Goal: Book appointment/travel/reservation

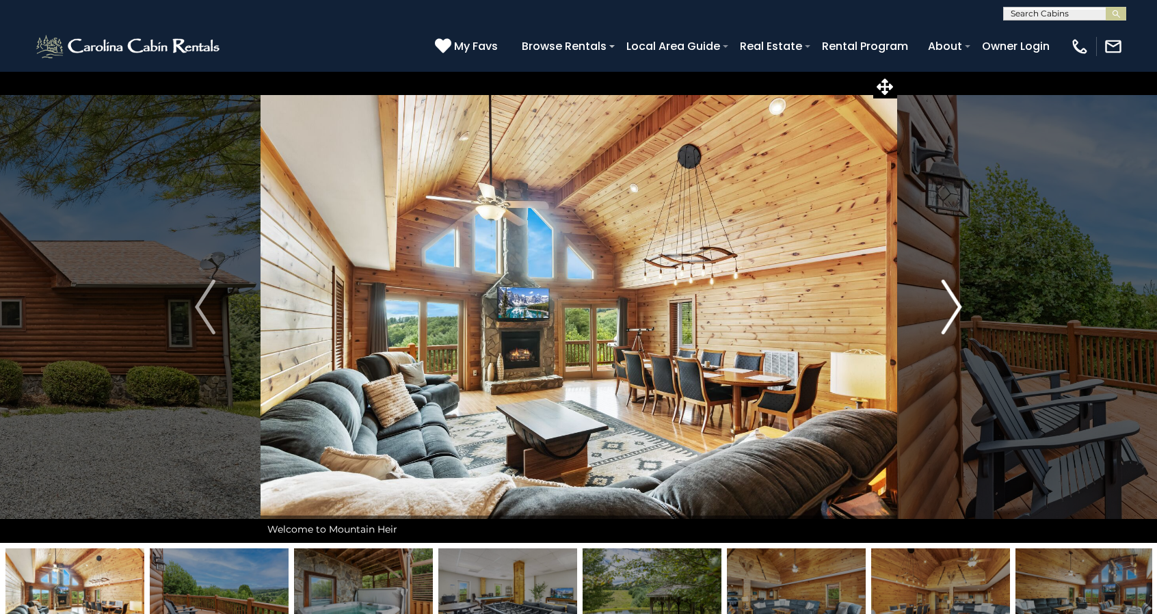
drag, startPoint x: 968, startPoint y: 323, endPoint x: 964, endPoint y: 315, distance: 9.2
click at [964, 315] on button "Next" at bounding box center [952, 307] width 111 height 472
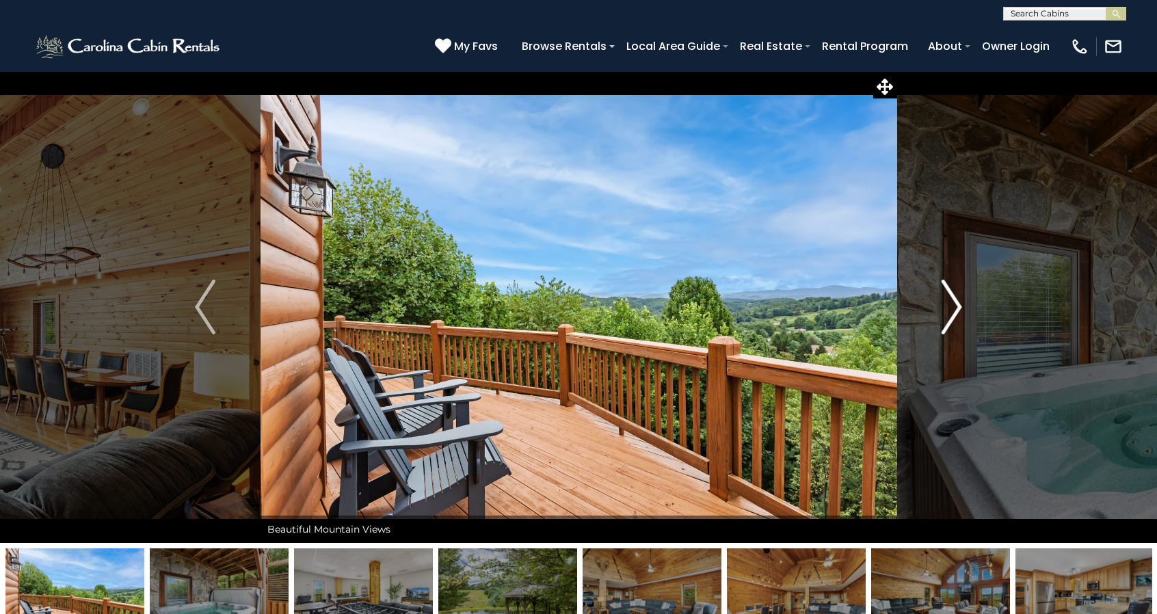
click at [964, 315] on button "Next" at bounding box center [952, 307] width 111 height 472
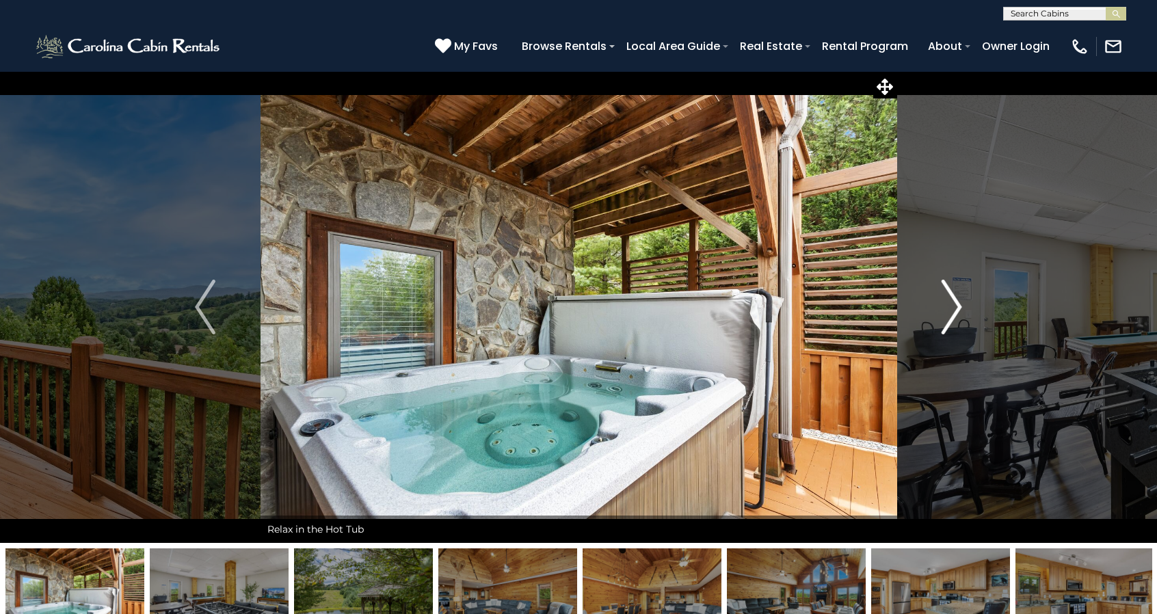
click at [964, 315] on button "Next" at bounding box center [952, 307] width 111 height 472
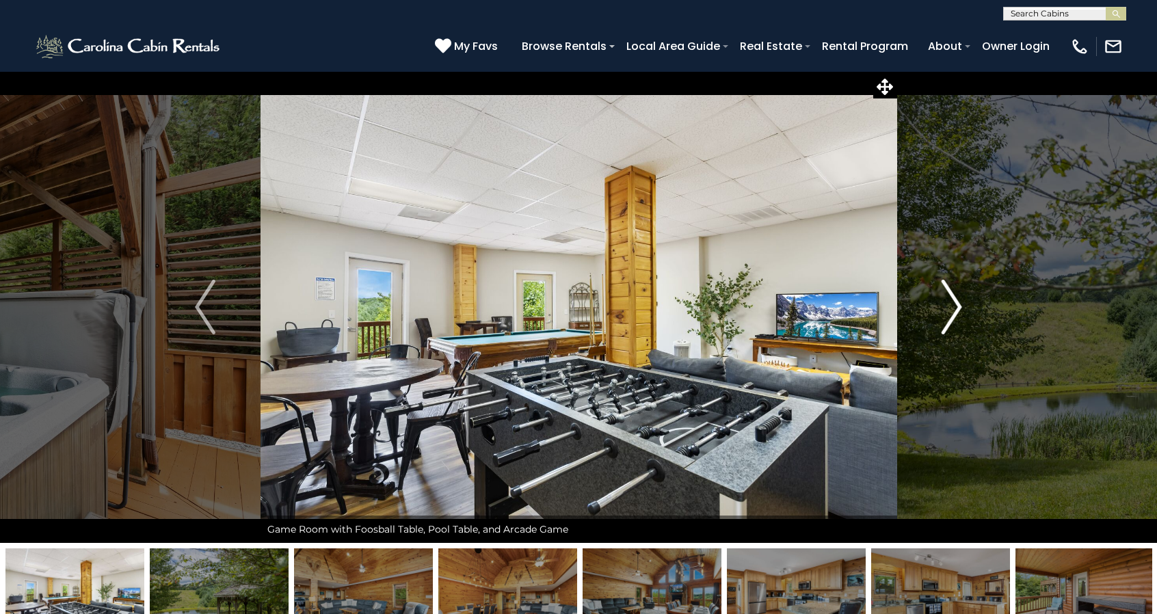
click at [964, 315] on button "Next" at bounding box center [952, 307] width 111 height 472
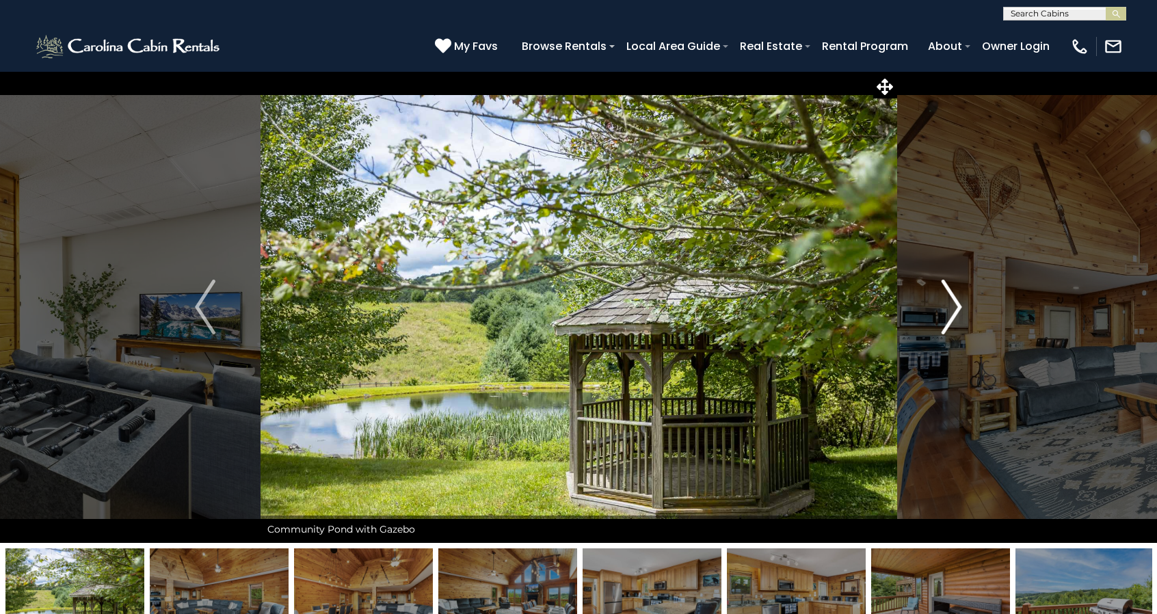
click at [964, 315] on button "Next" at bounding box center [952, 307] width 111 height 472
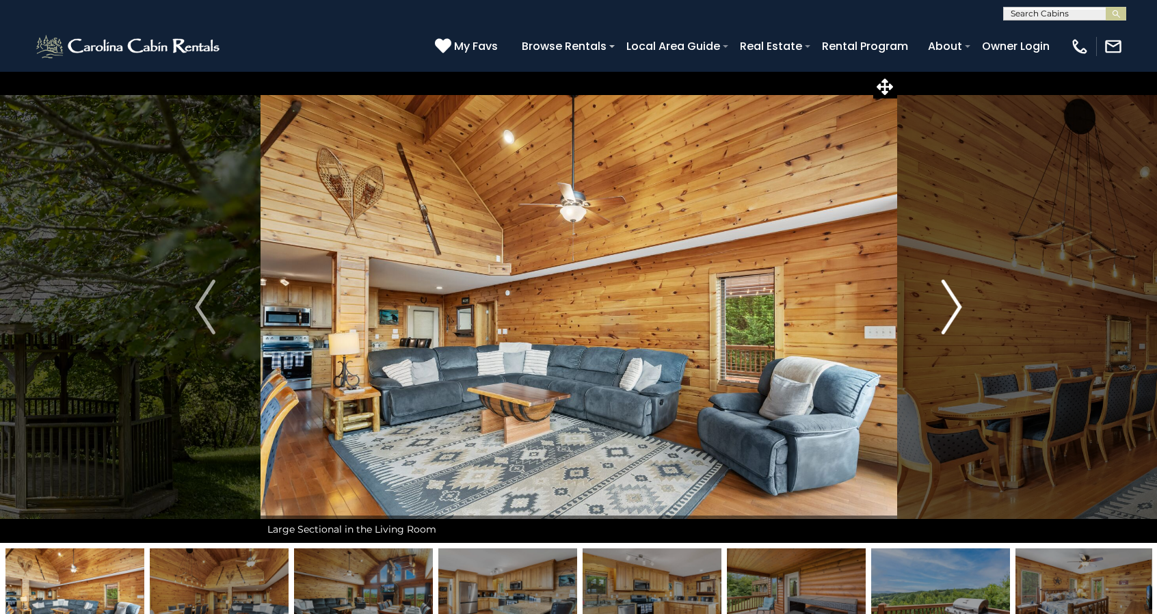
click at [964, 315] on button "Next" at bounding box center [952, 307] width 111 height 472
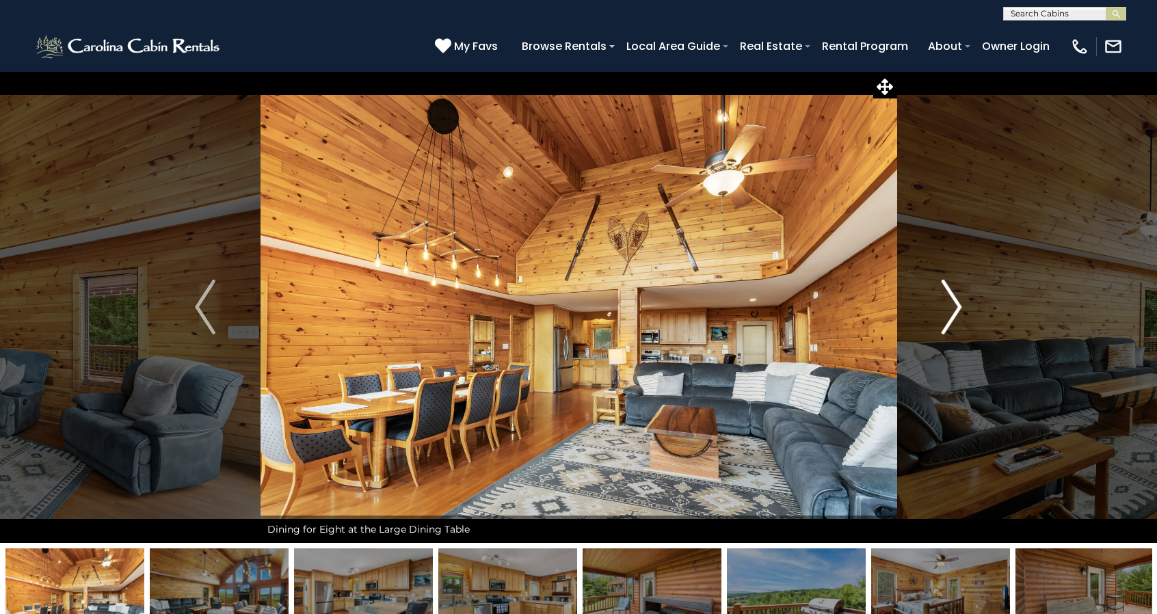
click at [964, 315] on button "Next" at bounding box center [952, 307] width 111 height 472
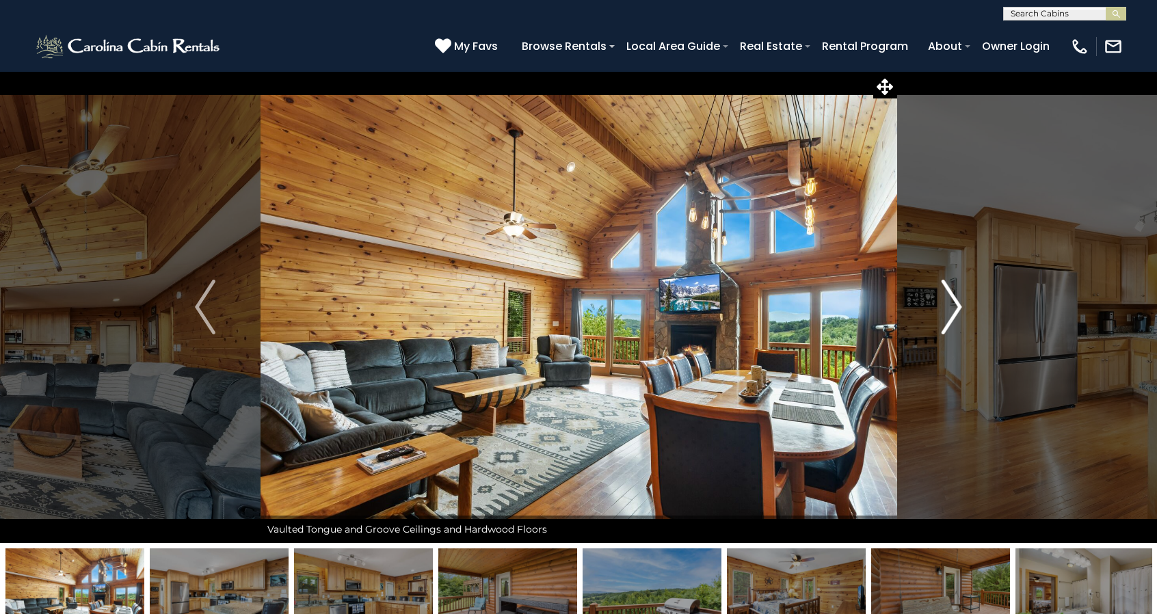
click at [964, 315] on button "Next" at bounding box center [952, 307] width 111 height 472
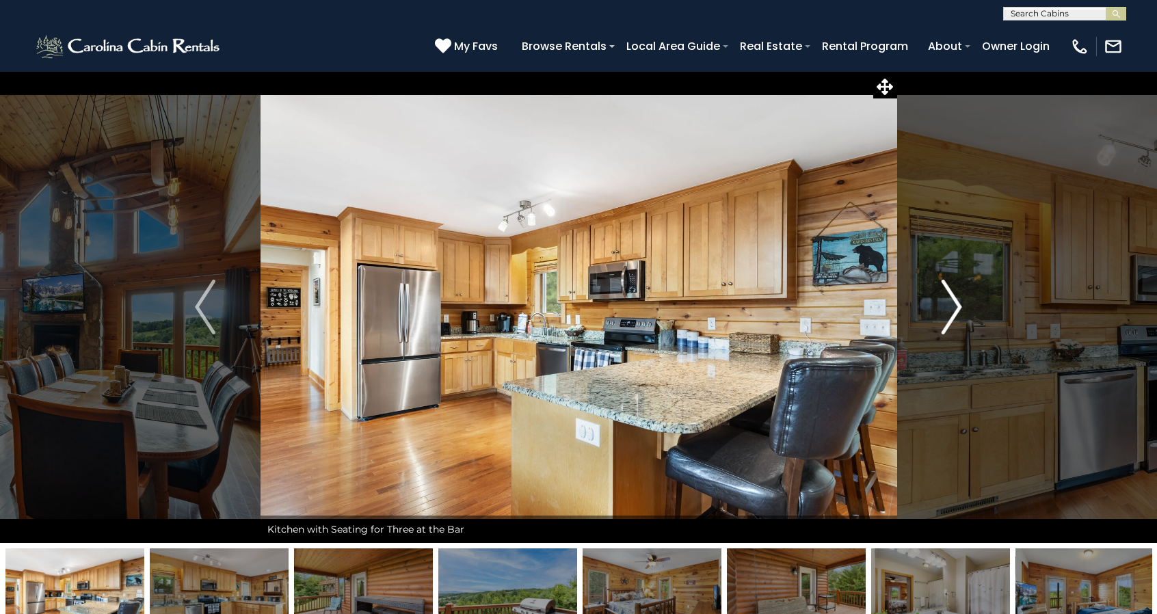
click at [964, 315] on button "Next" at bounding box center [952, 307] width 111 height 472
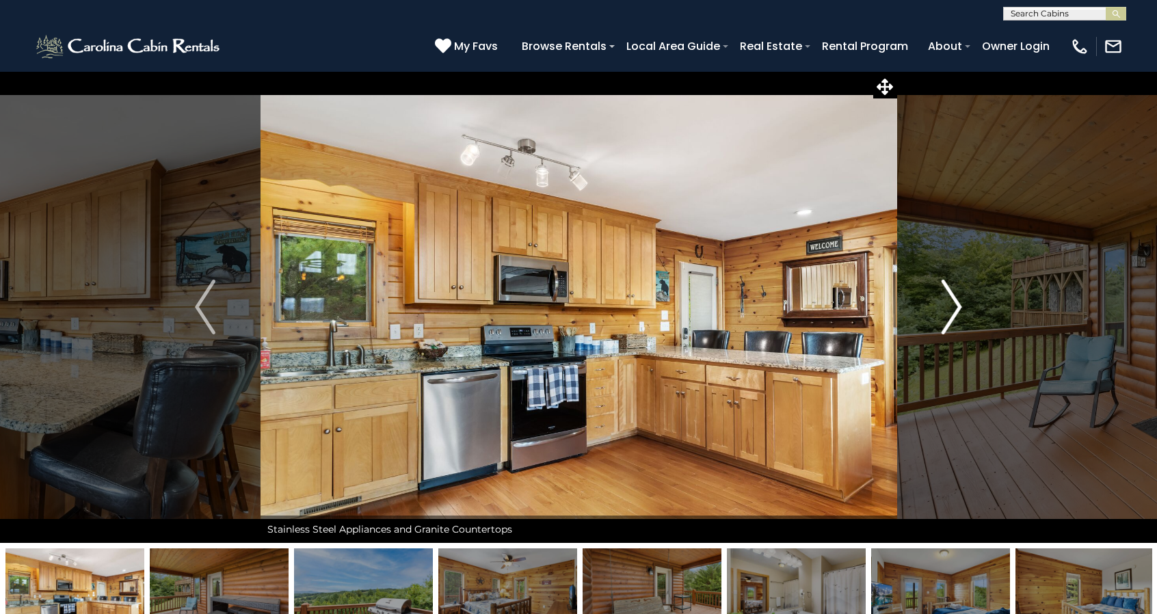
click at [964, 315] on button "Next" at bounding box center [952, 307] width 111 height 472
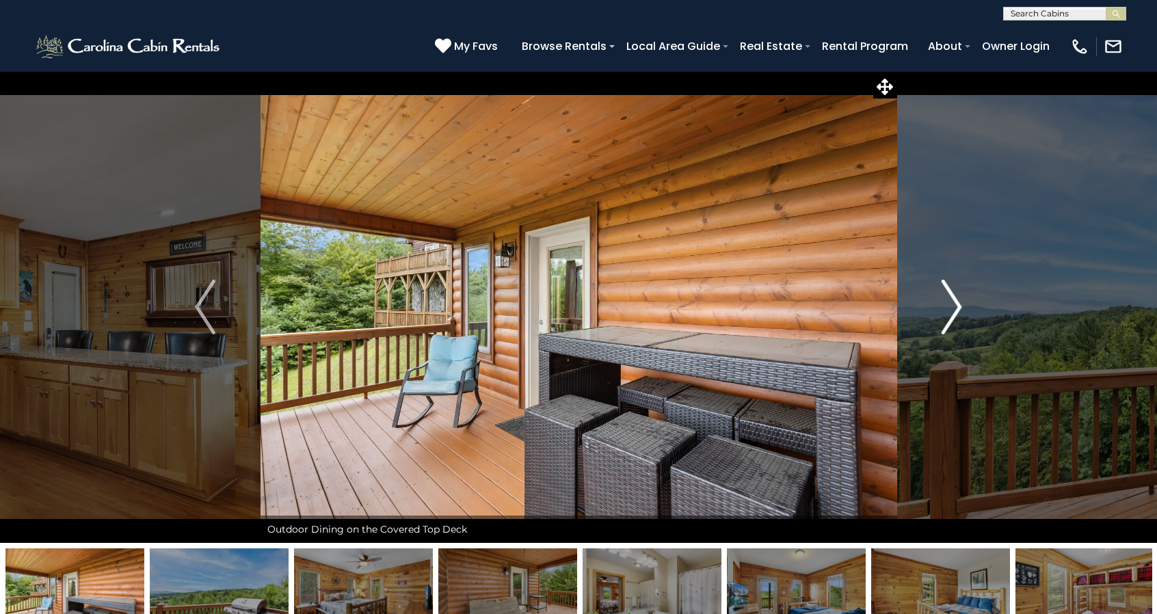
click at [964, 315] on button "Next" at bounding box center [952, 307] width 111 height 472
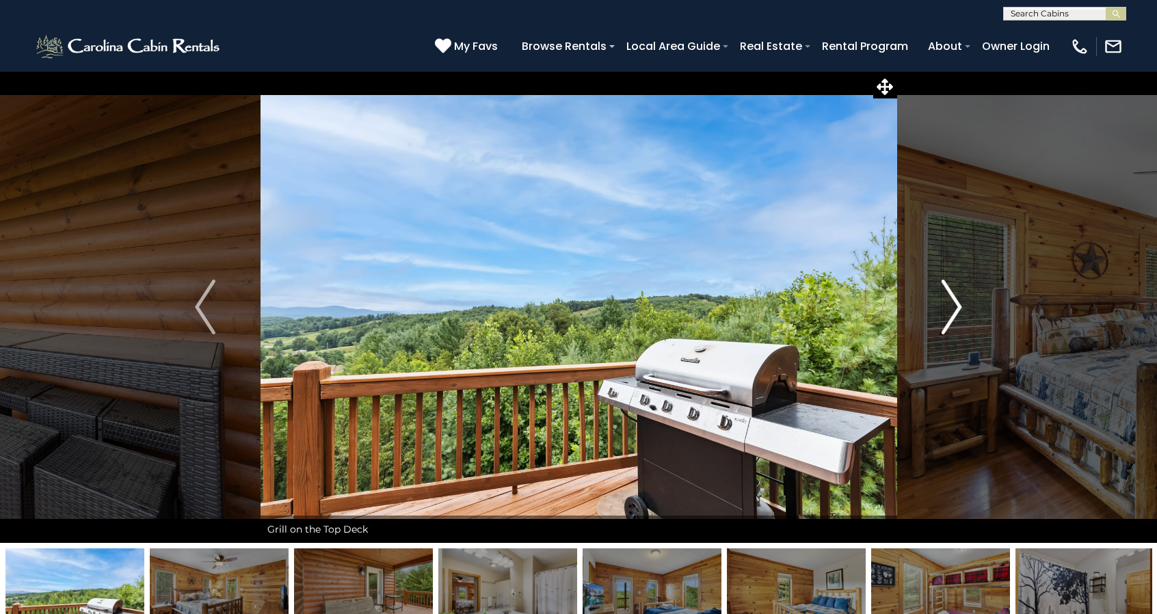
click at [964, 315] on button "Next" at bounding box center [952, 307] width 111 height 472
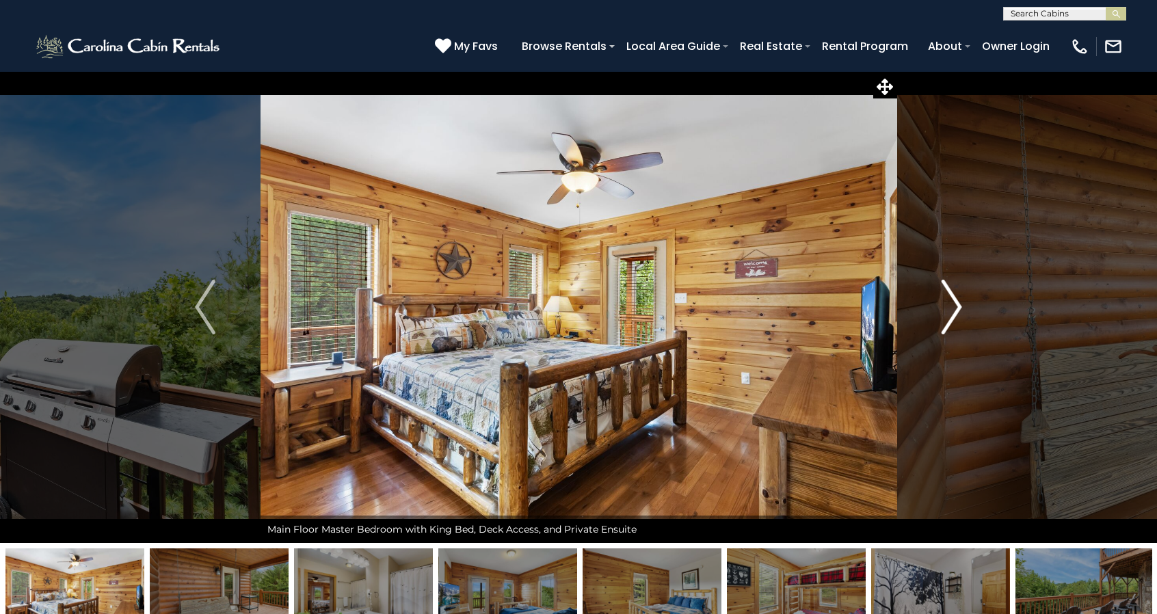
click at [964, 315] on button "Next" at bounding box center [952, 307] width 111 height 472
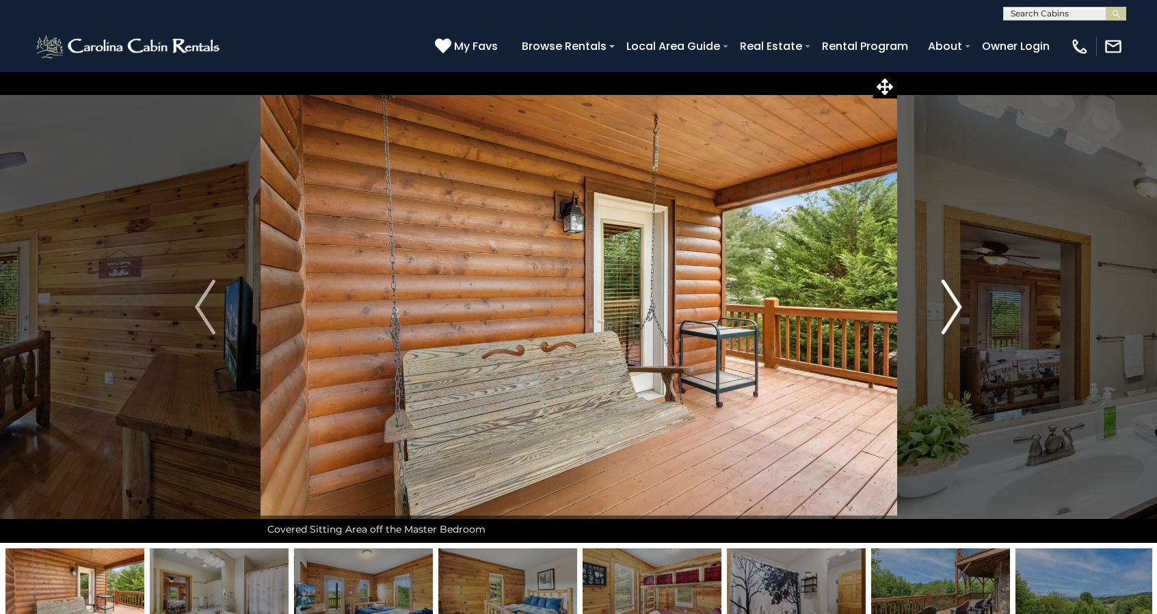
click at [964, 315] on button "Next" at bounding box center [952, 307] width 111 height 472
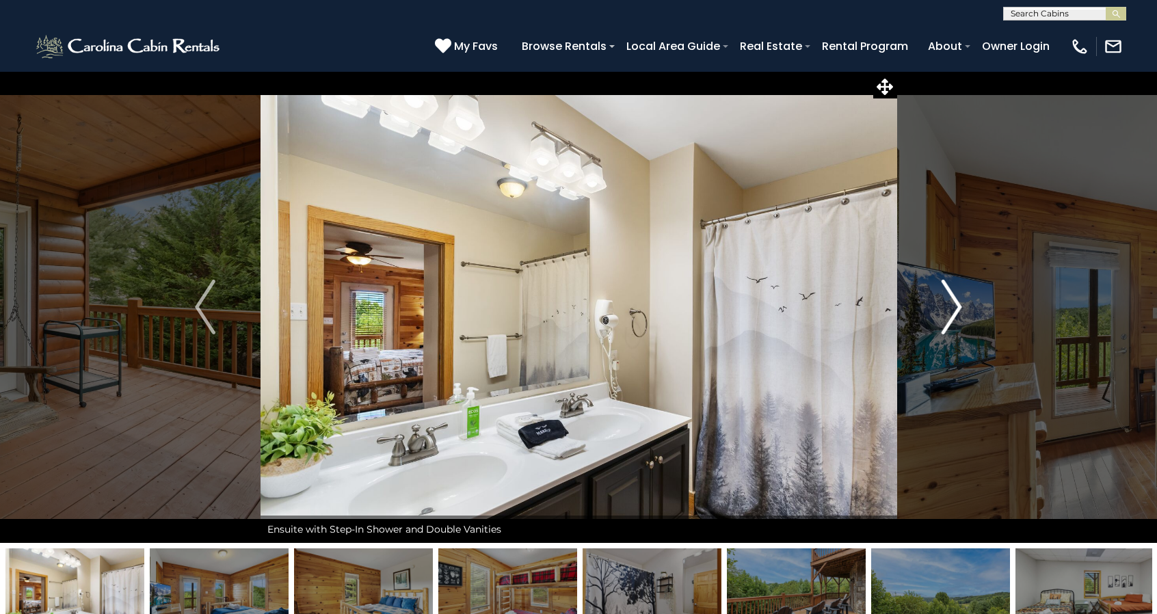
click at [964, 315] on button "Next" at bounding box center [952, 307] width 111 height 472
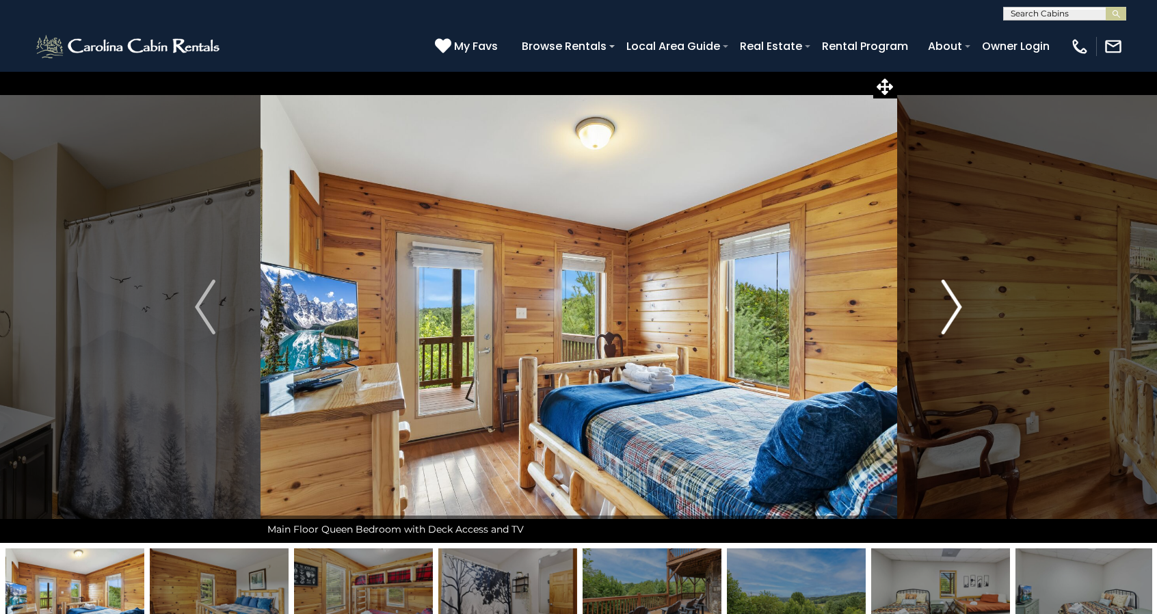
click at [964, 315] on button "Next" at bounding box center [952, 307] width 111 height 472
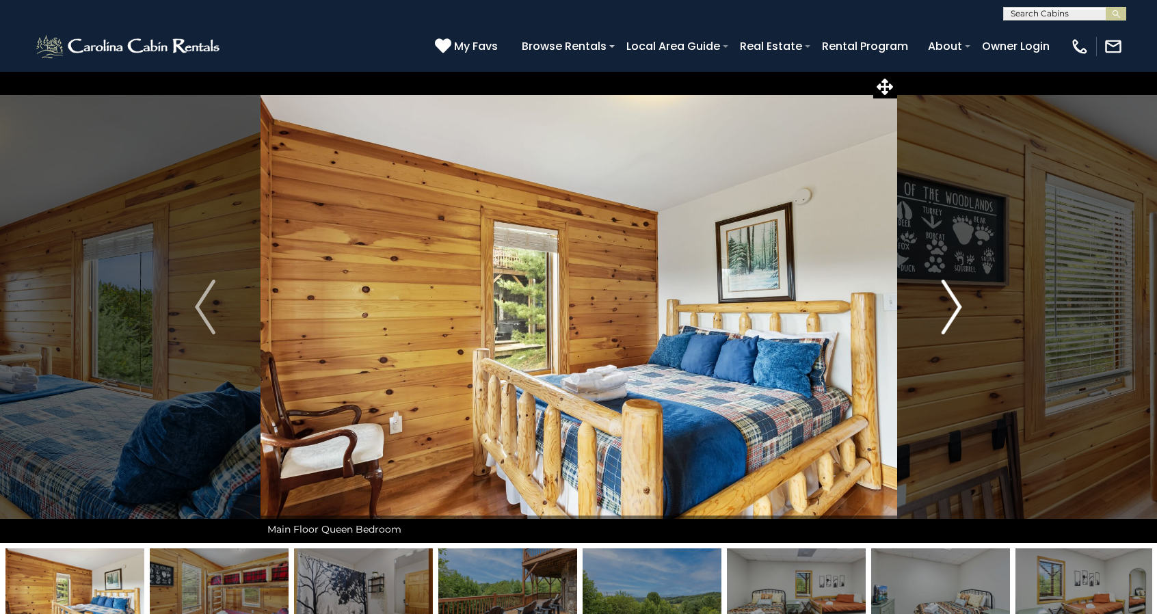
click at [964, 315] on button "Next" at bounding box center [952, 307] width 111 height 472
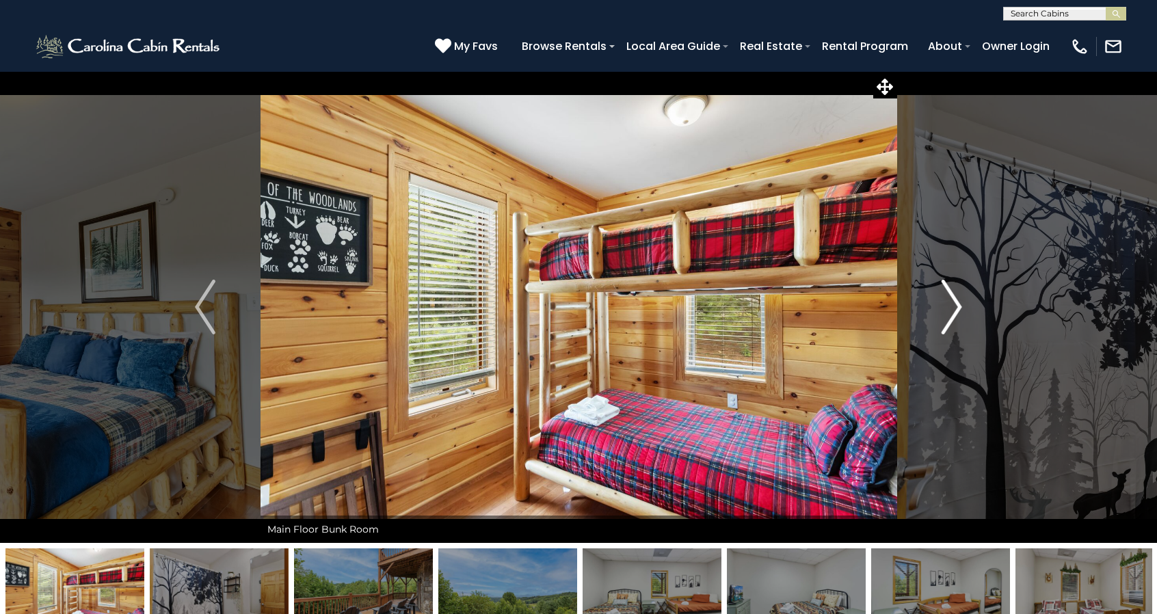
click at [964, 315] on button "Next" at bounding box center [952, 307] width 111 height 472
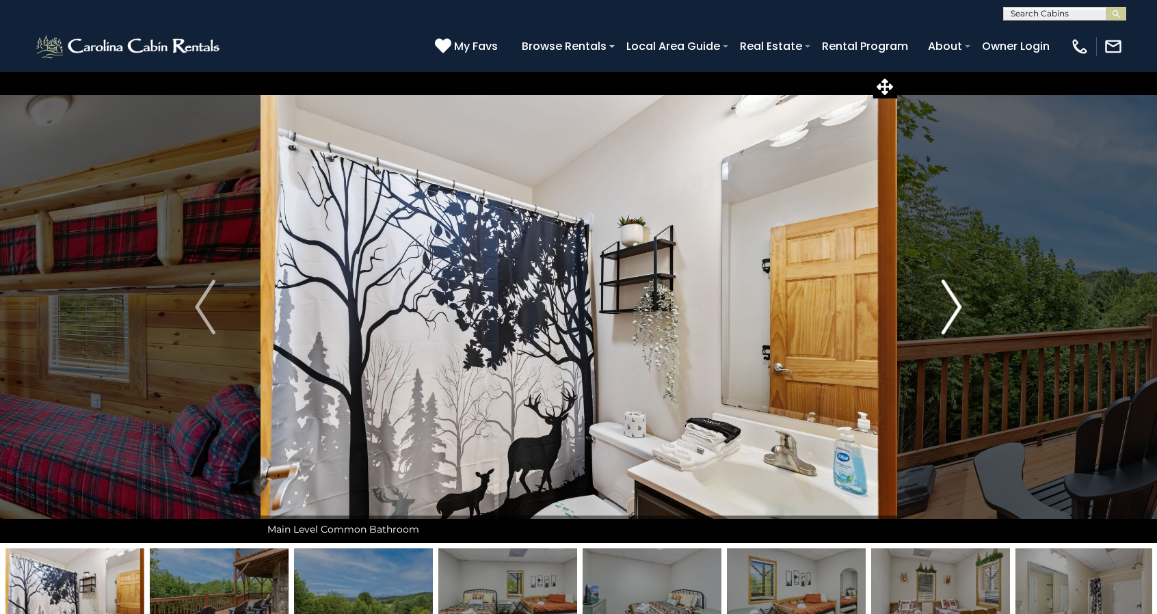
click at [964, 315] on button "Next" at bounding box center [952, 307] width 111 height 472
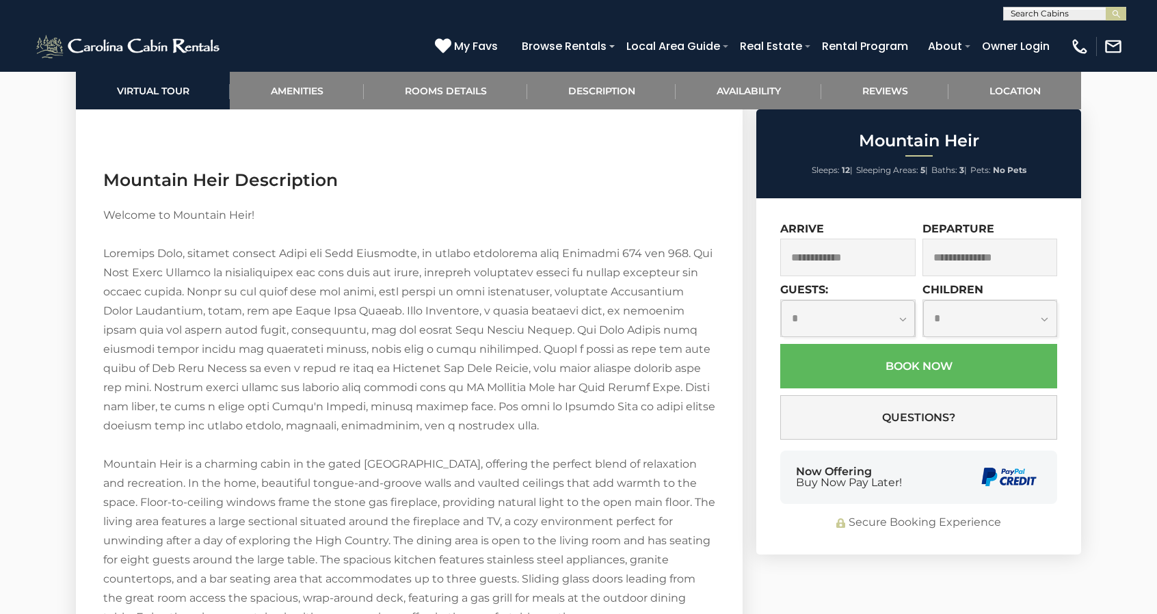
scroll to position [1940, 0]
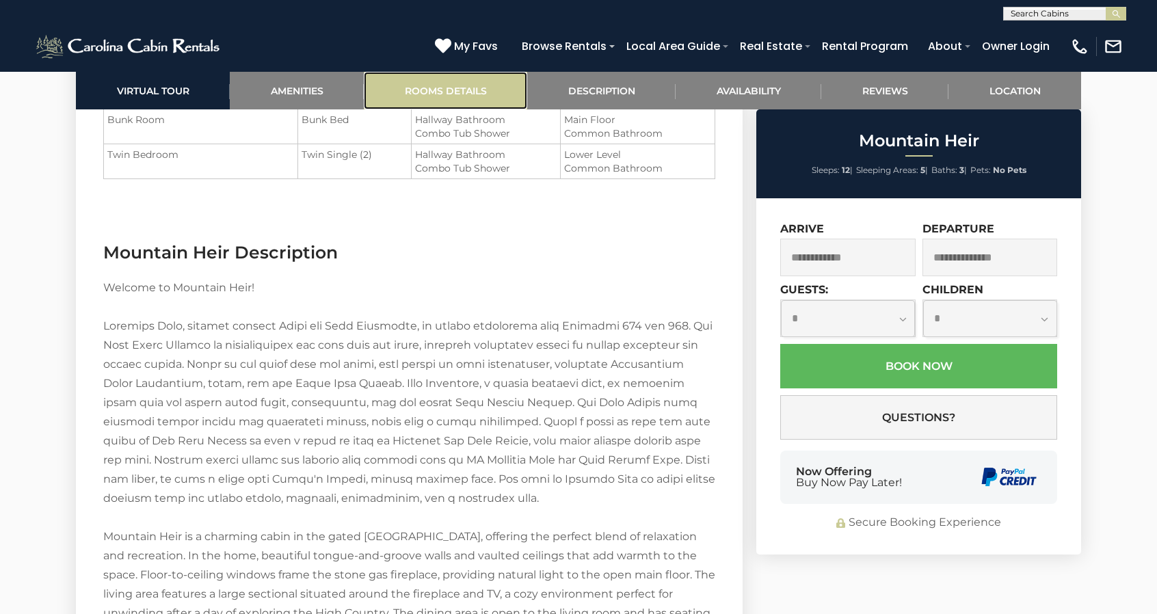
click at [439, 92] on link "Rooms Details" at bounding box center [445, 91] width 163 height 38
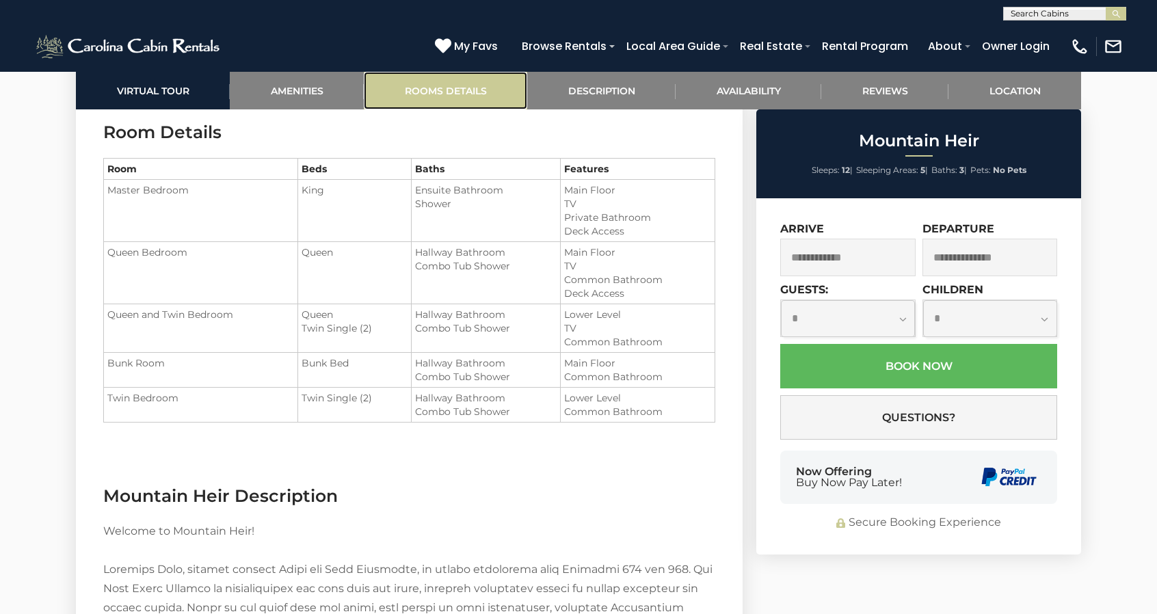
scroll to position [1693, 0]
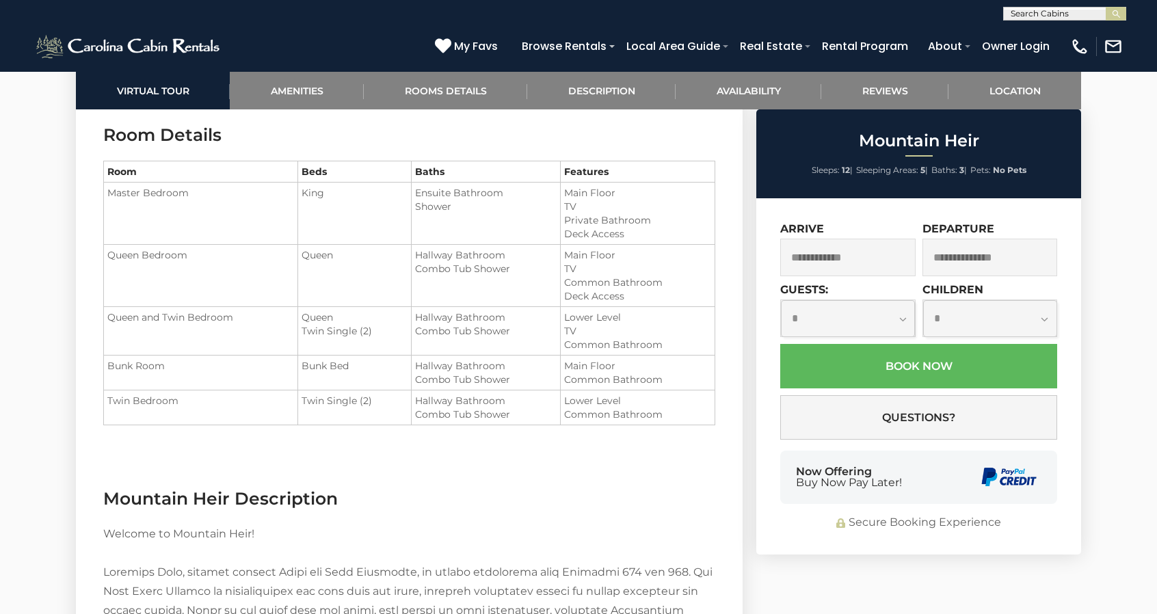
drag, startPoint x: 450, startPoint y: 192, endPoint x: 410, endPoint y: 194, distance: 39.7
click at [410, 194] on tr "Master Bedroom King Ensuite Bathroom Shower" at bounding box center [409, 214] width 611 height 62
copy tr "Ensuite"
click at [858, 251] on input "text" at bounding box center [847, 258] width 135 height 38
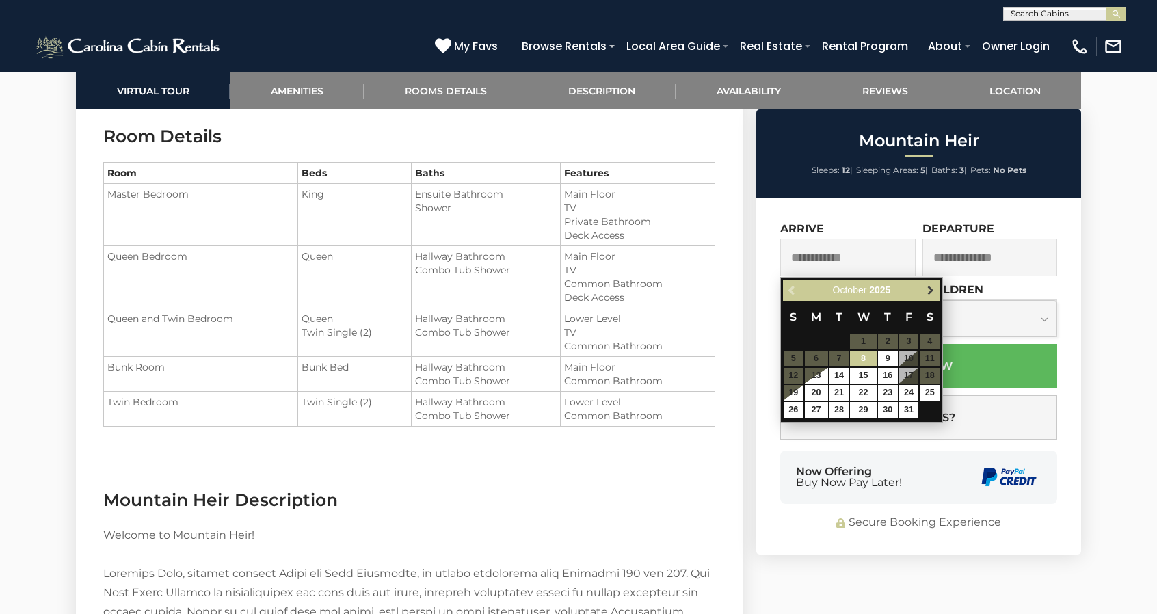
click at [929, 295] on link "Next" at bounding box center [930, 290] width 17 height 17
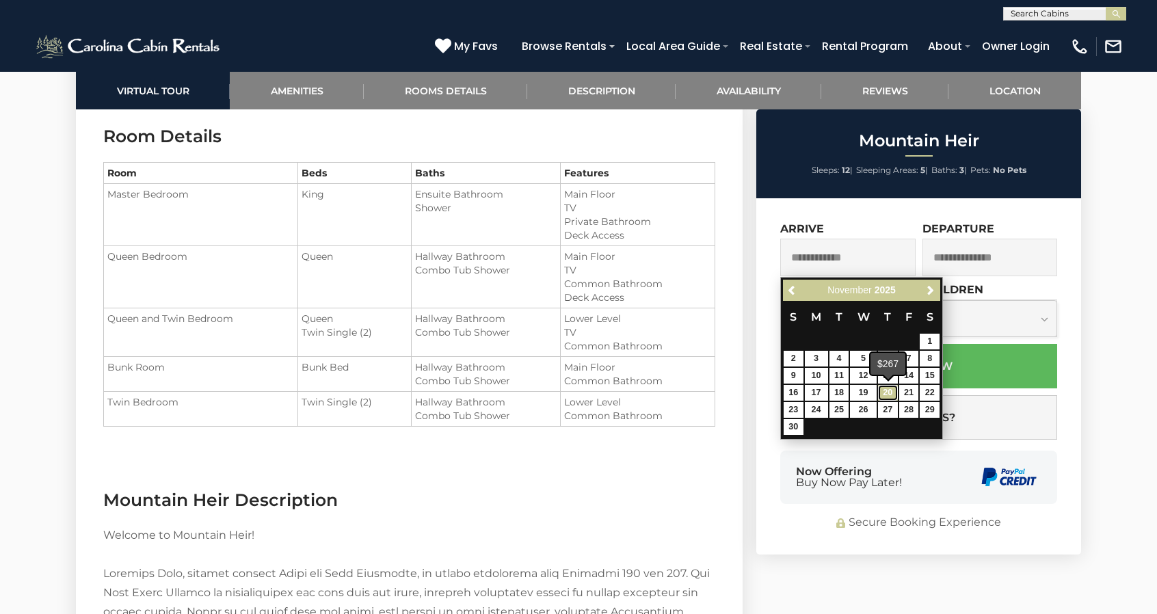
click at [892, 395] on link "20" at bounding box center [888, 393] width 20 height 16
type input "**********"
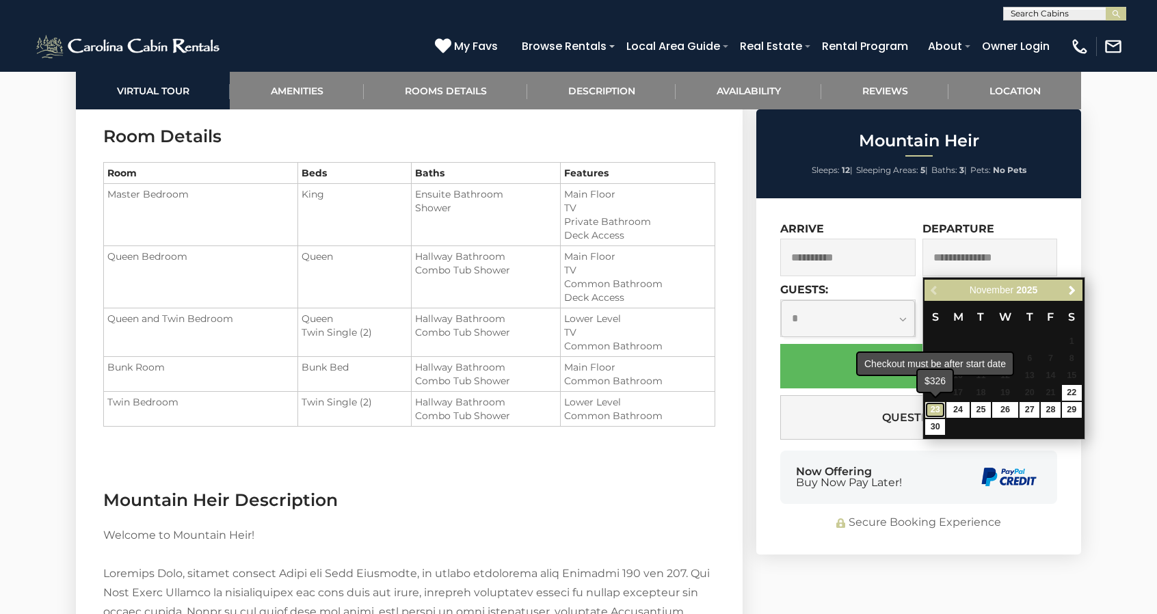
click at [938, 410] on link "23" at bounding box center [935, 410] width 20 height 16
type input "**********"
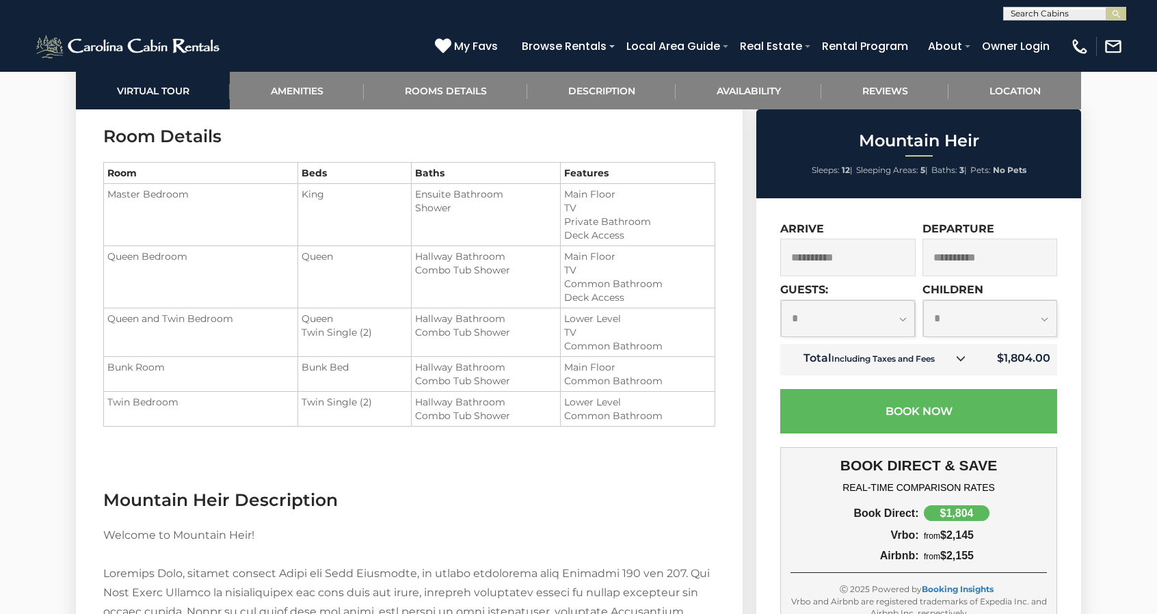
click at [759, 382] on div "**********" at bounding box center [918, 499] width 325 height 603
click at [851, 262] on input "**********" at bounding box center [847, 258] width 135 height 38
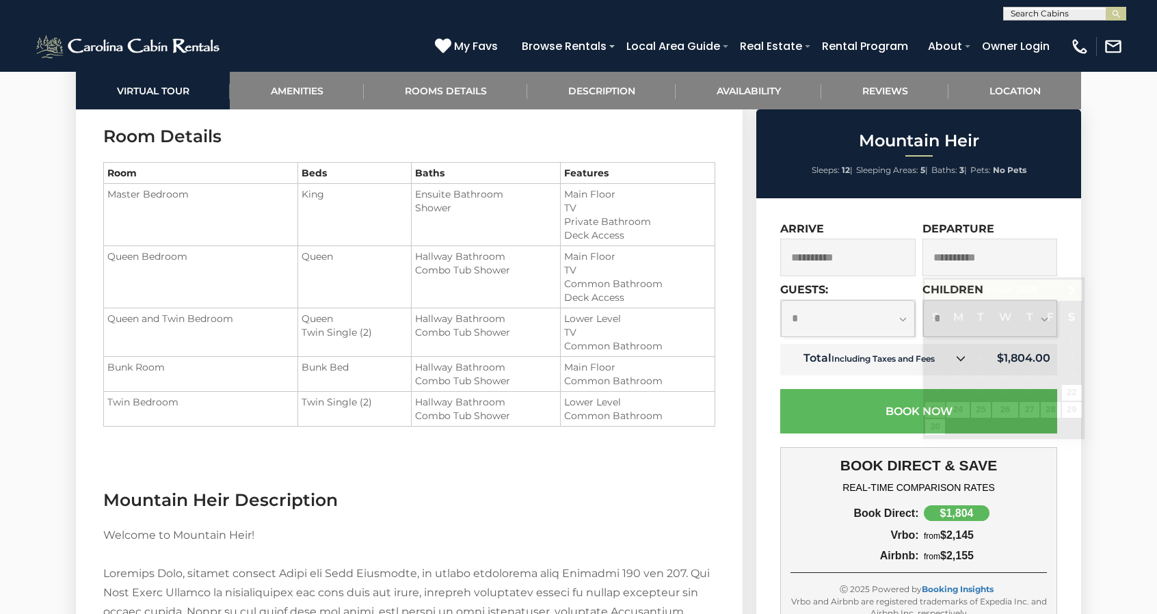
click at [762, 312] on div "**********" at bounding box center [918, 499] width 325 height 603
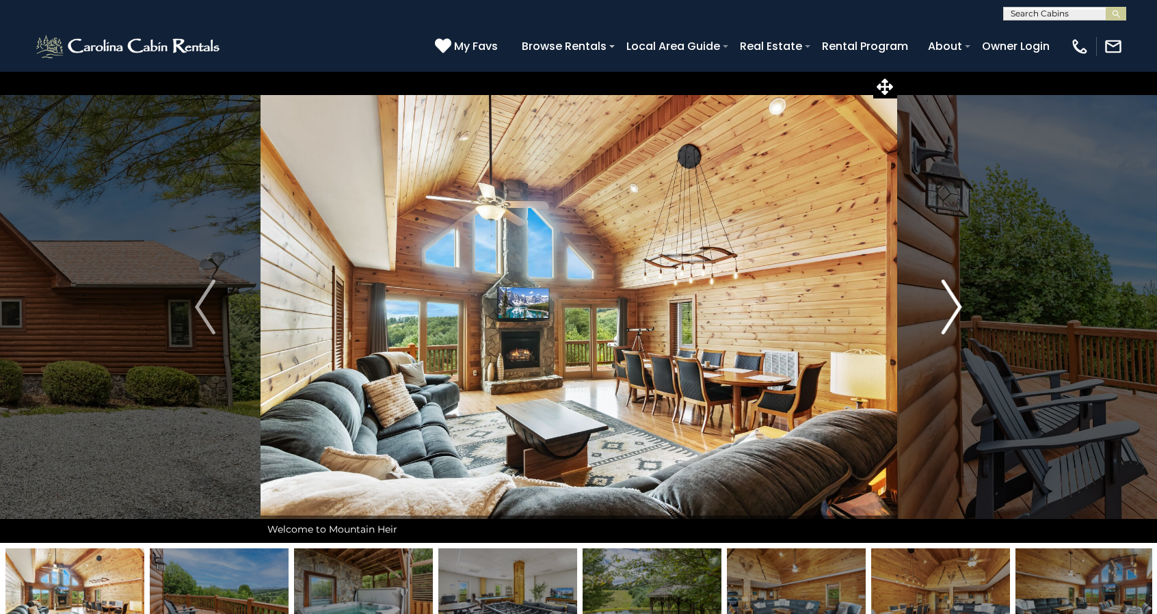
click at [943, 306] on img "Next" at bounding box center [952, 307] width 21 height 55
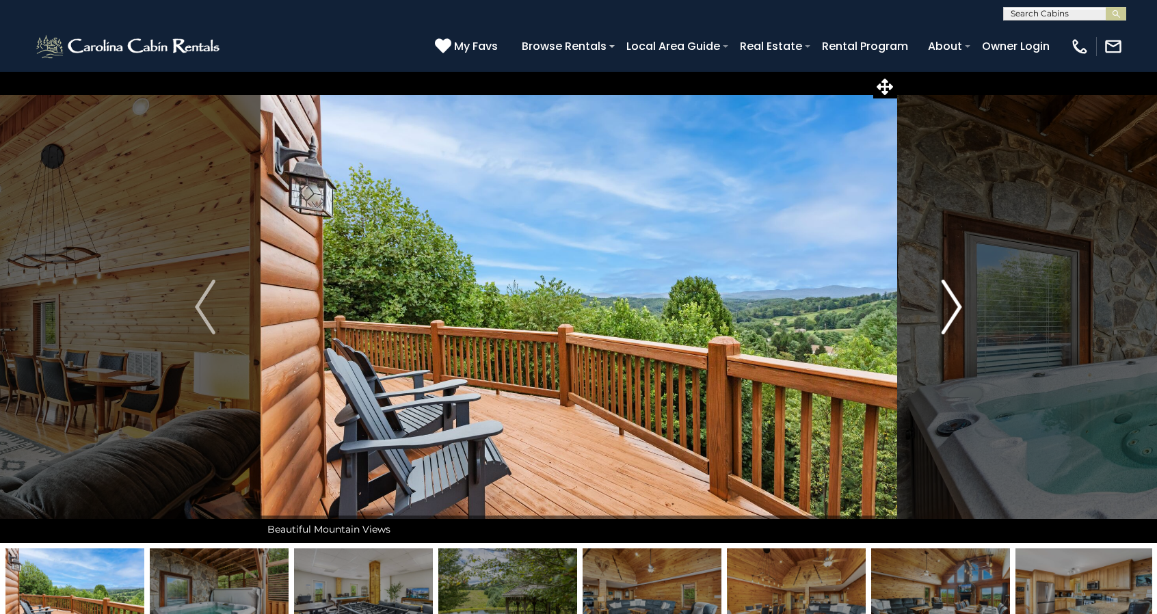
click at [943, 306] on img "Next" at bounding box center [952, 307] width 21 height 55
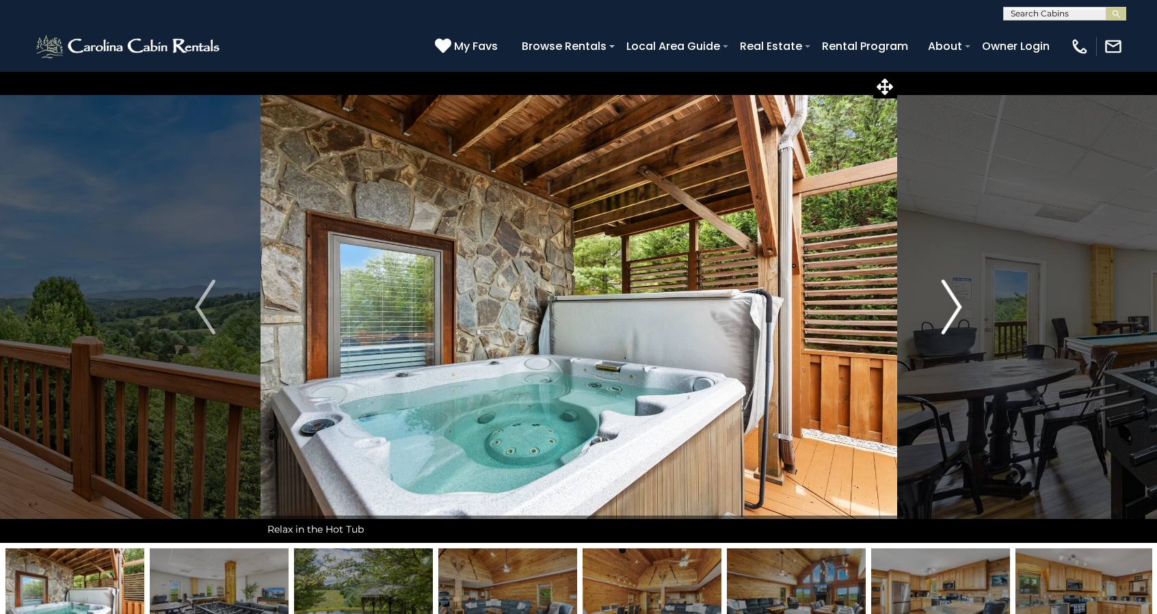
click at [943, 306] on img "Next" at bounding box center [952, 307] width 21 height 55
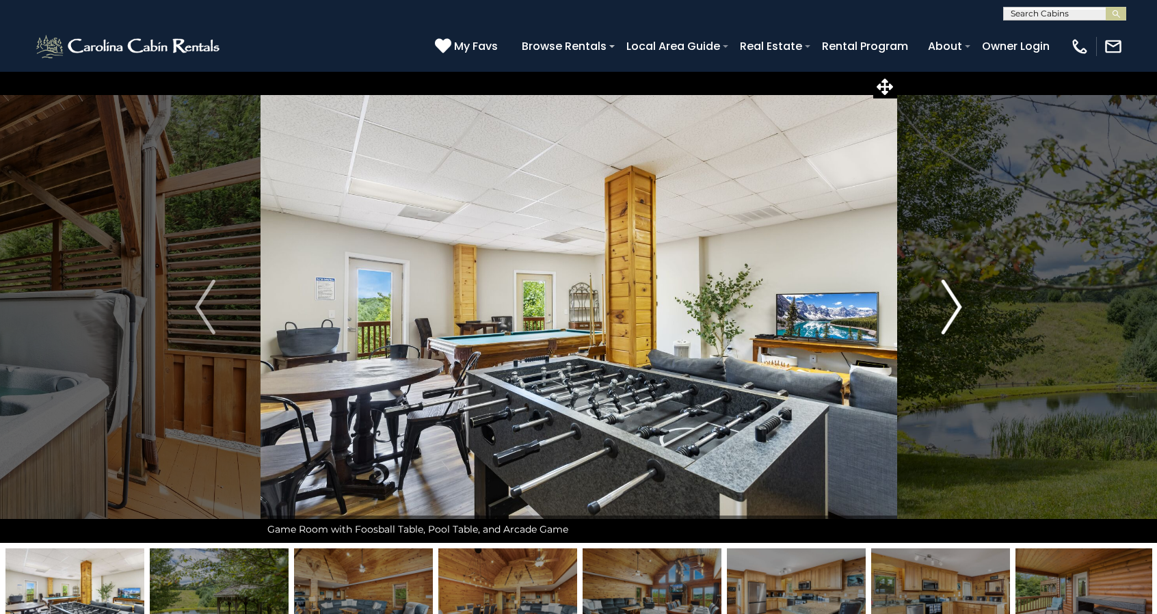
click at [943, 306] on img "Next" at bounding box center [952, 307] width 21 height 55
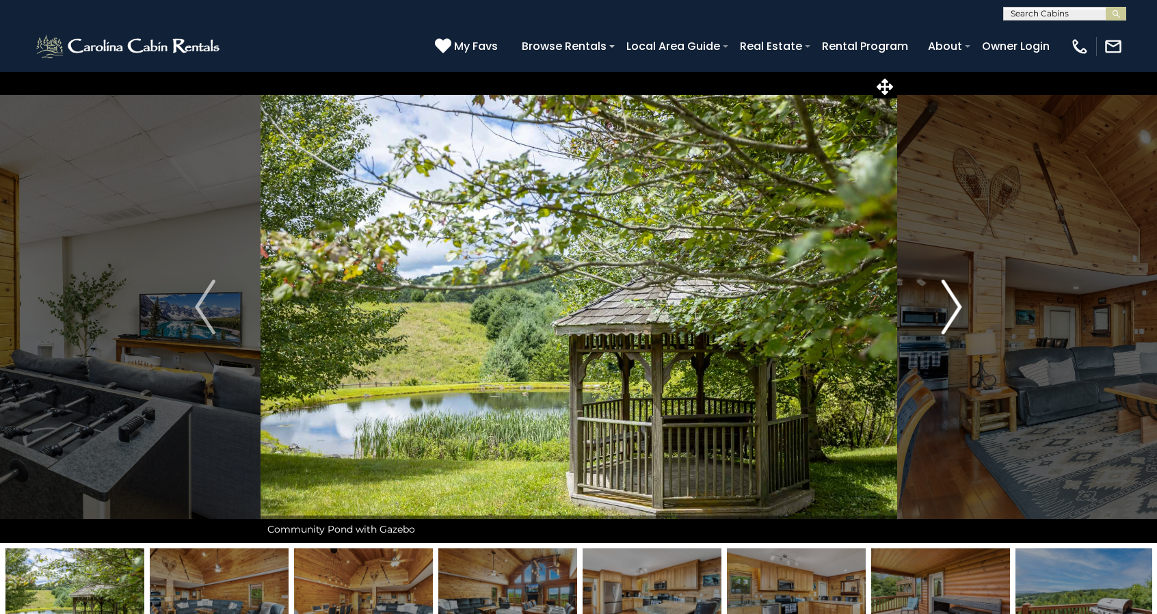
click at [943, 306] on img "Next" at bounding box center [952, 307] width 21 height 55
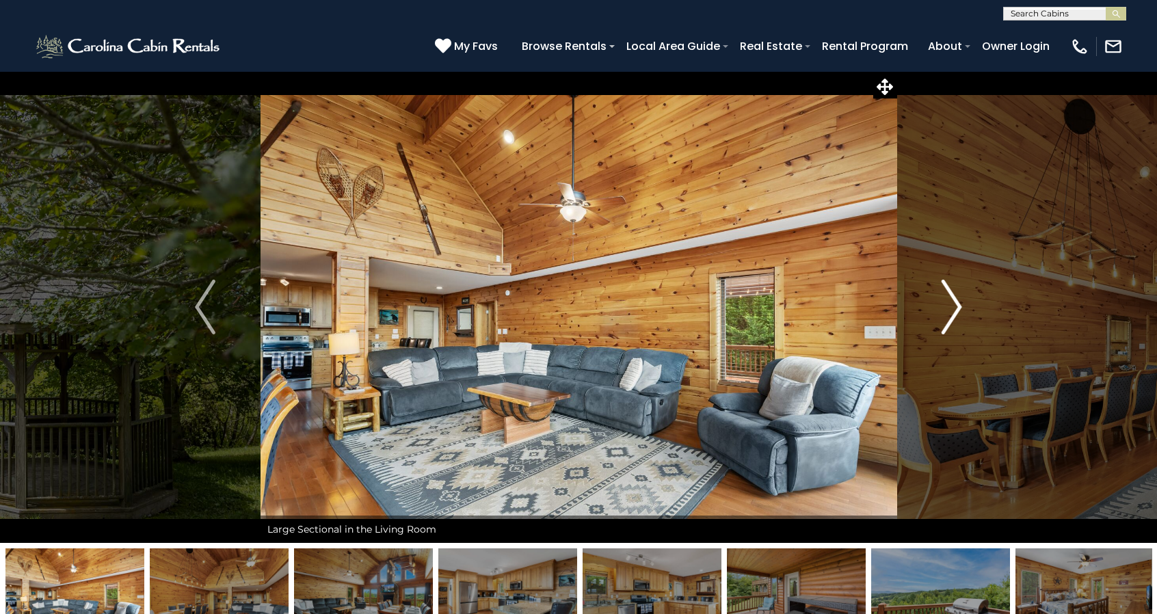
click at [943, 306] on img "Next" at bounding box center [952, 307] width 21 height 55
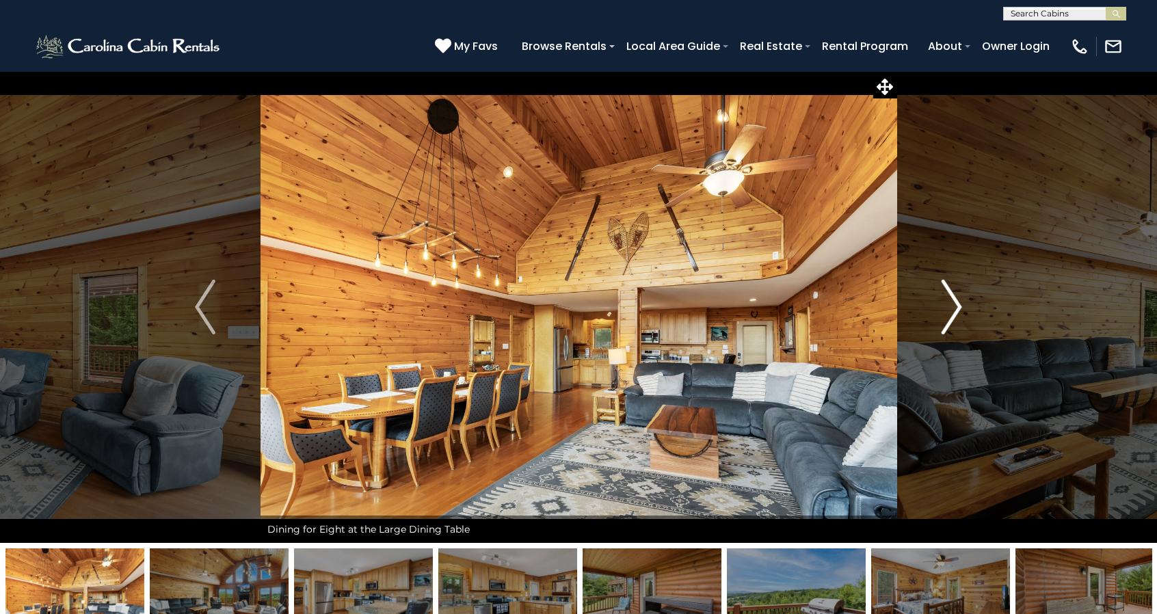
click at [943, 306] on img "Next" at bounding box center [952, 307] width 21 height 55
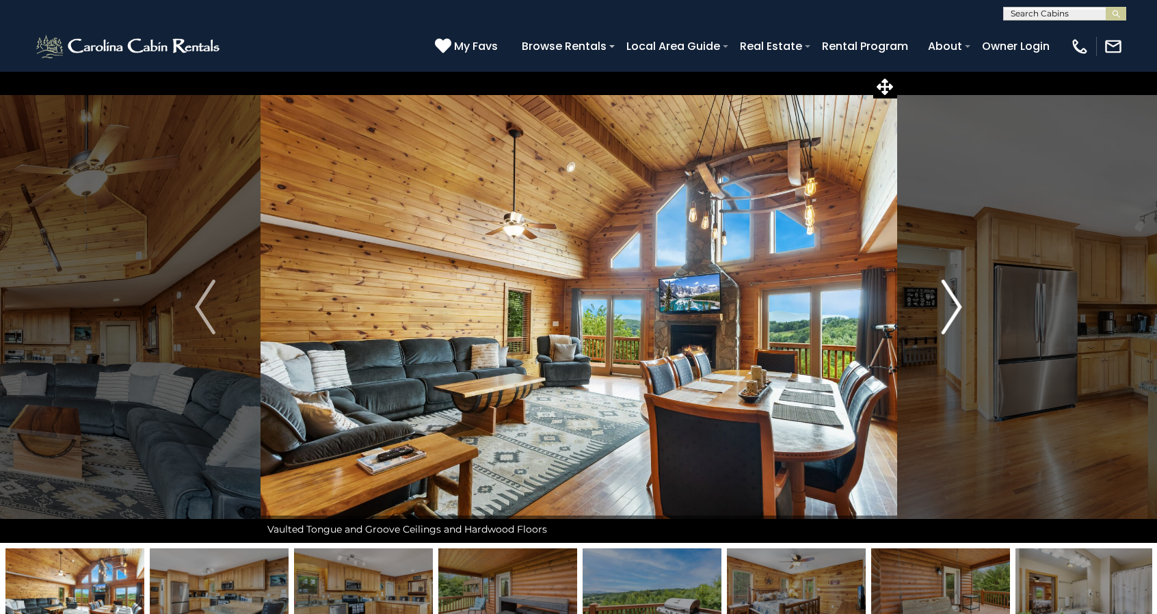
click at [943, 306] on img "Next" at bounding box center [952, 307] width 21 height 55
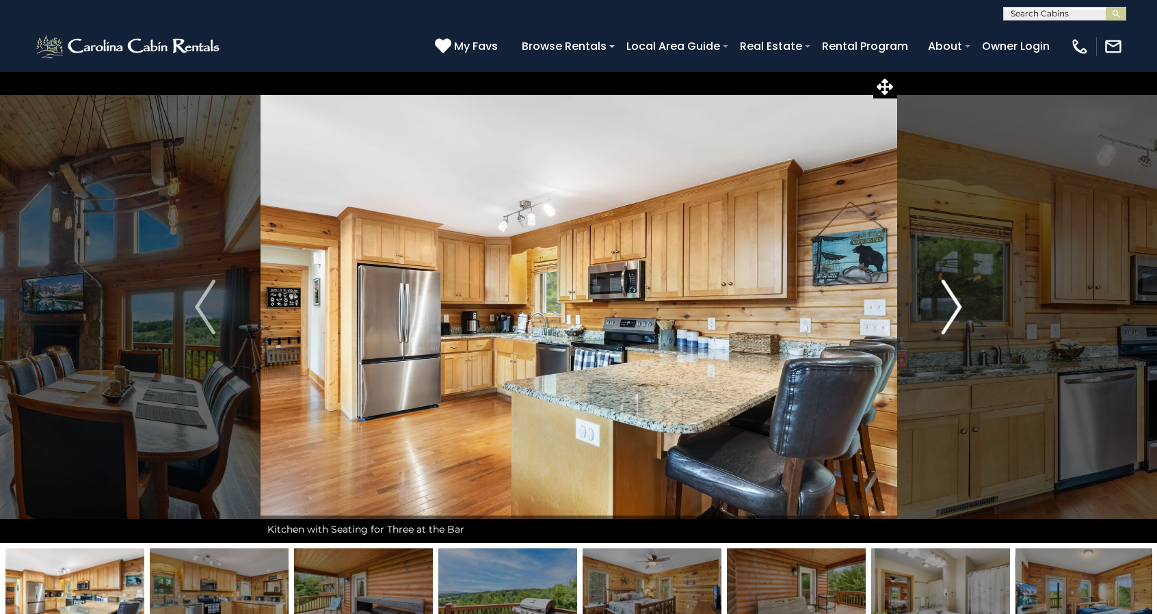
click at [943, 306] on img "Next" at bounding box center [952, 307] width 21 height 55
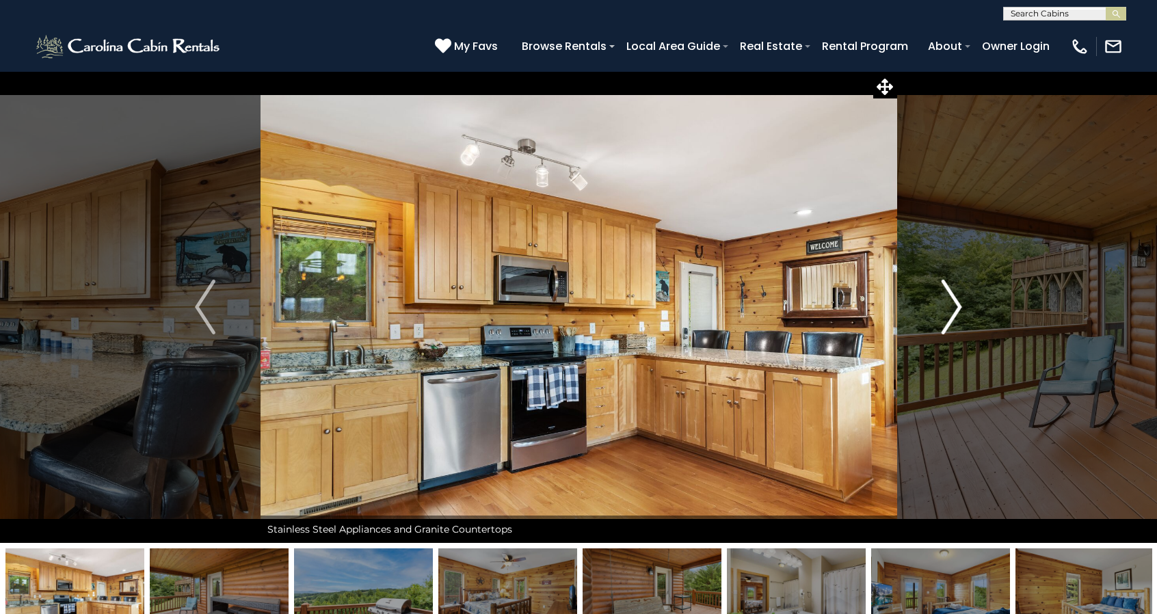
click at [943, 306] on img "Next" at bounding box center [952, 307] width 21 height 55
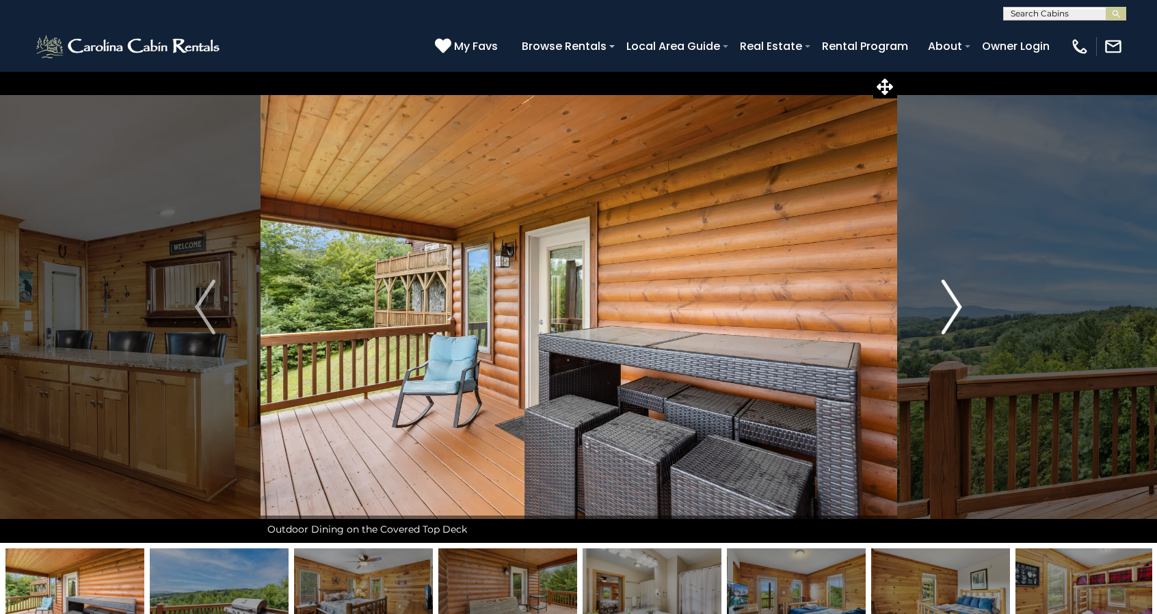
click at [943, 306] on img "Next" at bounding box center [952, 307] width 21 height 55
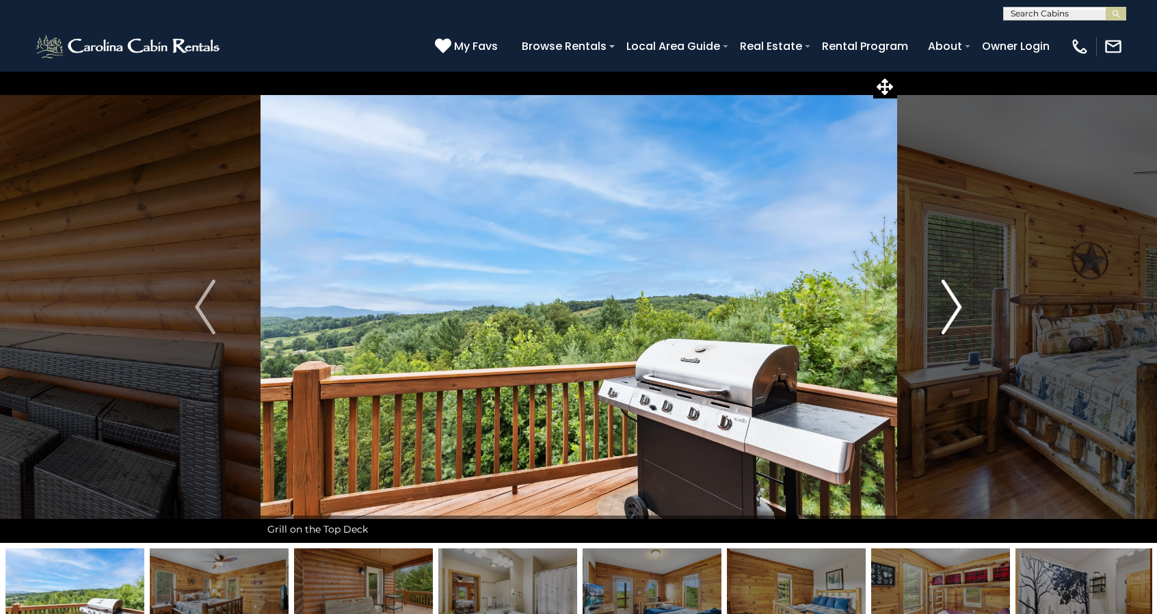
click at [943, 306] on img "Next" at bounding box center [952, 307] width 21 height 55
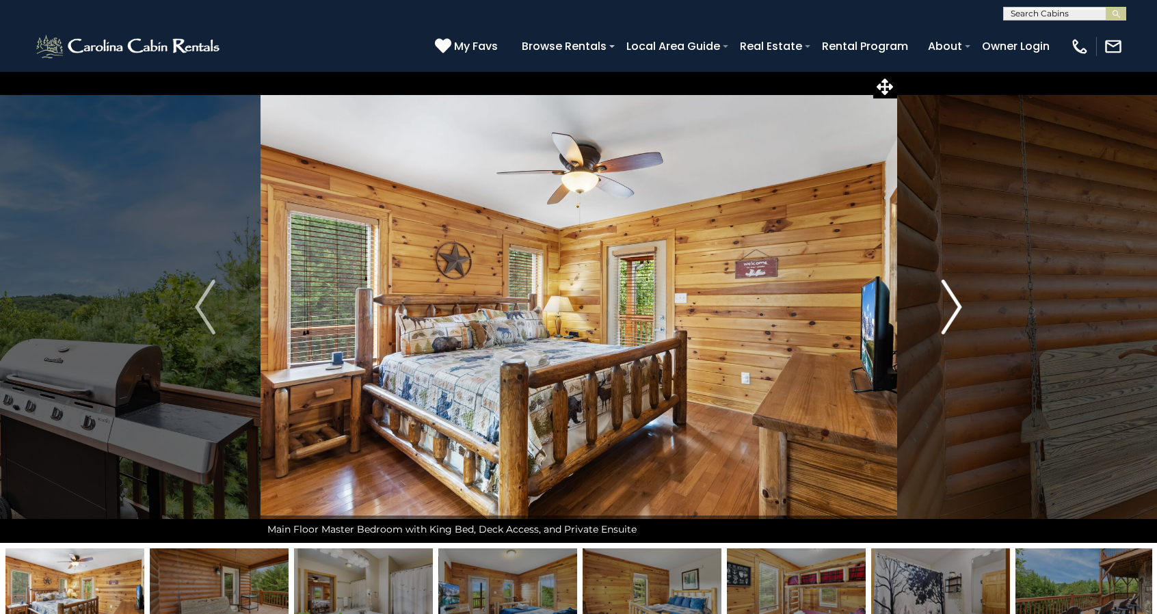
click at [943, 306] on img "Next" at bounding box center [952, 307] width 21 height 55
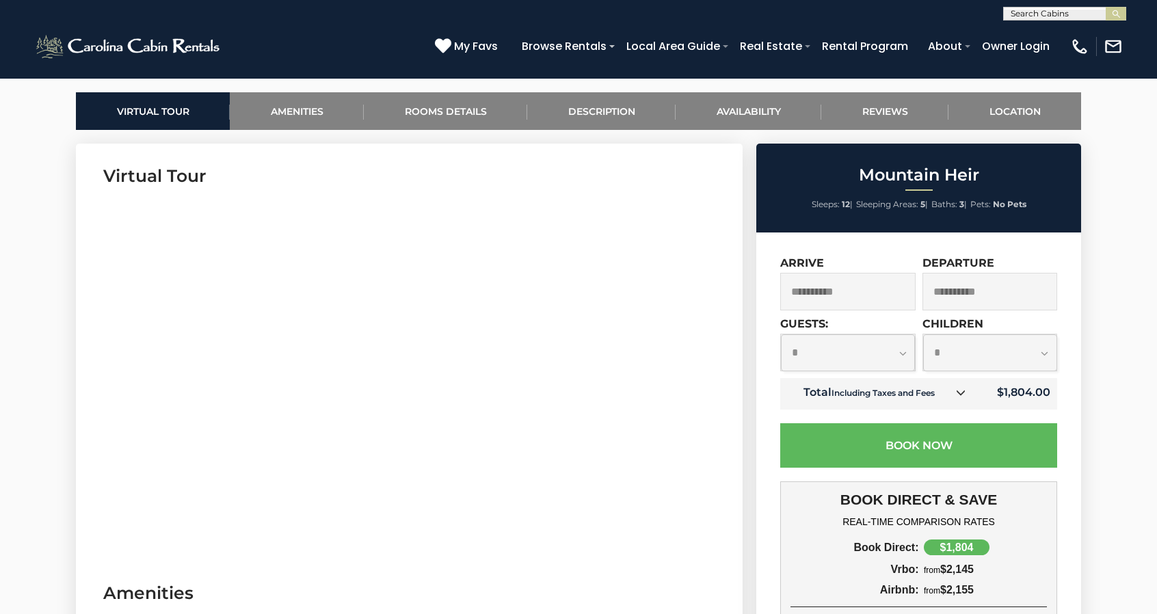
scroll to position [468, 0]
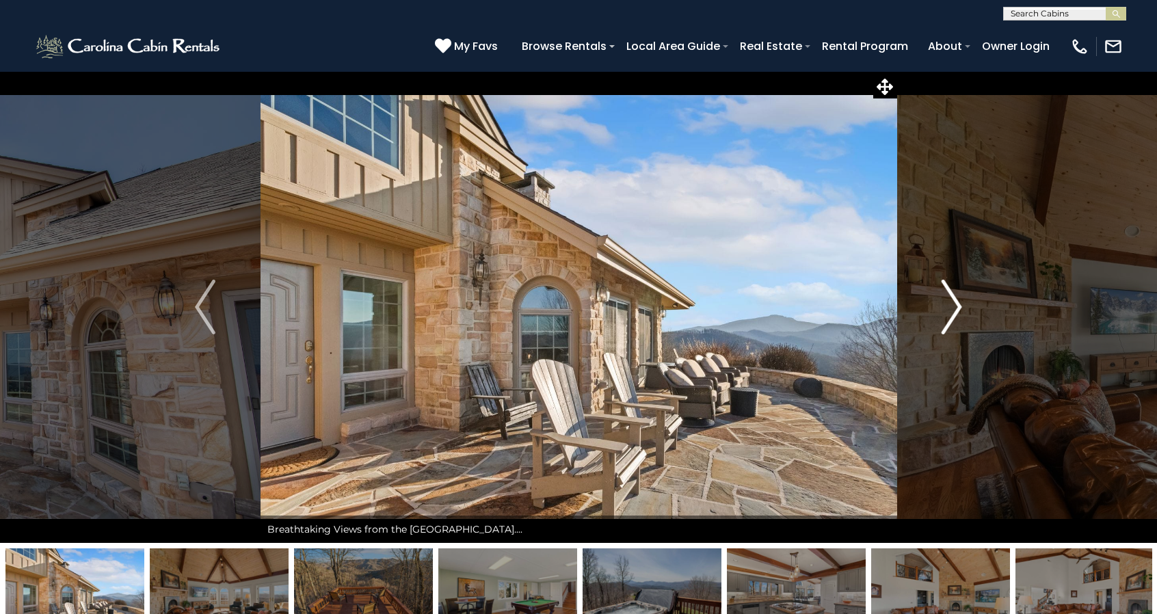
click at [953, 315] on img "Next" at bounding box center [952, 307] width 21 height 55
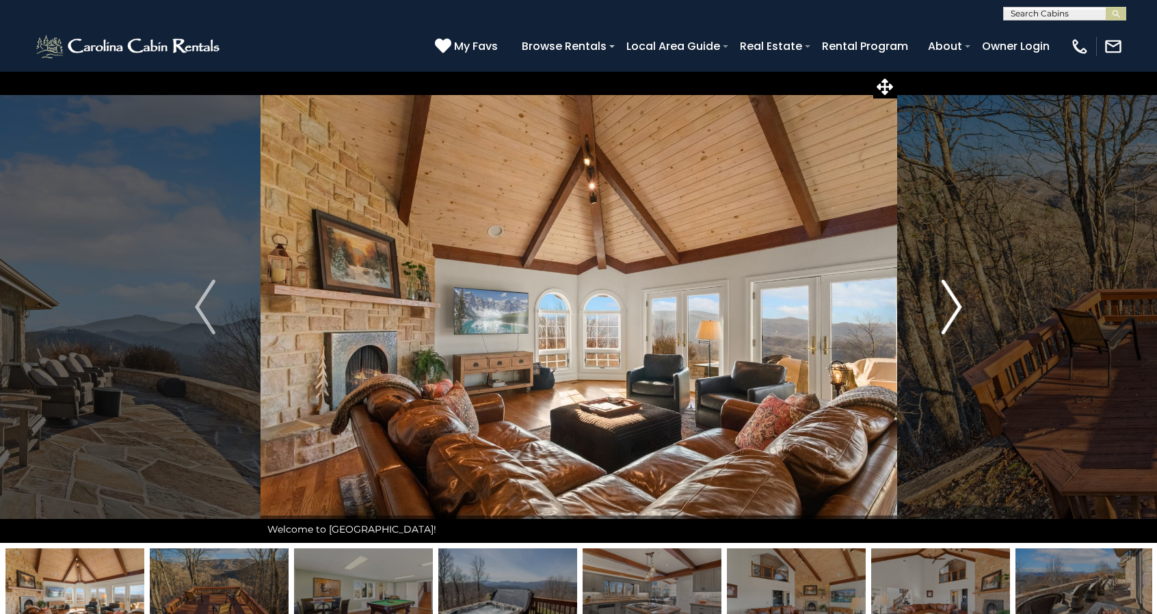
click at [953, 315] on img "Next" at bounding box center [952, 307] width 21 height 55
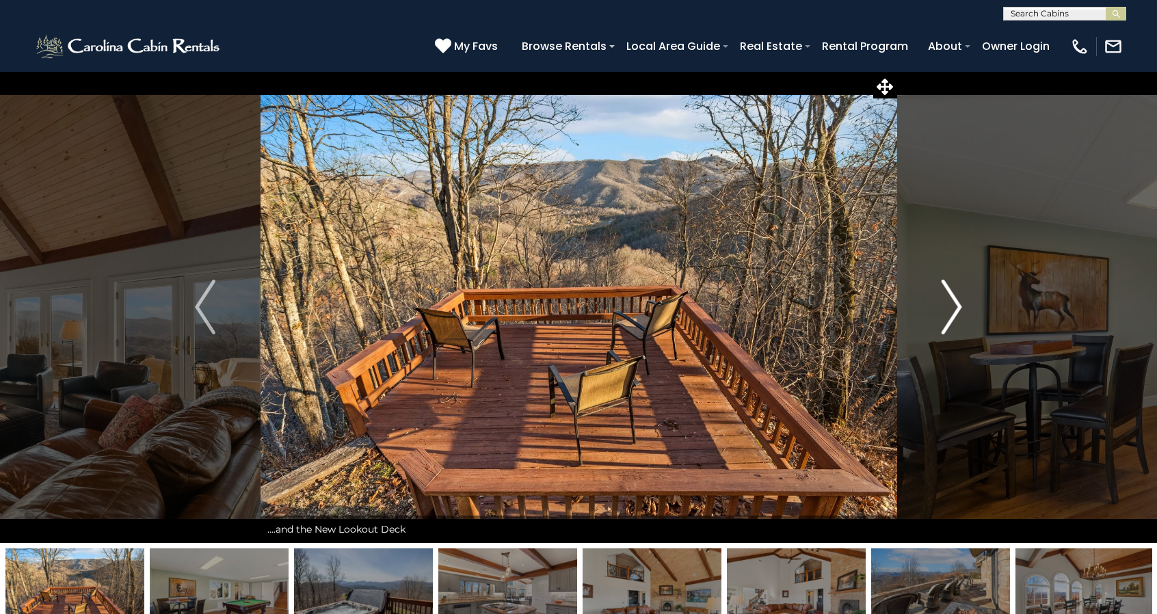
click at [953, 315] on img "Next" at bounding box center [952, 307] width 21 height 55
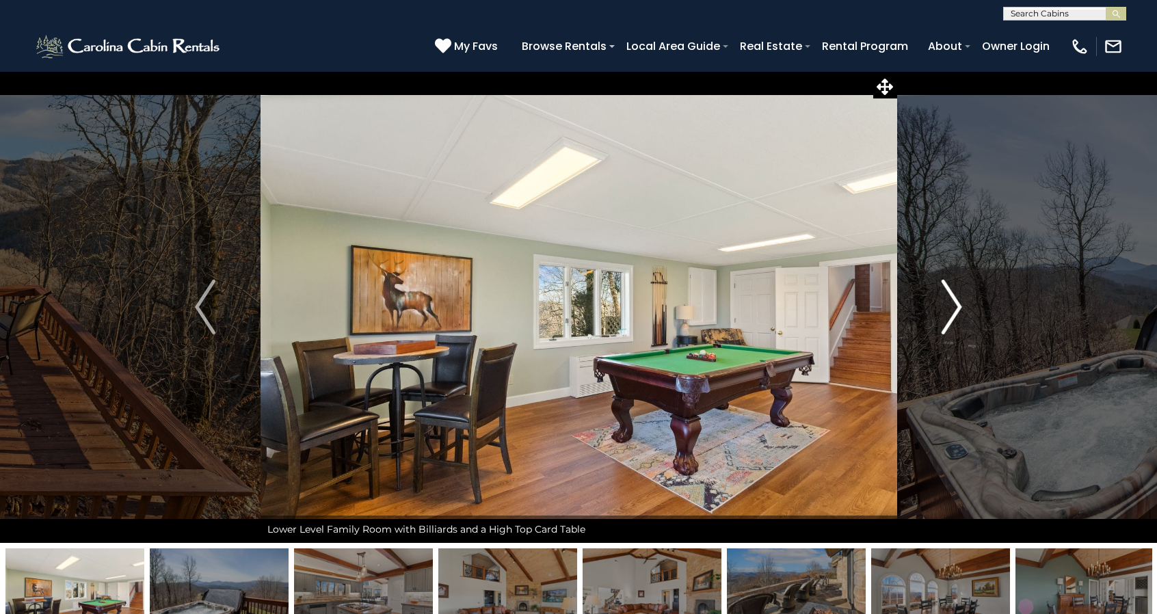
click at [953, 315] on img "Next" at bounding box center [952, 307] width 21 height 55
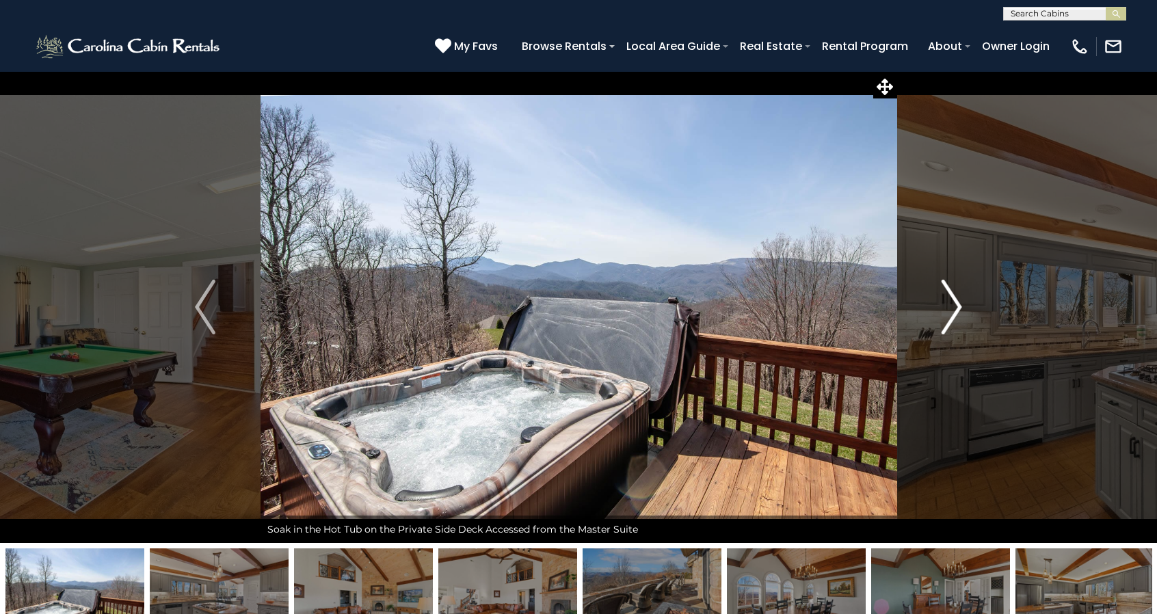
click at [953, 315] on img "Next" at bounding box center [952, 307] width 21 height 55
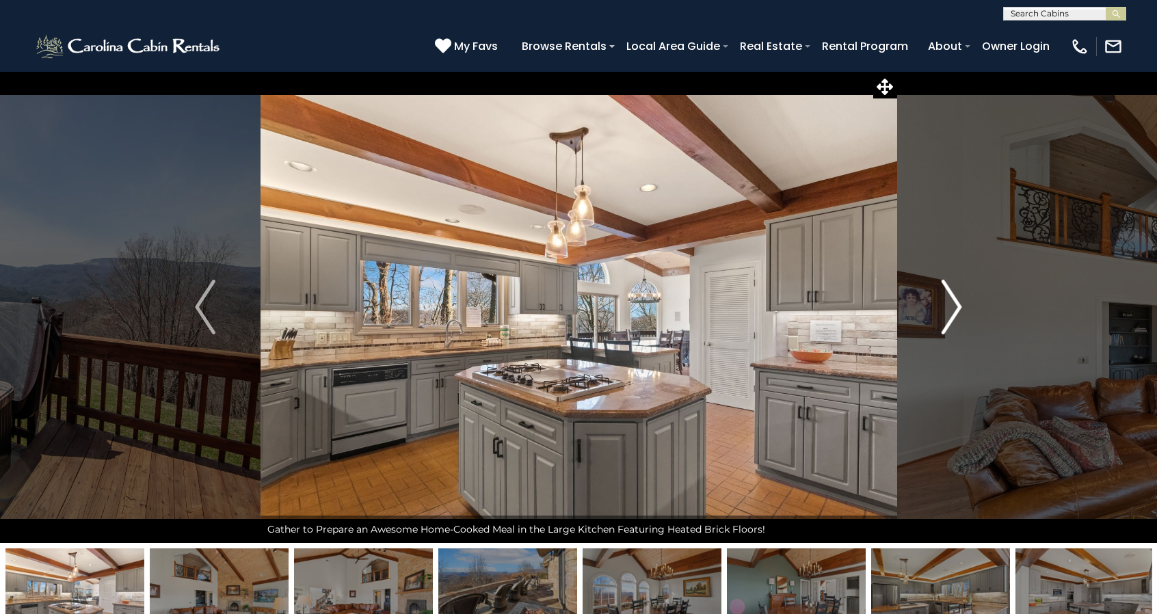
click at [953, 315] on img "Next" at bounding box center [952, 307] width 21 height 55
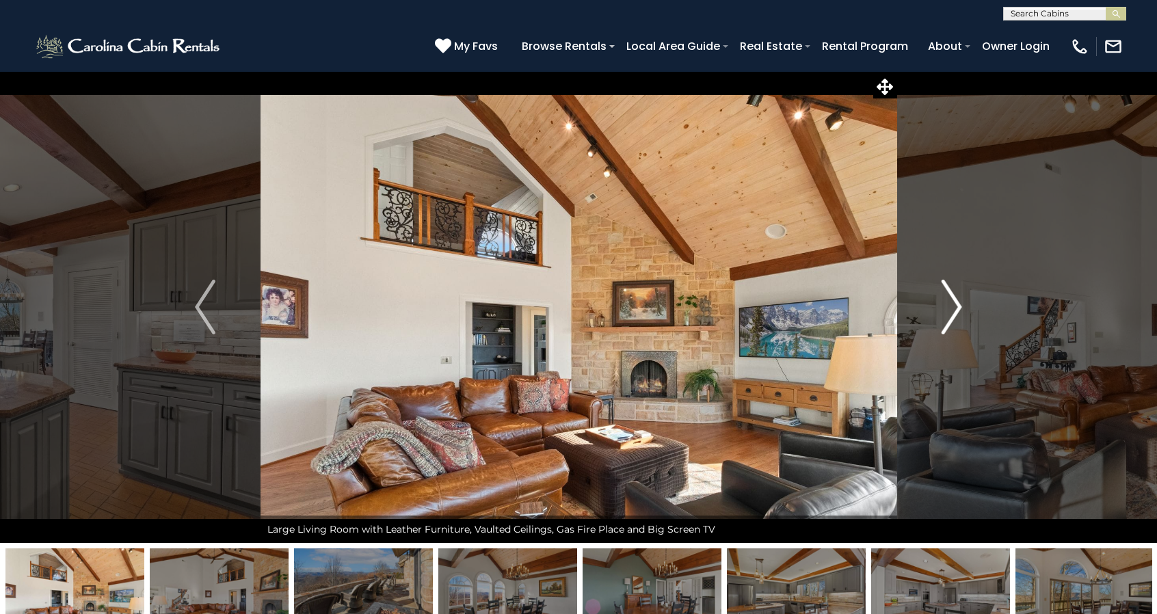
click at [953, 315] on img "Next" at bounding box center [952, 307] width 21 height 55
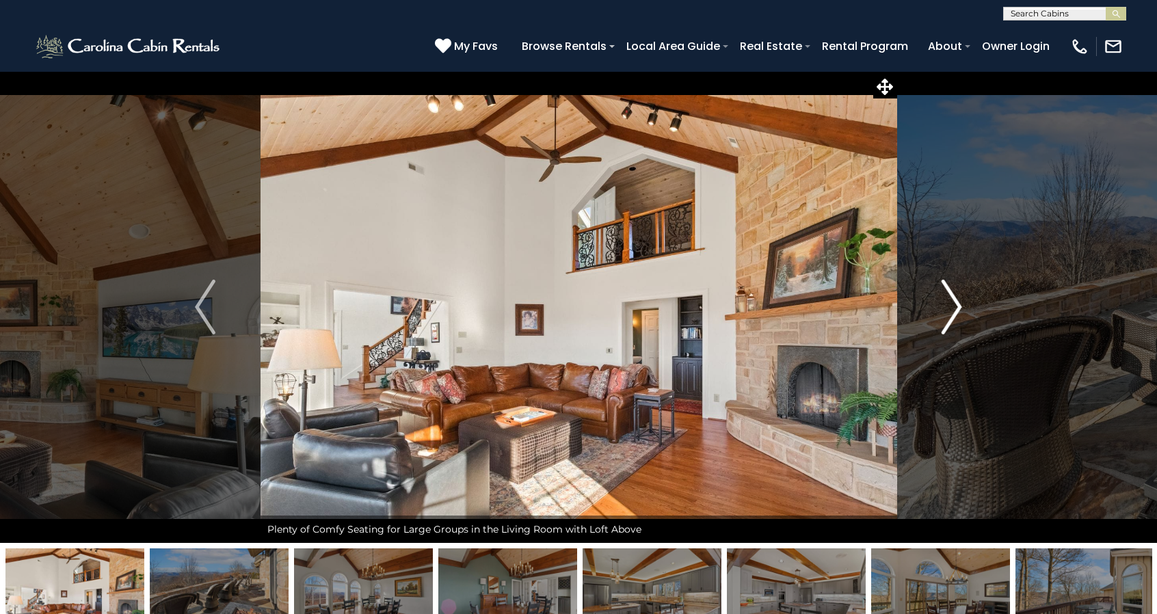
click at [953, 315] on img "Next" at bounding box center [952, 307] width 21 height 55
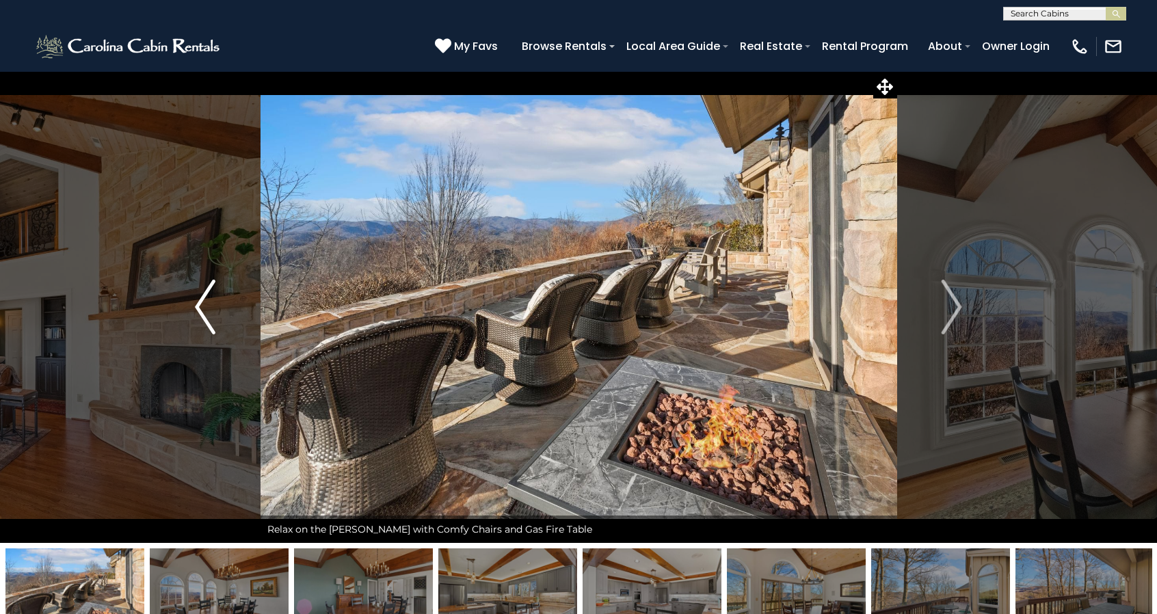
click at [201, 303] on img "Previous" at bounding box center [205, 307] width 21 height 55
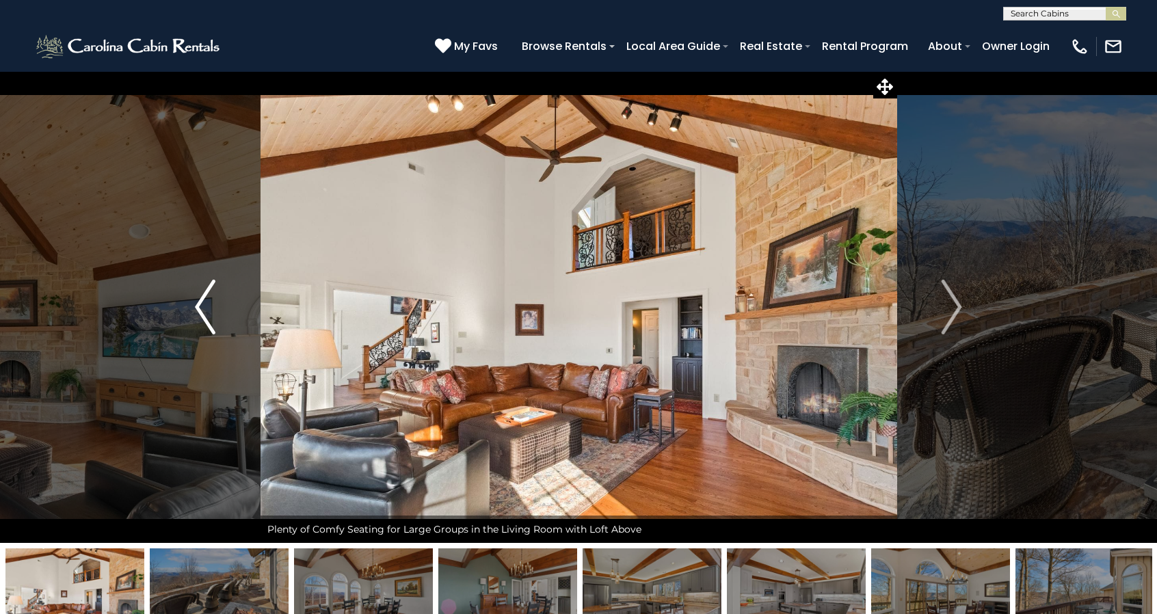
click at [201, 303] on img "Previous" at bounding box center [205, 307] width 21 height 55
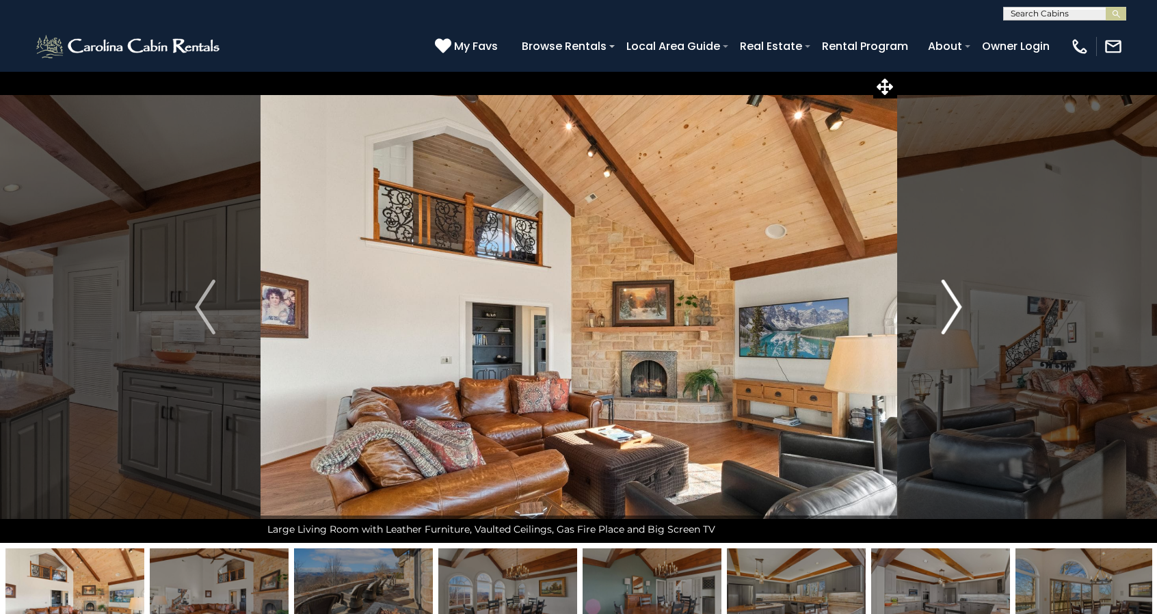
click at [957, 317] on img "Next" at bounding box center [952, 307] width 21 height 55
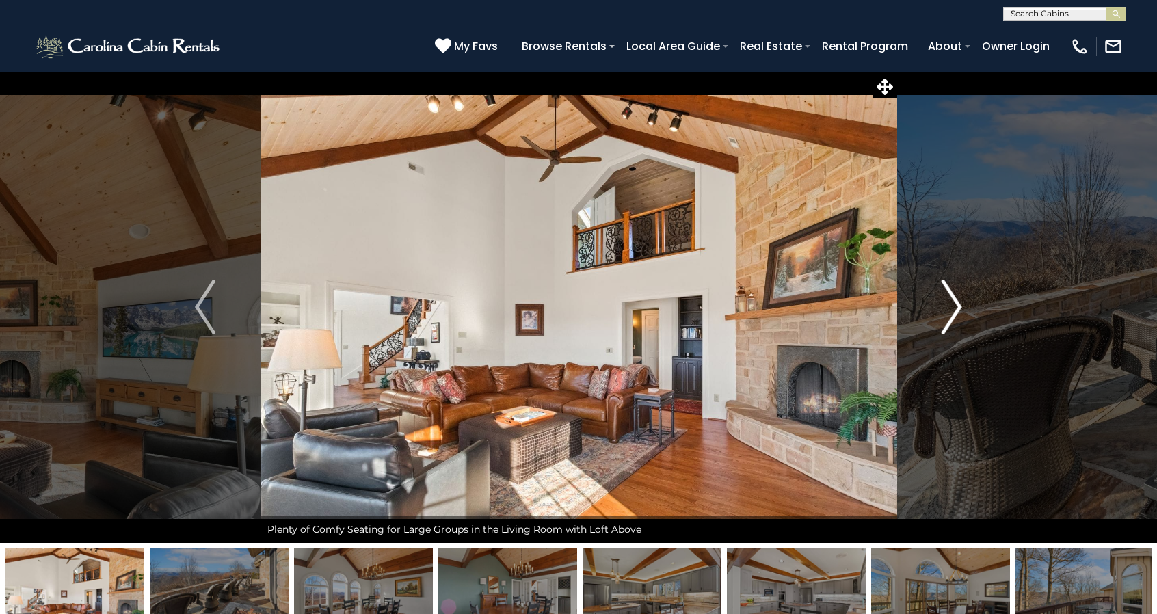
click at [957, 317] on img "Next" at bounding box center [952, 307] width 21 height 55
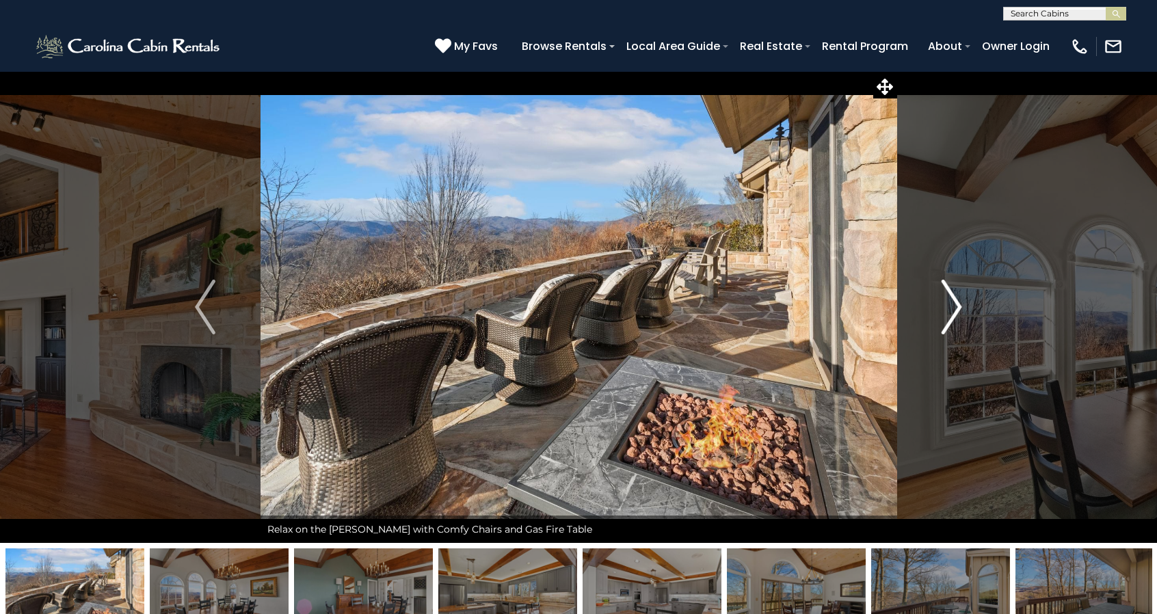
click at [957, 317] on img "Next" at bounding box center [952, 307] width 21 height 55
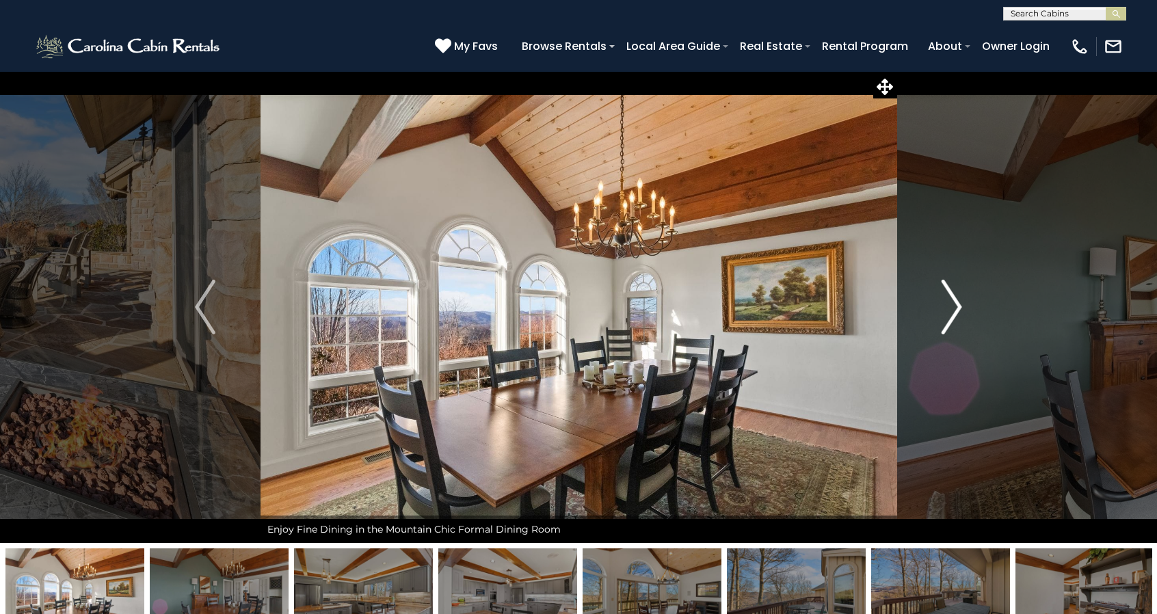
click at [957, 317] on img "Next" at bounding box center [952, 307] width 21 height 55
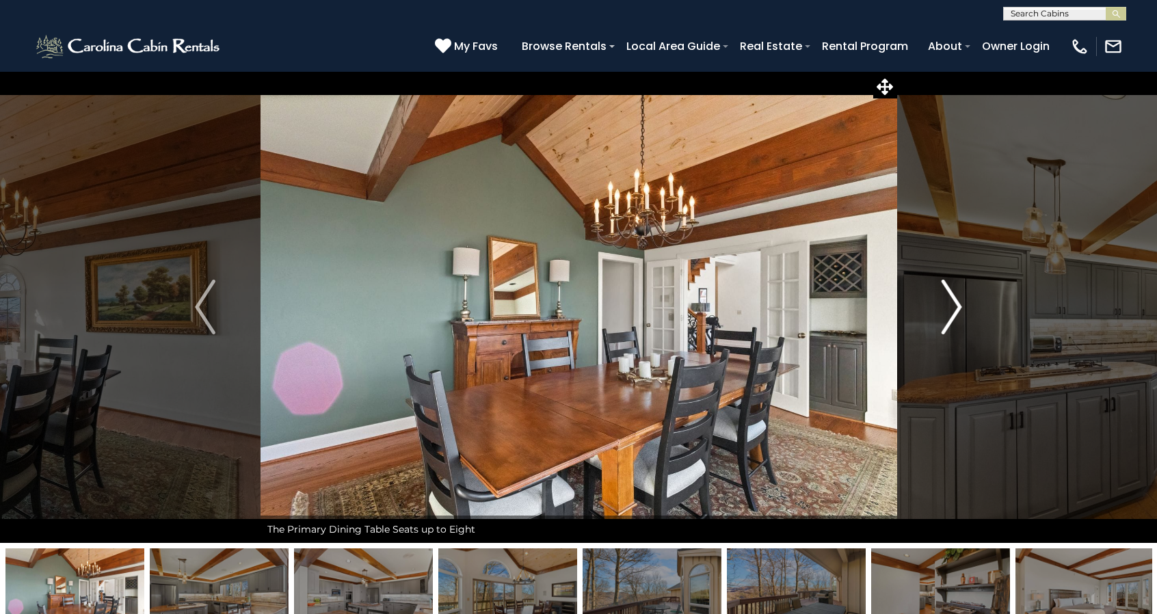
click at [957, 317] on img "Next" at bounding box center [952, 307] width 21 height 55
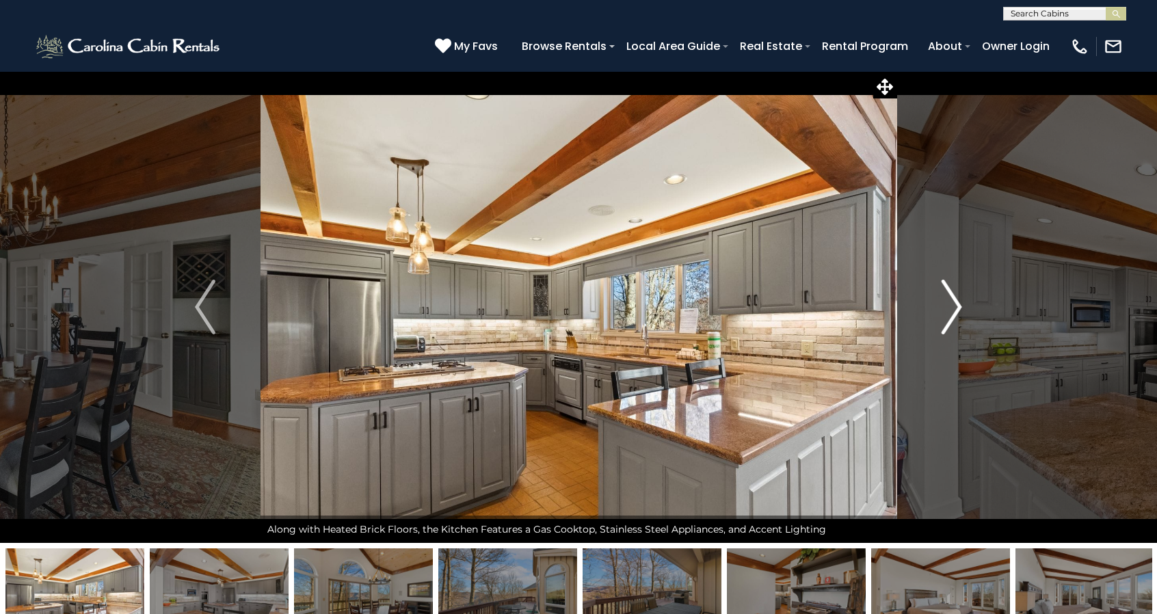
click at [957, 317] on img "Next" at bounding box center [952, 307] width 21 height 55
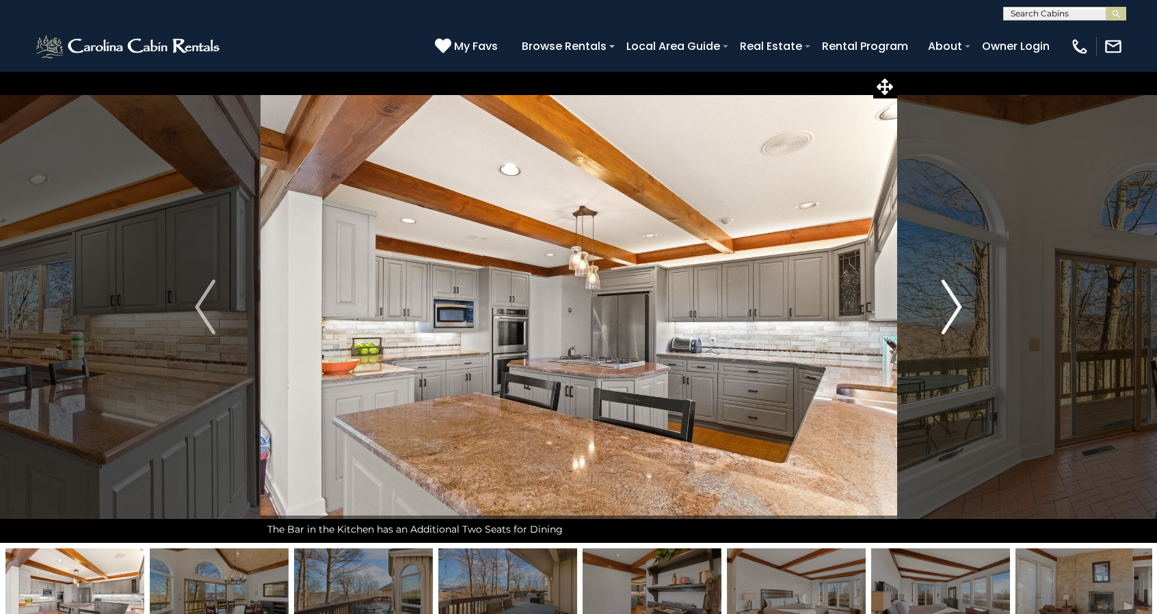
click at [957, 317] on img "Next" at bounding box center [952, 307] width 21 height 55
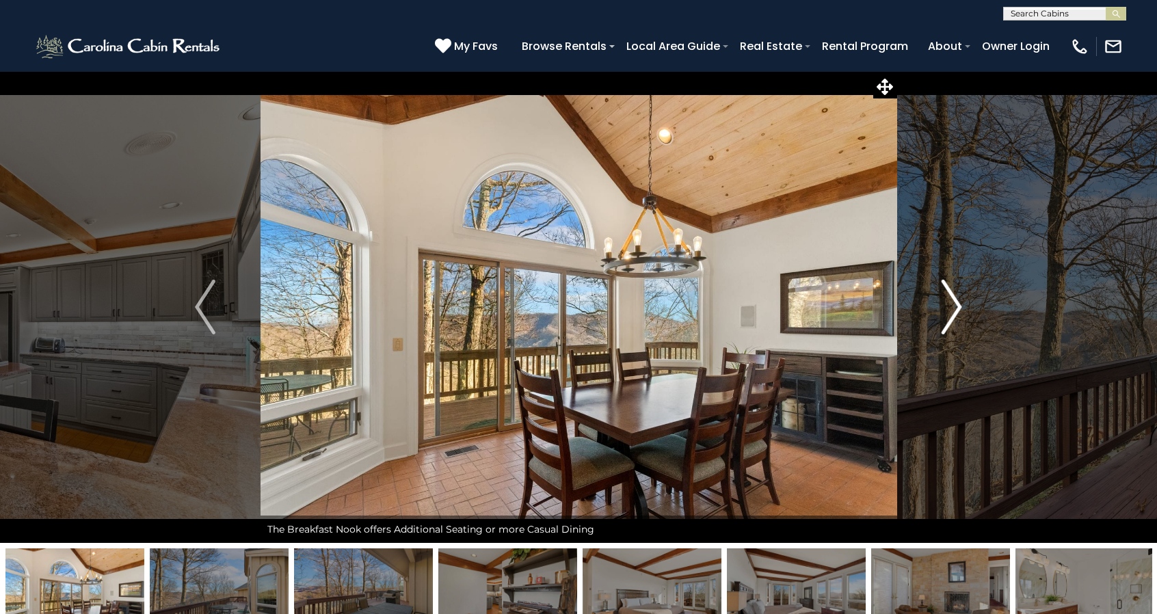
click at [957, 317] on img "Next" at bounding box center [952, 307] width 21 height 55
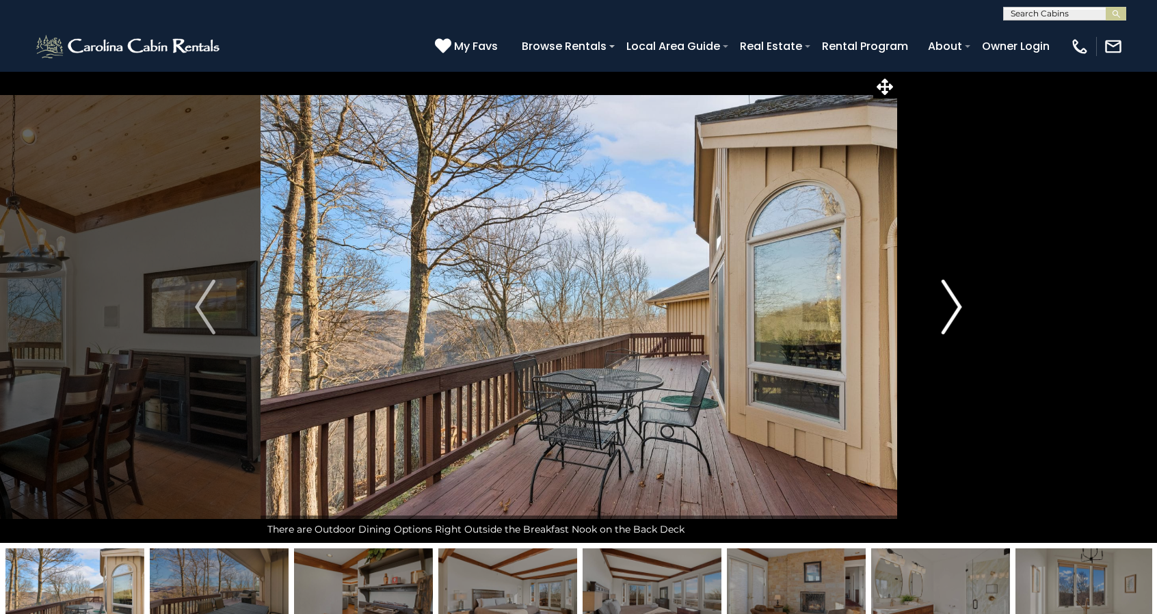
click at [957, 317] on img "Next" at bounding box center [952, 307] width 21 height 55
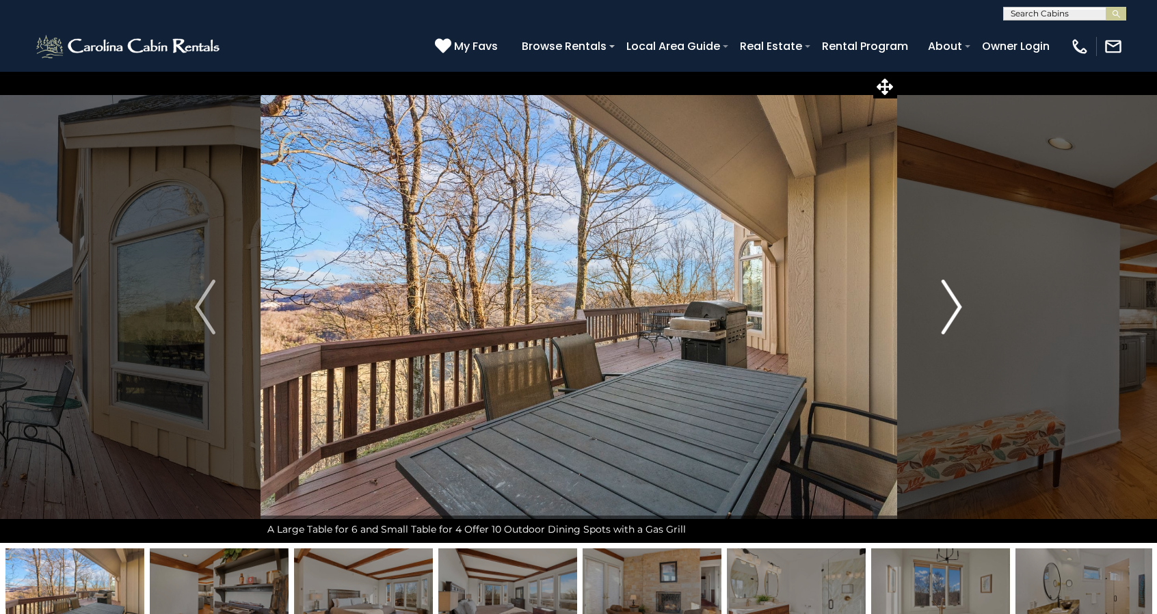
click at [957, 317] on img "Next" at bounding box center [952, 307] width 21 height 55
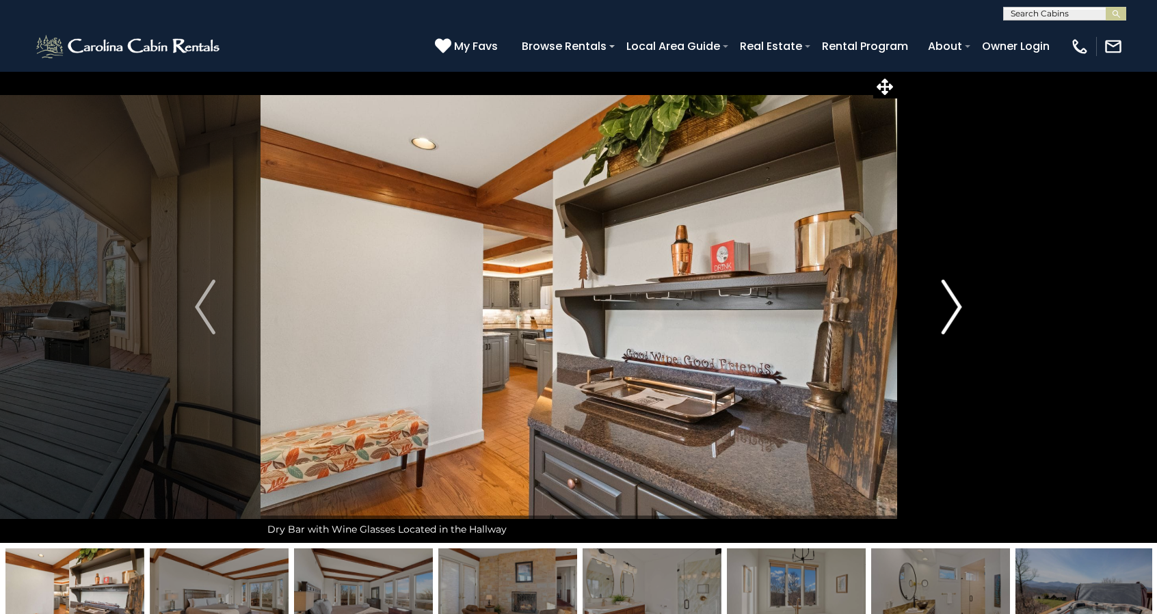
click at [957, 317] on img "Next" at bounding box center [952, 307] width 21 height 55
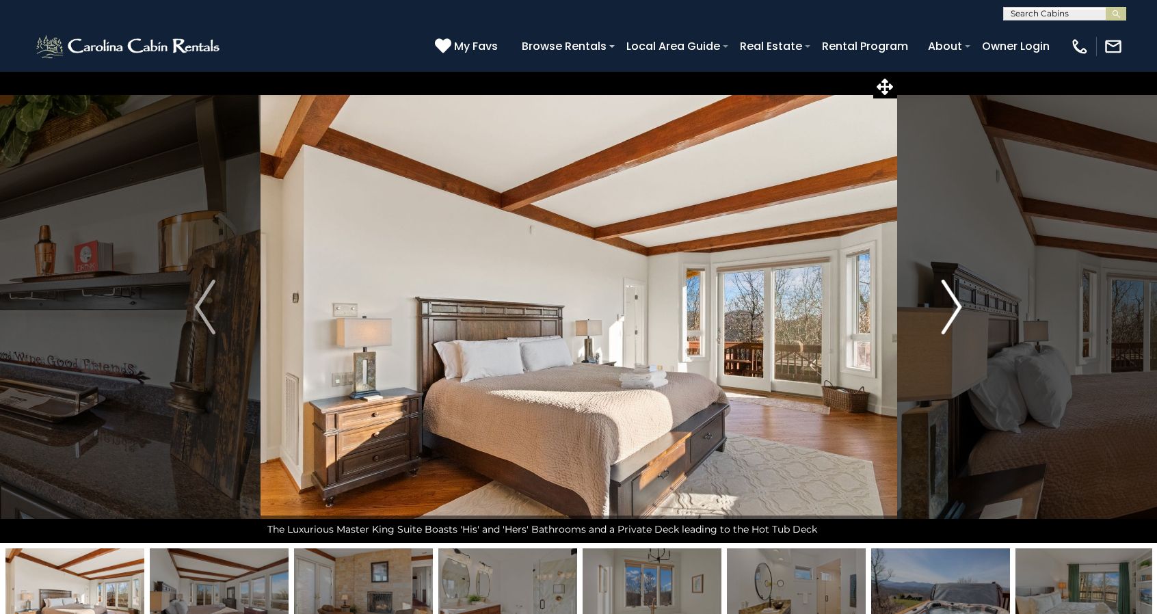
click at [957, 317] on img "Next" at bounding box center [952, 307] width 21 height 55
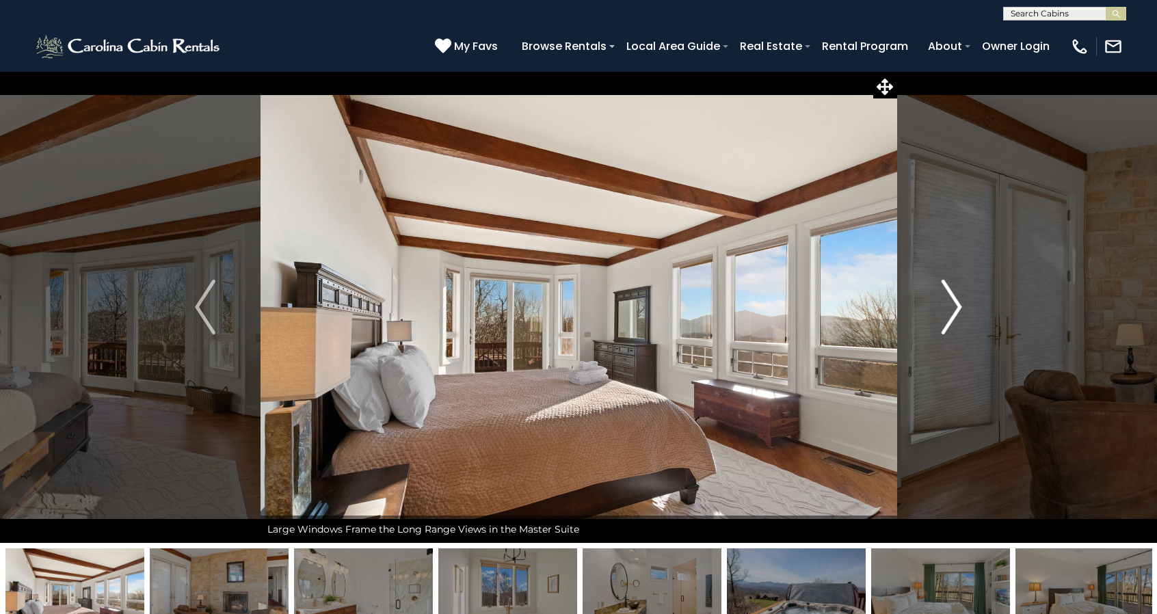
click at [957, 317] on img "Next" at bounding box center [952, 307] width 21 height 55
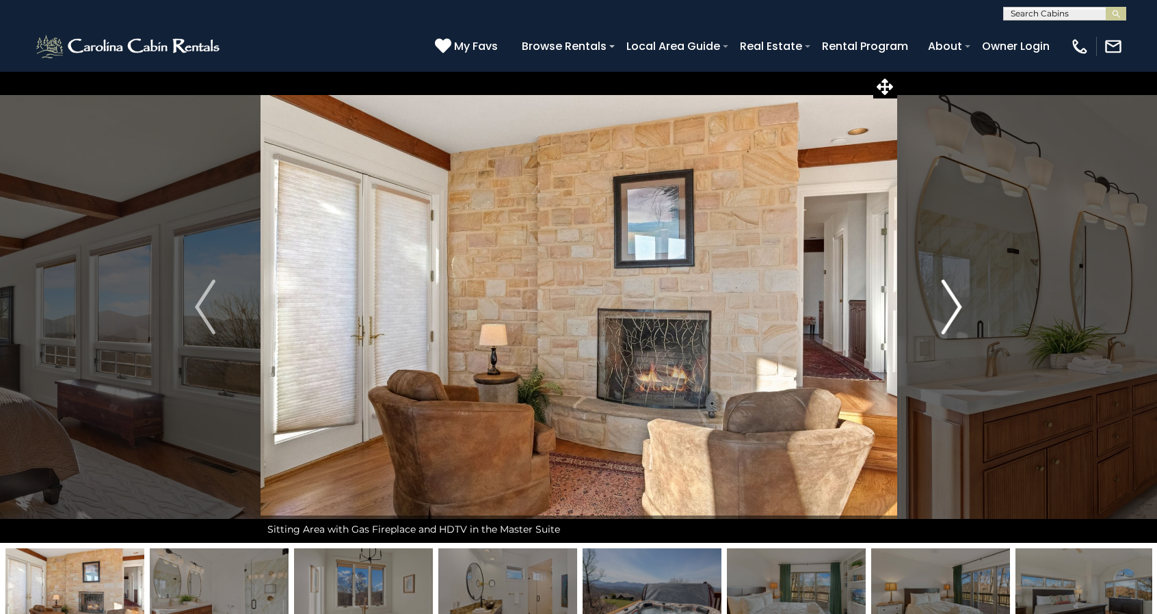
click at [957, 317] on img "Next" at bounding box center [952, 307] width 21 height 55
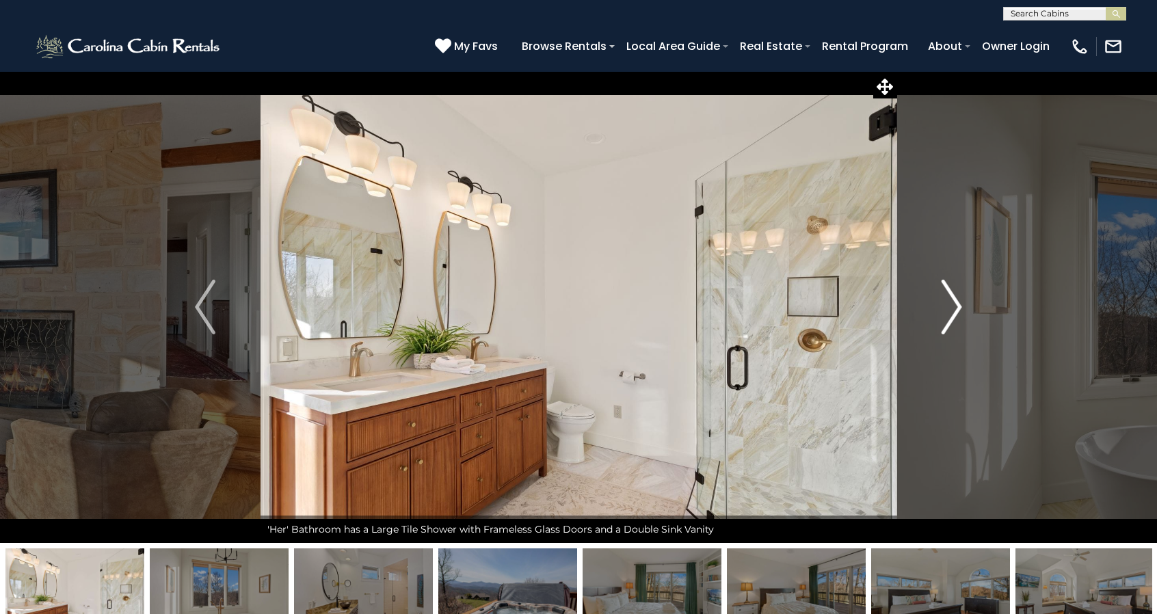
click at [957, 317] on img "Next" at bounding box center [952, 307] width 21 height 55
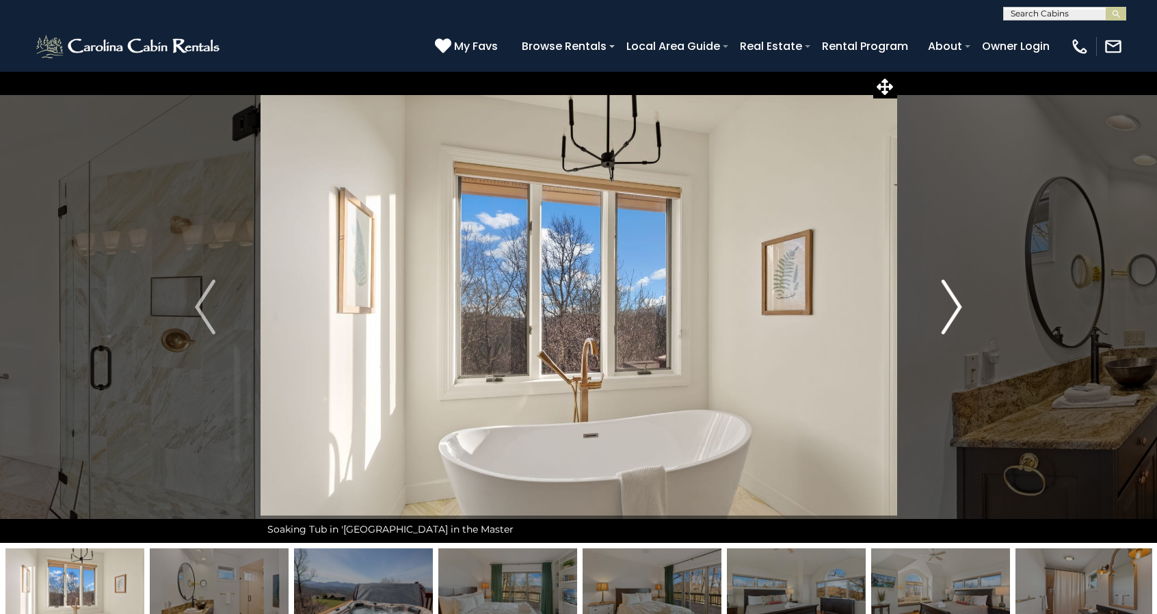
click at [957, 317] on img "Next" at bounding box center [952, 307] width 21 height 55
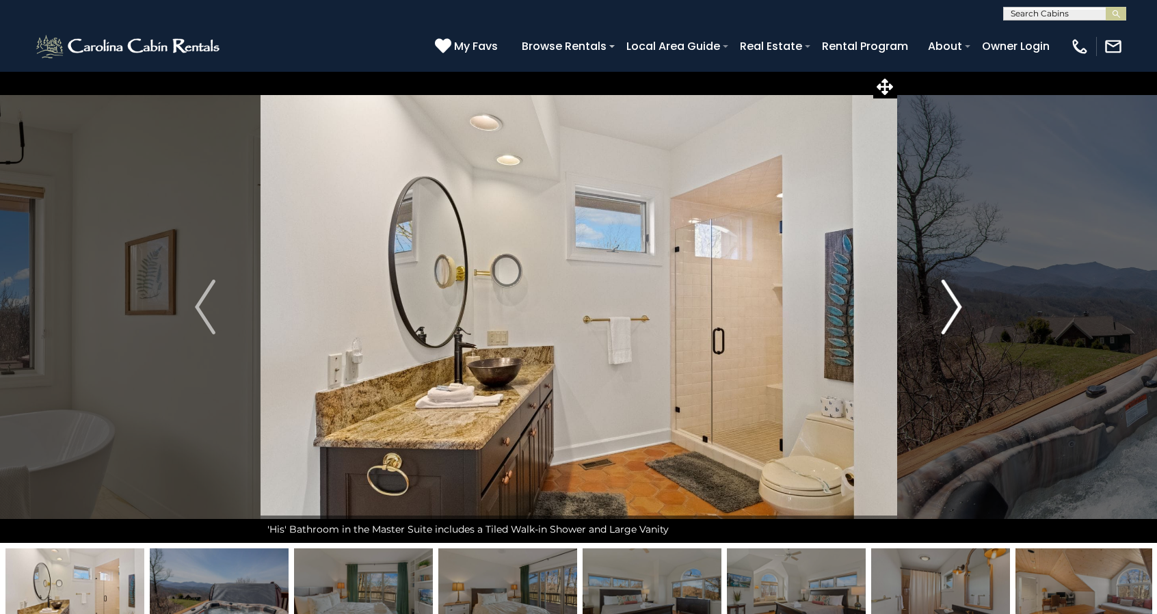
click at [957, 317] on img "Next" at bounding box center [952, 307] width 21 height 55
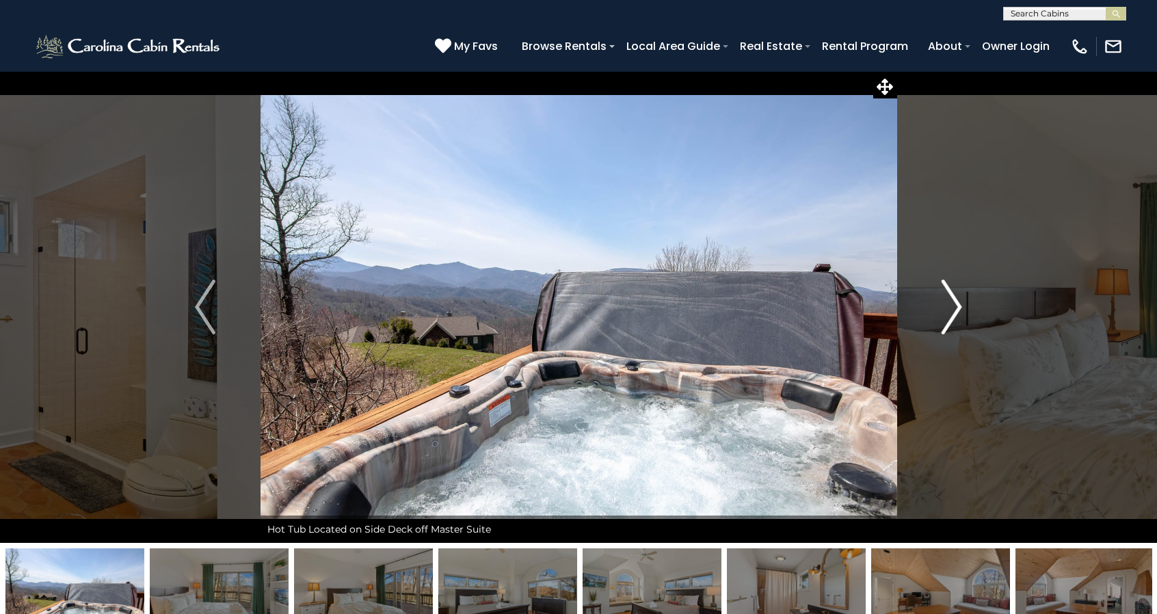
click at [957, 317] on img "Next" at bounding box center [952, 307] width 21 height 55
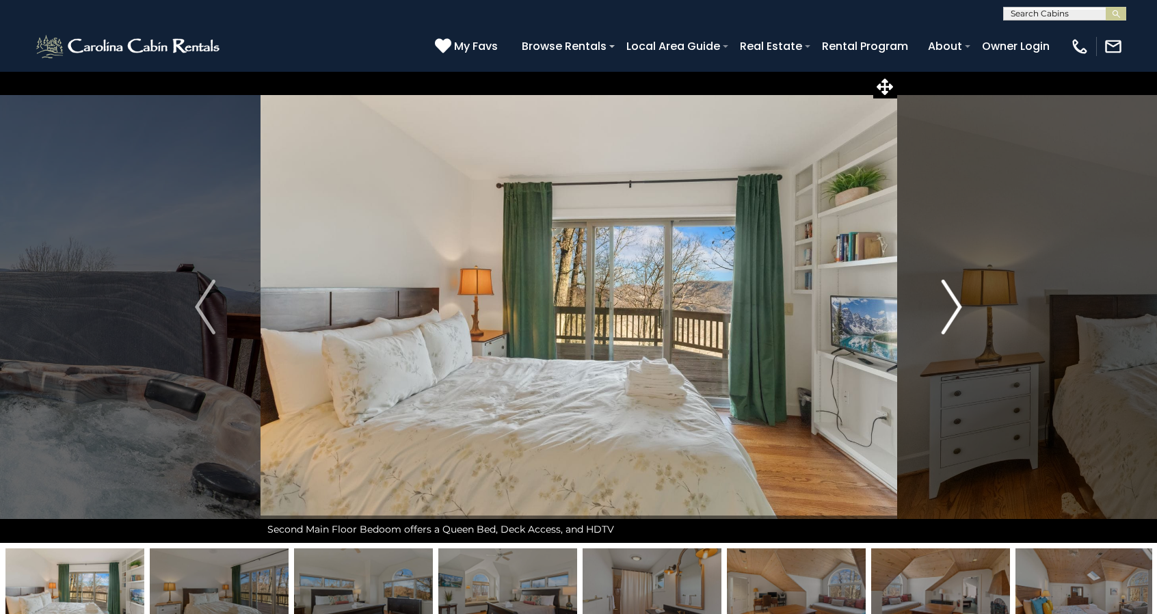
click at [957, 317] on img "Next" at bounding box center [952, 307] width 21 height 55
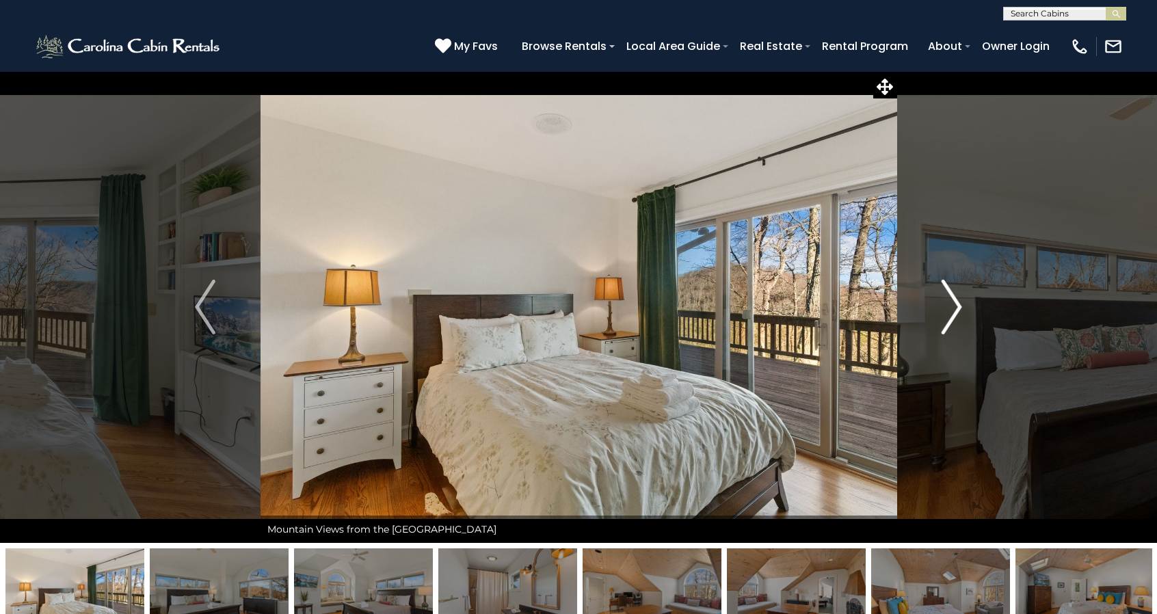
click at [957, 317] on img "Next" at bounding box center [952, 307] width 21 height 55
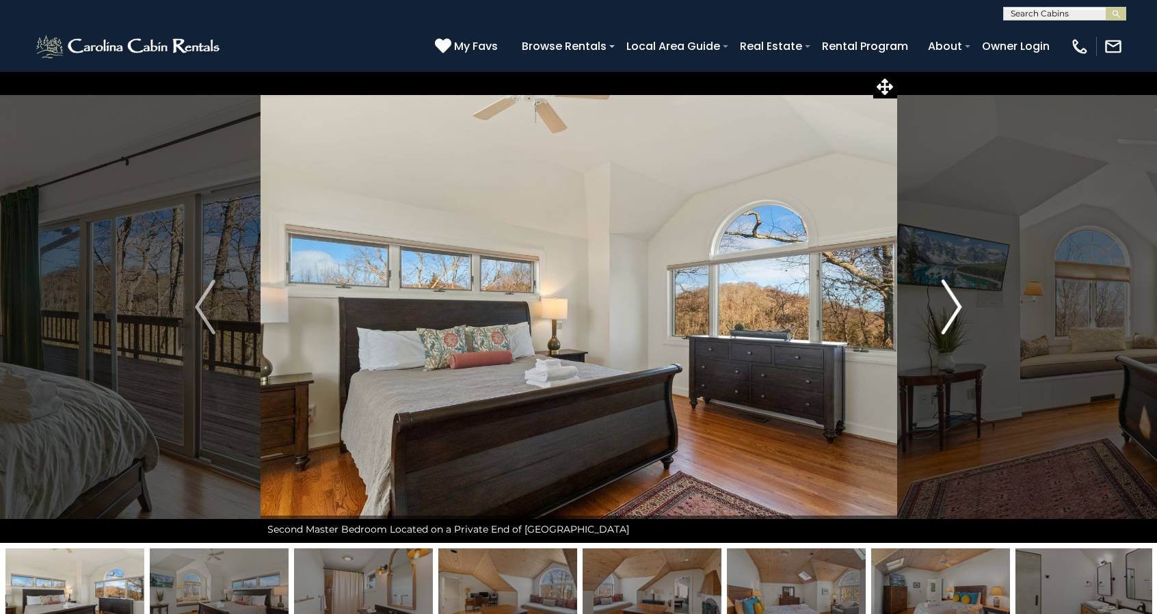
click at [957, 317] on img "Next" at bounding box center [952, 307] width 21 height 55
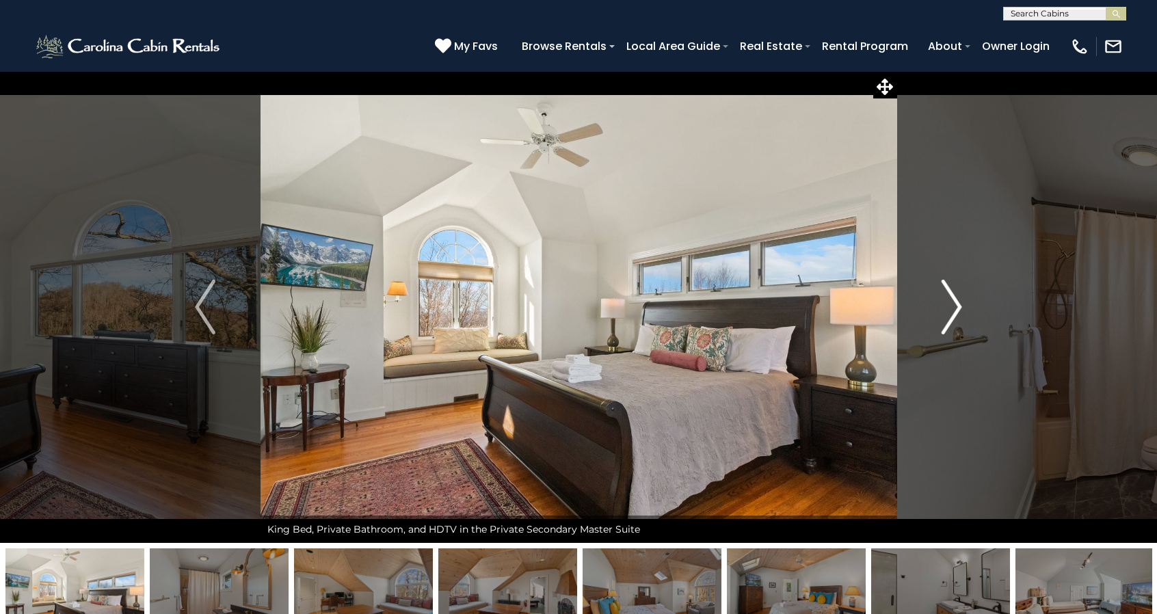
click at [957, 317] on img "Next" at bounding box center [952, 307] width 21 height 55
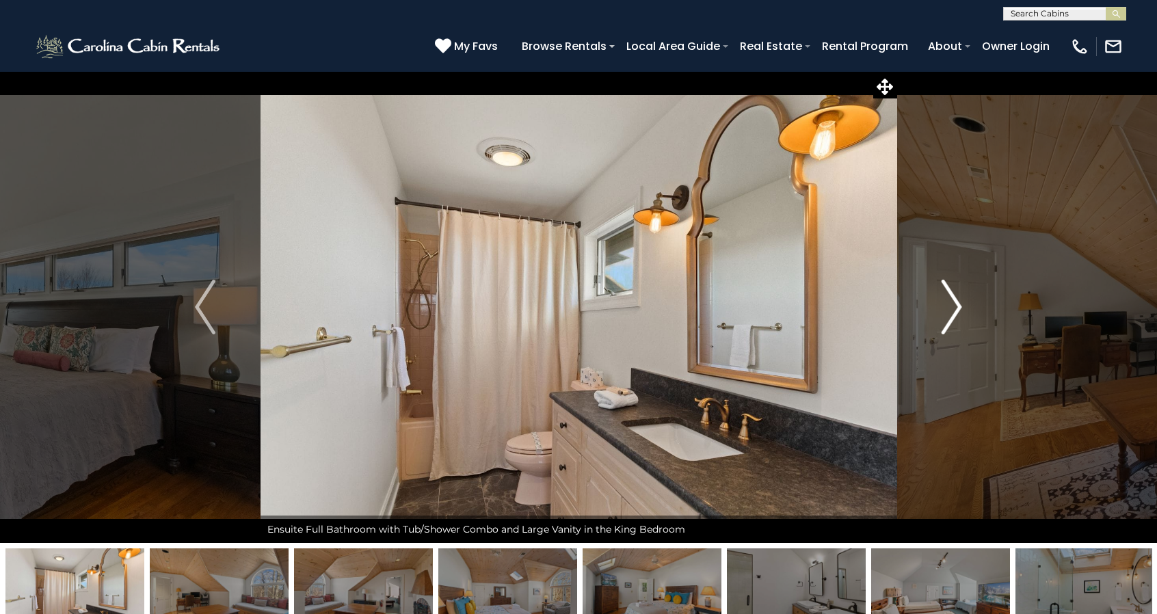
click at [957, 317] on img "Next" at bounding box center [952, 307] width 21 height 55
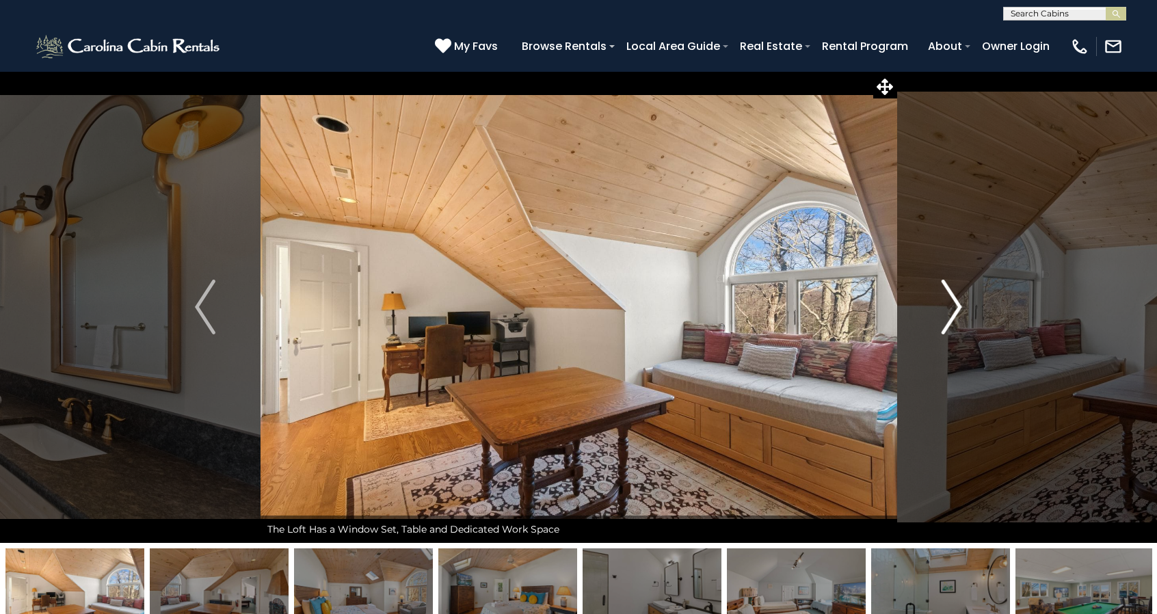
click at [957, 317] on img "Next" at bounding box center [952, 307] width 21 height 55
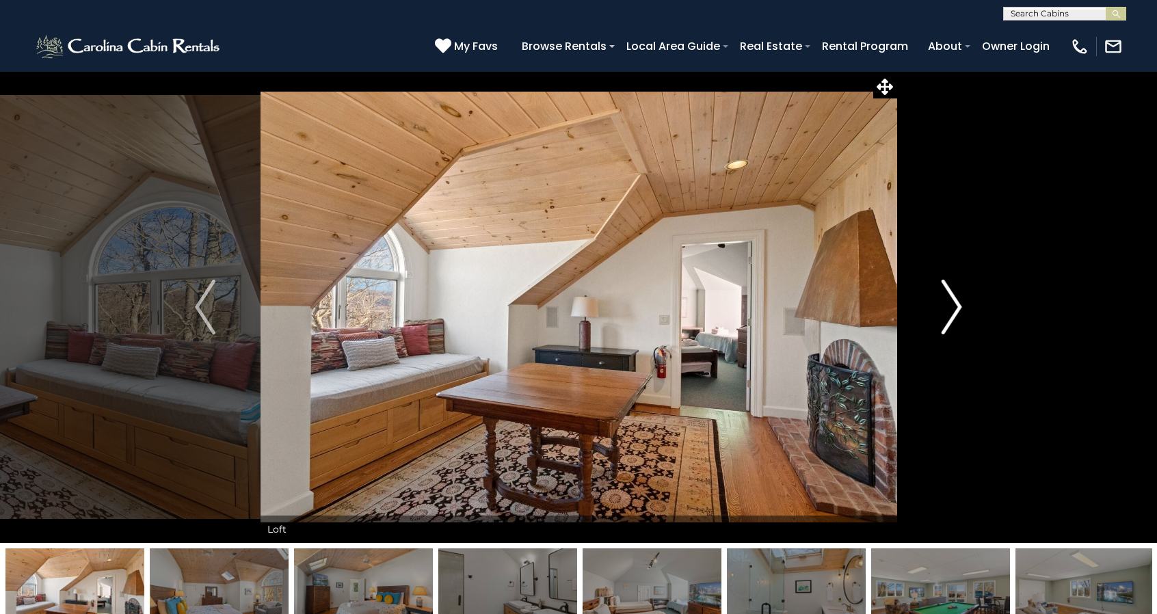
click at [957, 317] on img "Next" at bounding box center [952, 307] width 21 height 55
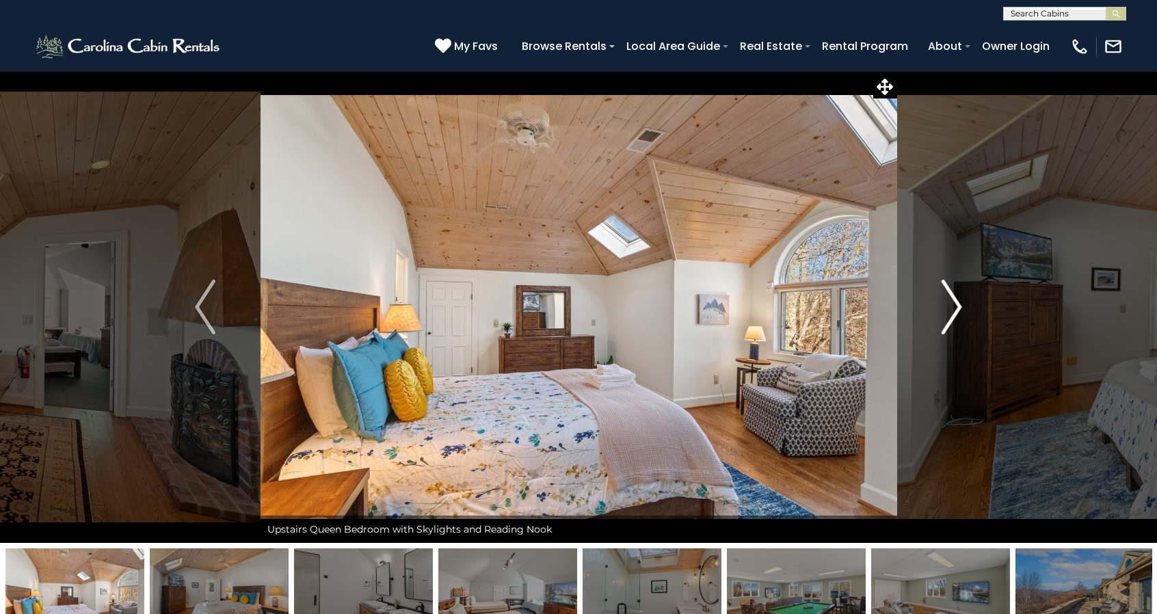
click at [957, 317] on img "Next" at bounding box center [952, 307] width 21 height 55
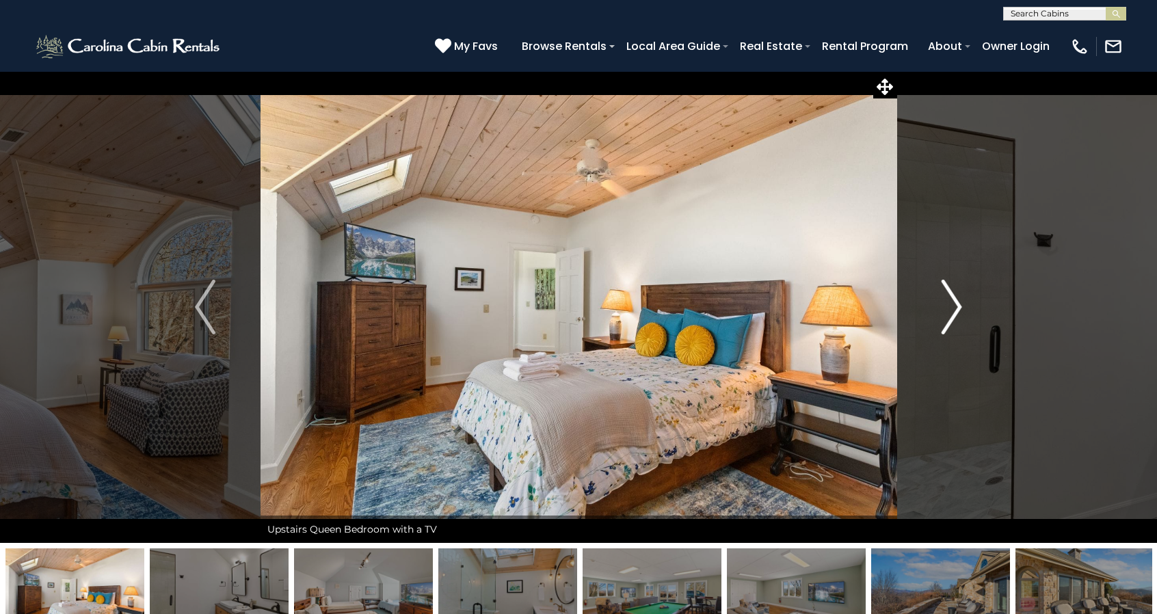
click at [957, 317] on img "Next" at bounding box center [952, 307] width 21 height 55
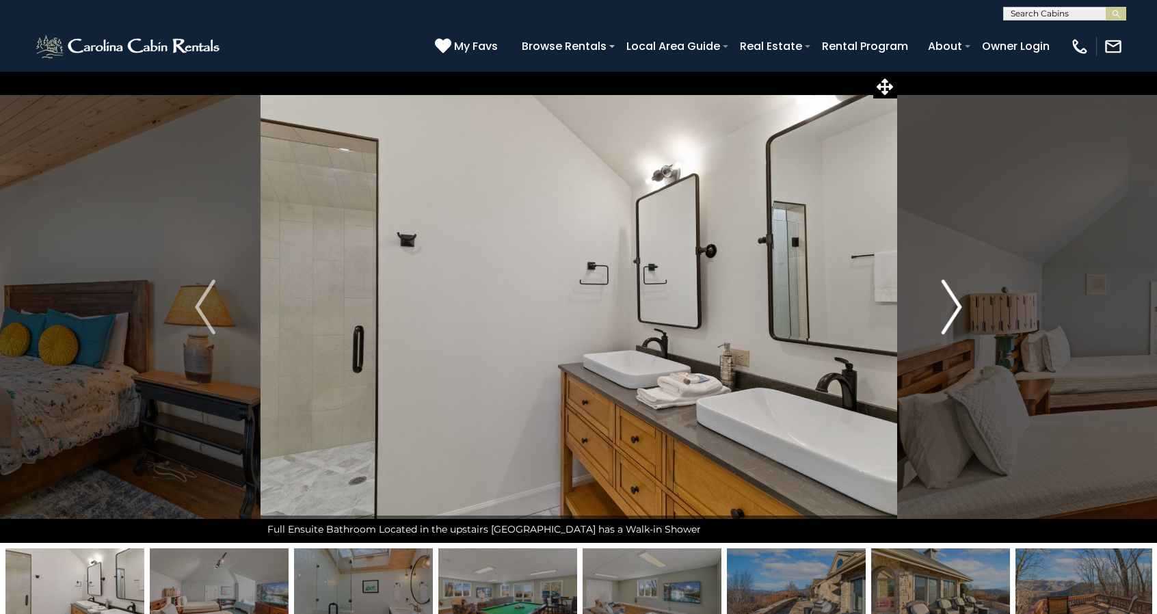
click at [957, 317] on img "Next" at bounding box center [952, 307] width 21 height 55
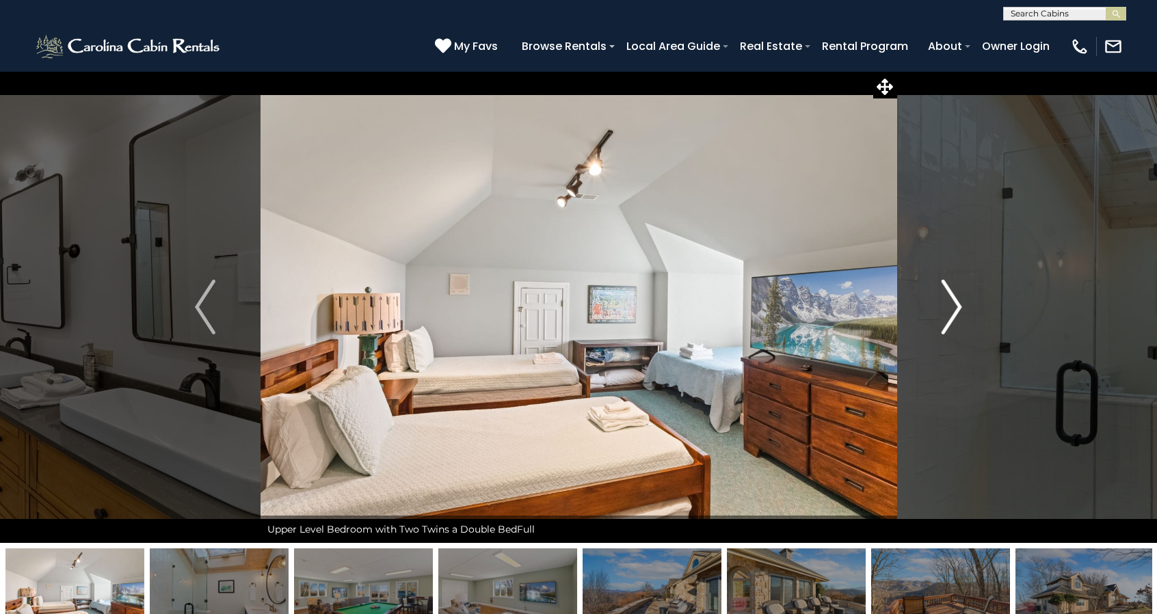
click at [957, 317] on img "Next" at bounding box center [952, 307] width 21 height 55
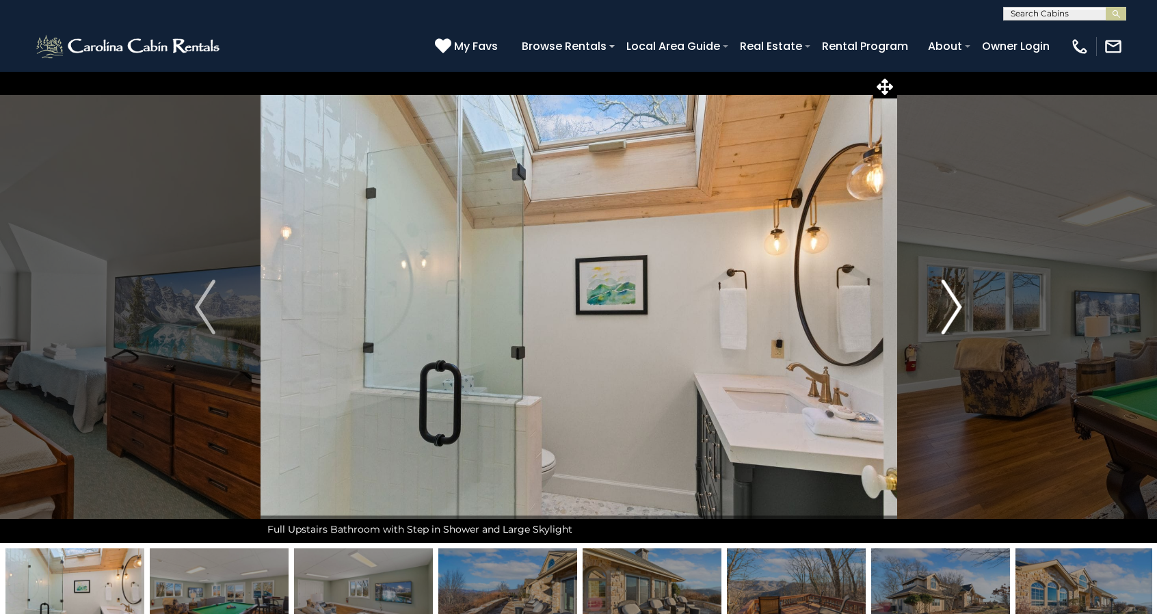
click at [957, 317] on img "Next" at bounding box center [952, 307] width 21 height 55
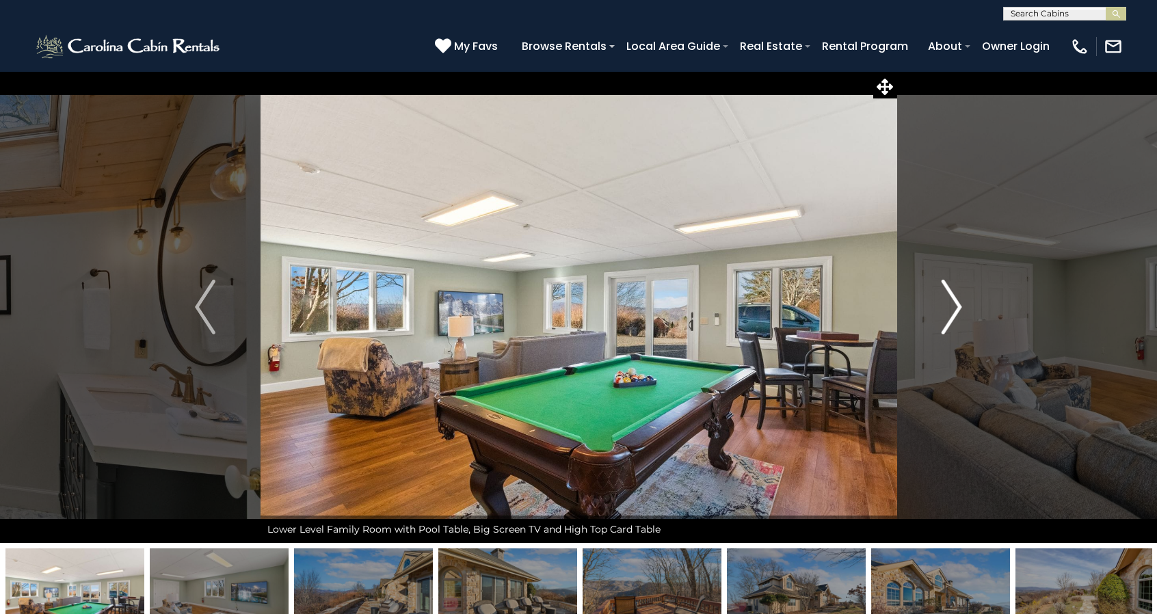
click at [957, 317] on img "Next" at bounding box center [952, 307] width 21 height 55
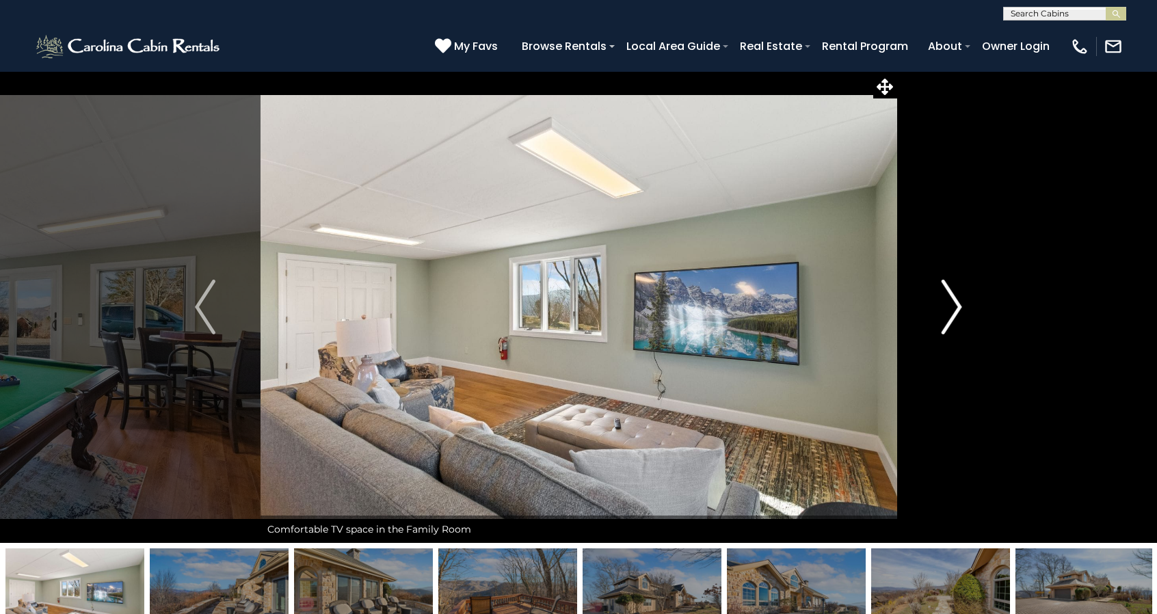
click at [957, 317] on img "Next" at bounding box center [952, 307] width 21 height 55
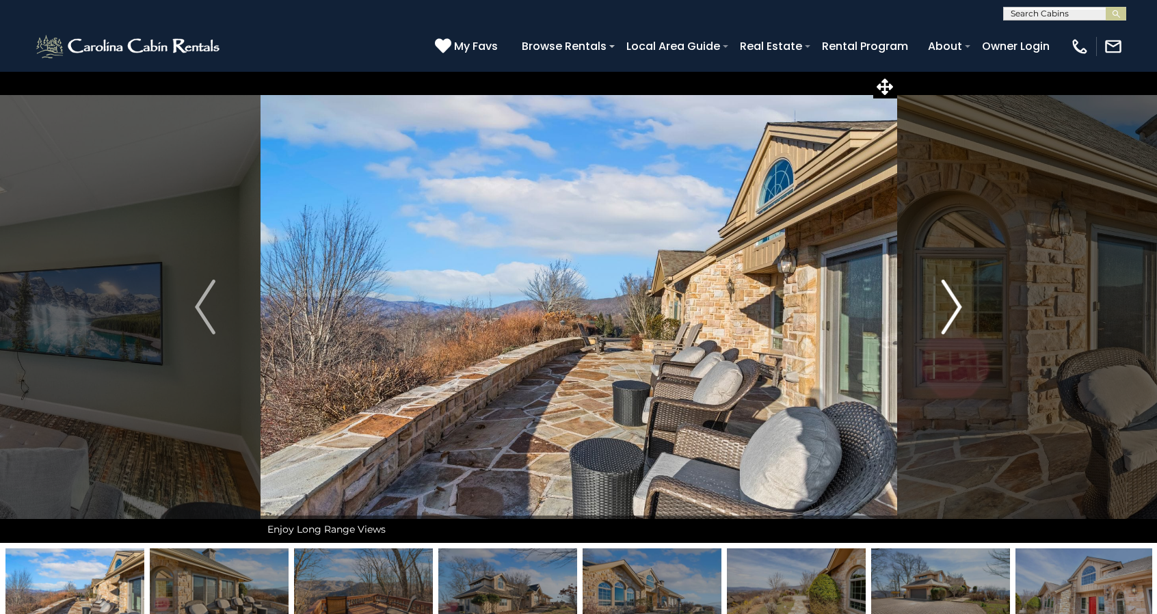
click at [957, 317] on img "Next" at bounding box center [952, 307] width 21 height 55
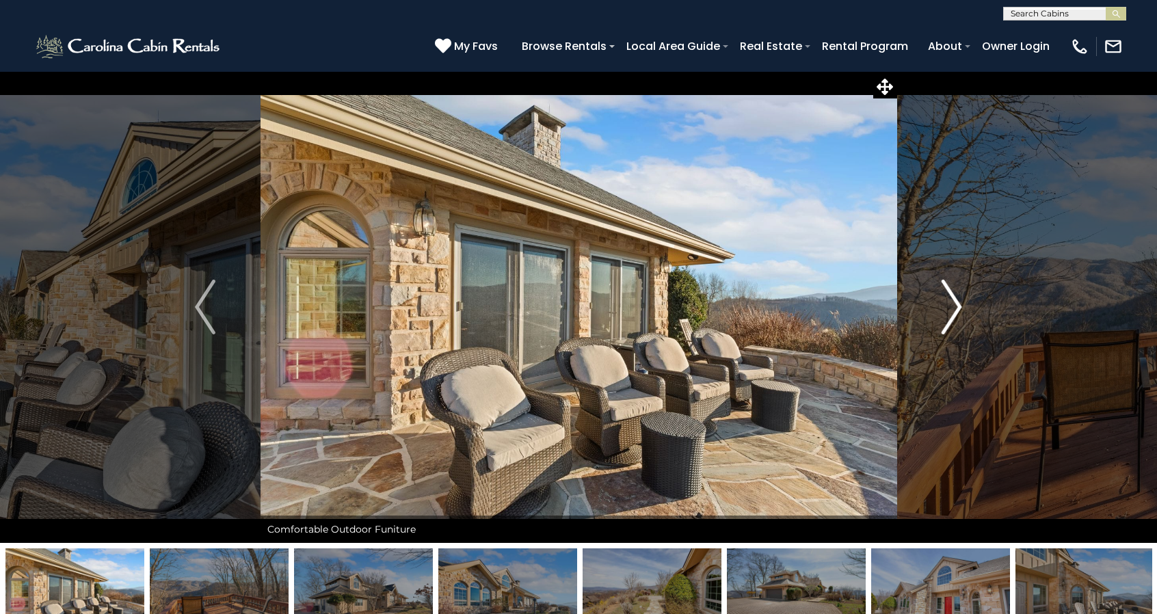
click at [957, 317] on img "Next" at bounding box center [952, 307] width 21 height 55
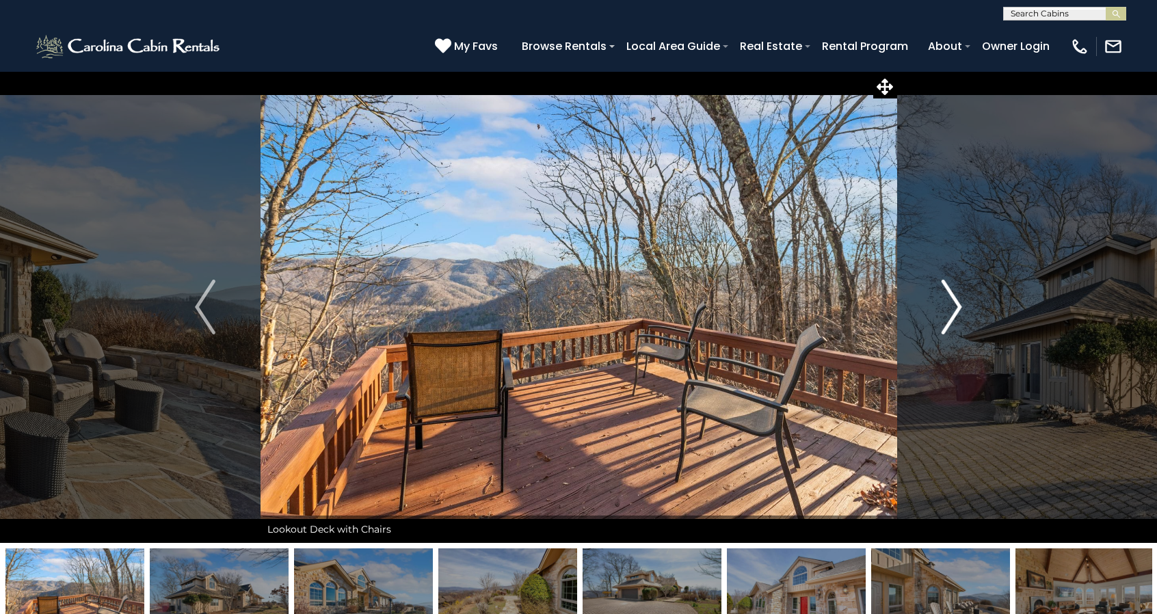
click at [957, 317] on img "Next" at bounding box center [952, 307] width 21 height 55
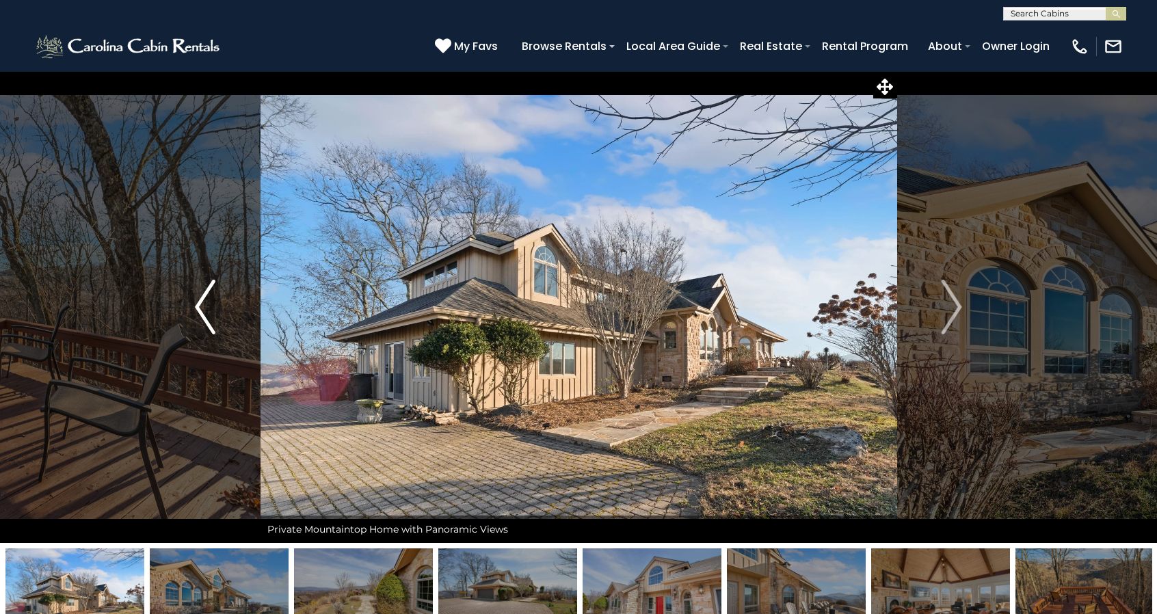
click at [222, 309] on button "Previous" at bounding box center [205, 307] width 111 height 472
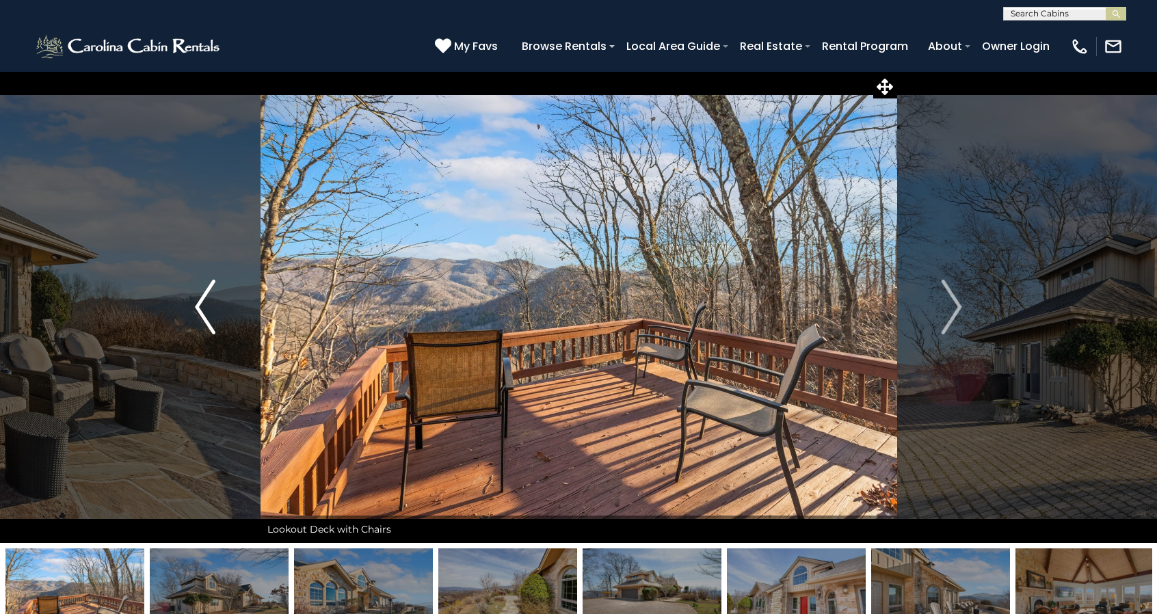
click at [222, 309] on button "Previous" at bounding box center [205, 307] width 111 height 472
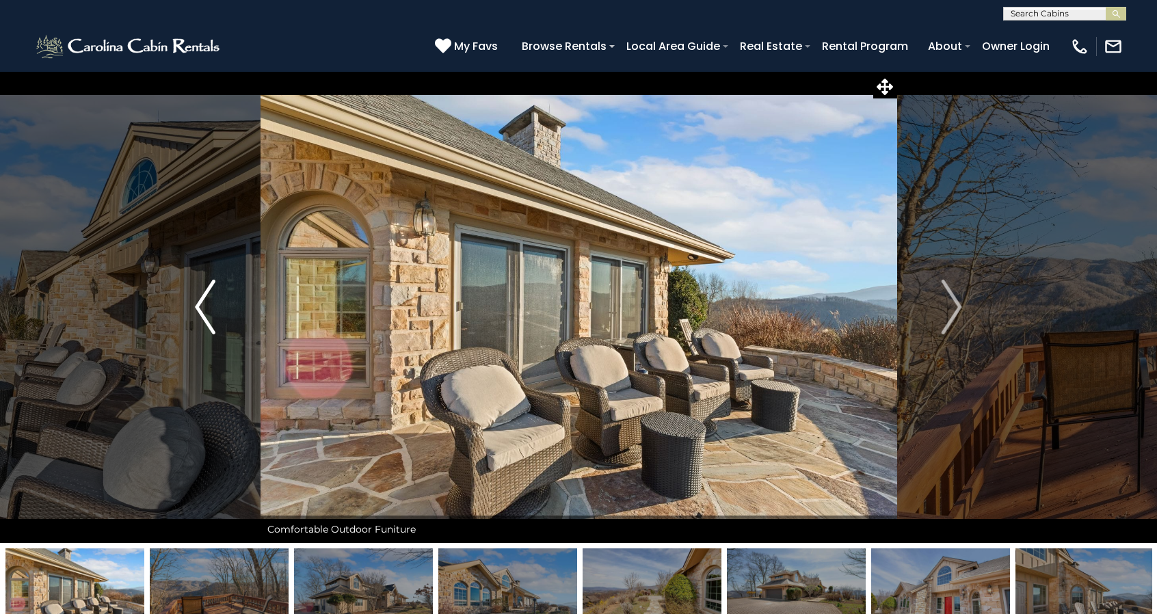
click at [222, 309] on button "Previous" at bounding box center [205, 307] width 111 height 472
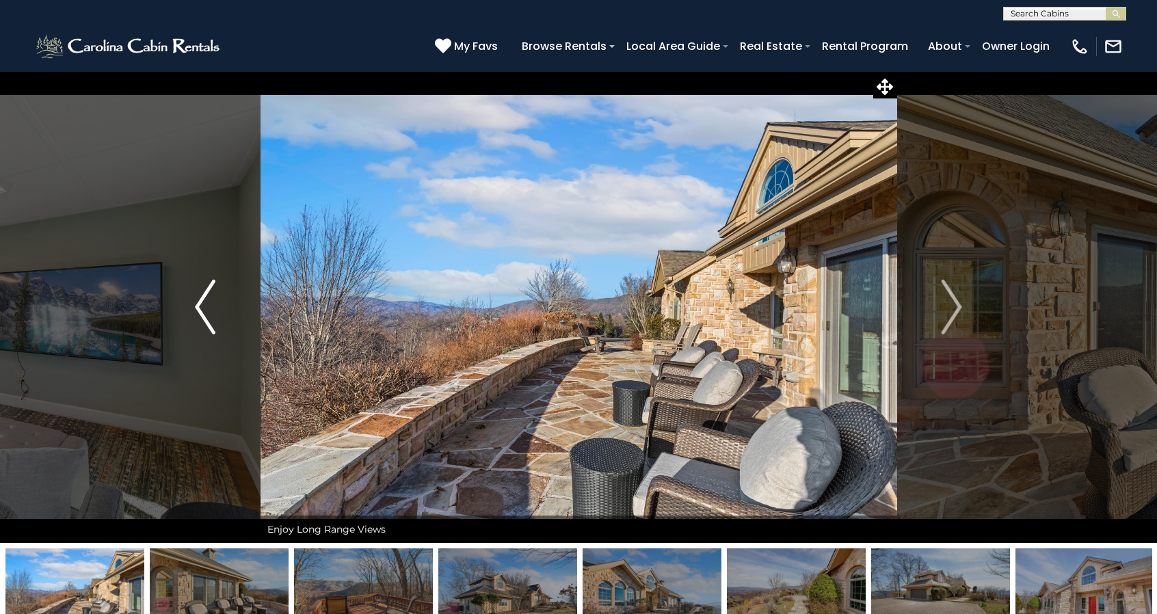
click at [222, 309] on button "Previous" at bounding box center [205, 307] width 111 height 472
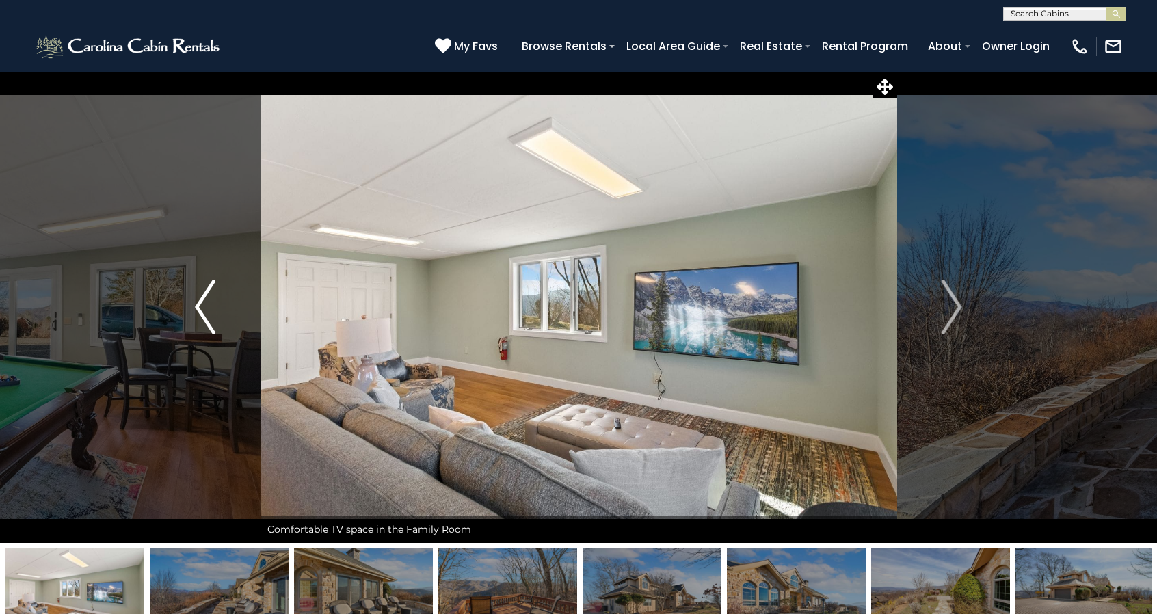
click at [222, 309] on button "Previous" at bounding box center [205, 307] width 111 height 472
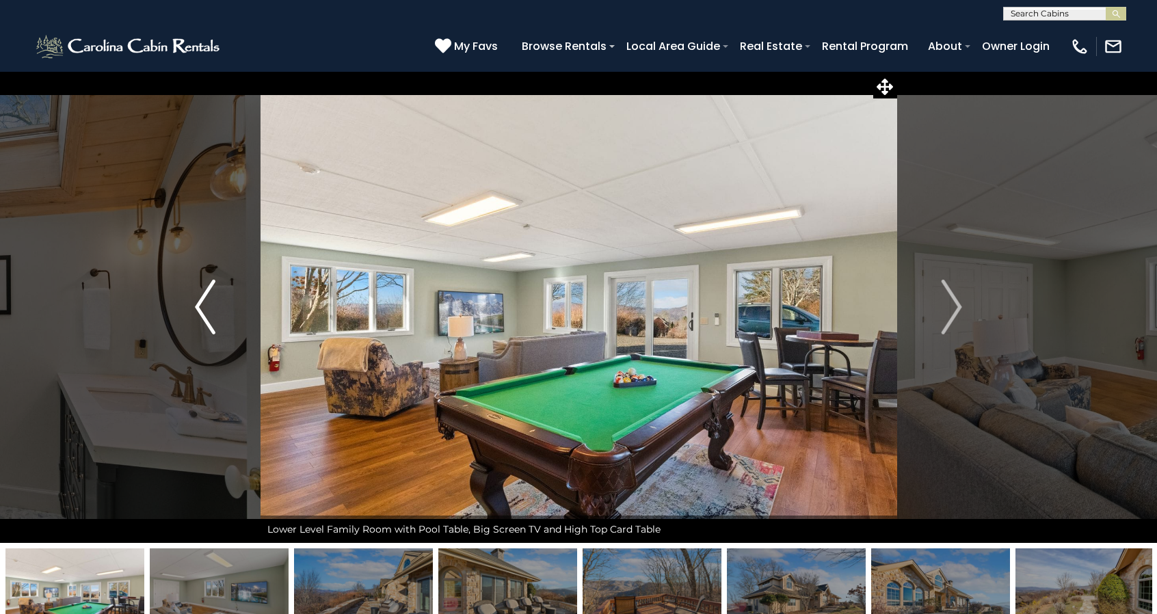
click at [222, 309] on button "Previous" at bounding box center [205, 307] width 111 height 472
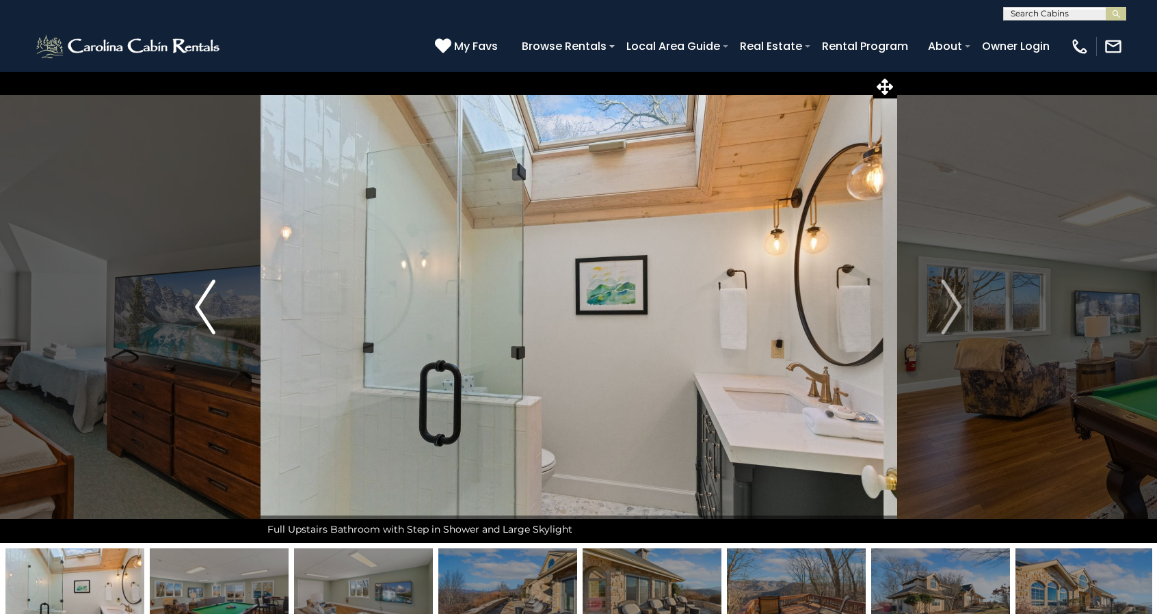
click at [222, 309] on button "Previous" at bounding box center [205, 307] width 111 height 472
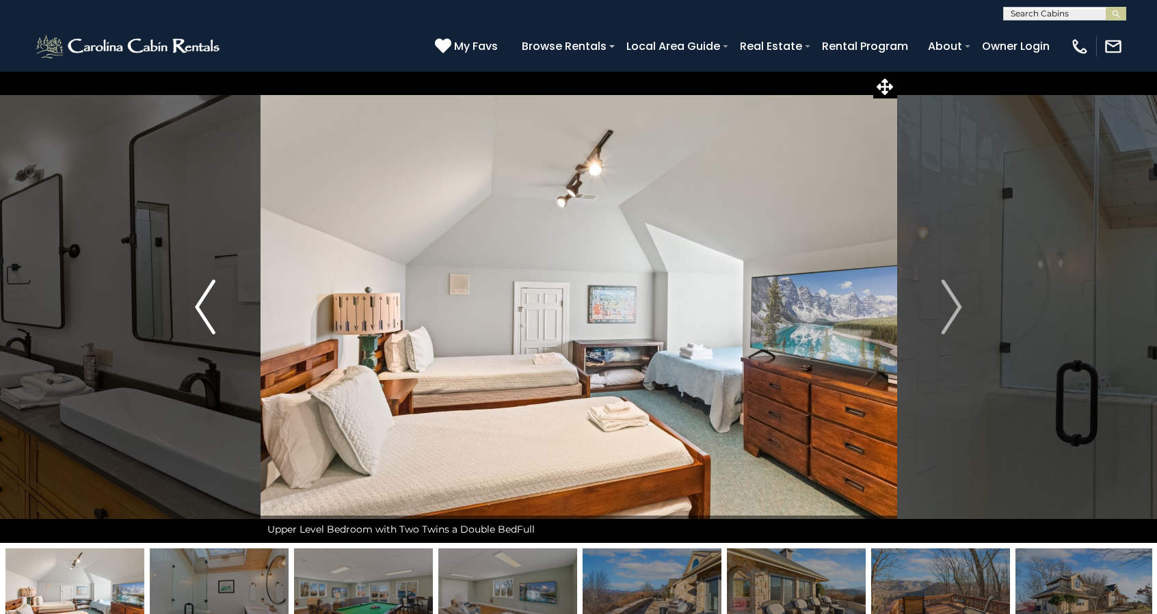
click at [206, 313] on img "Previous" at bounding box center [205, 307] width 21 height 55
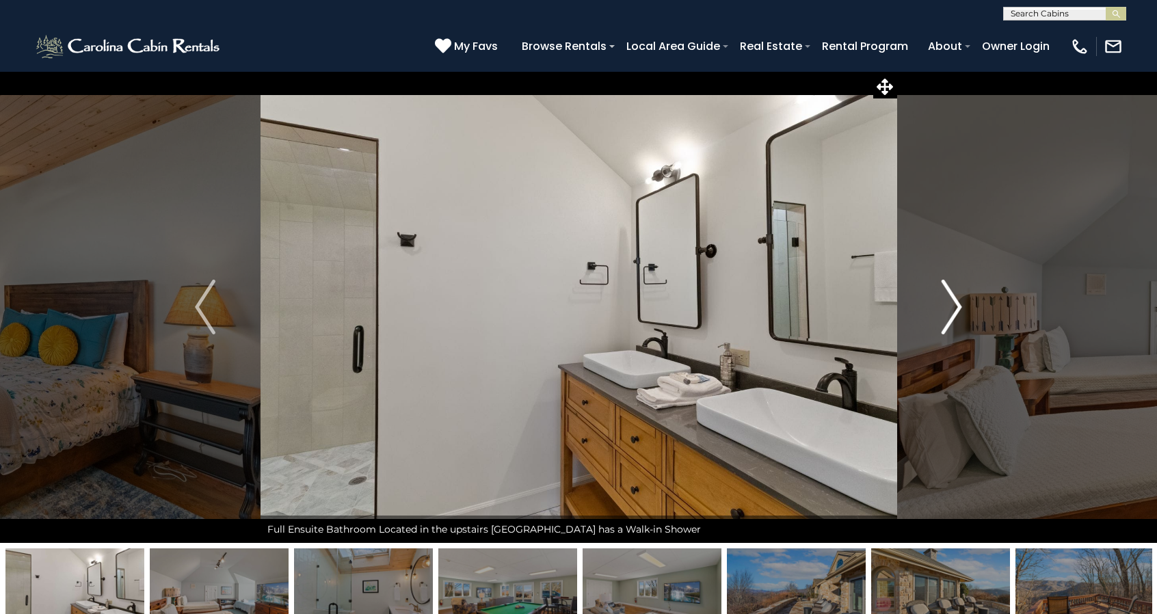
click at [953, 321] on img "Next" at bounding box center [952, 307] width 21 height 55
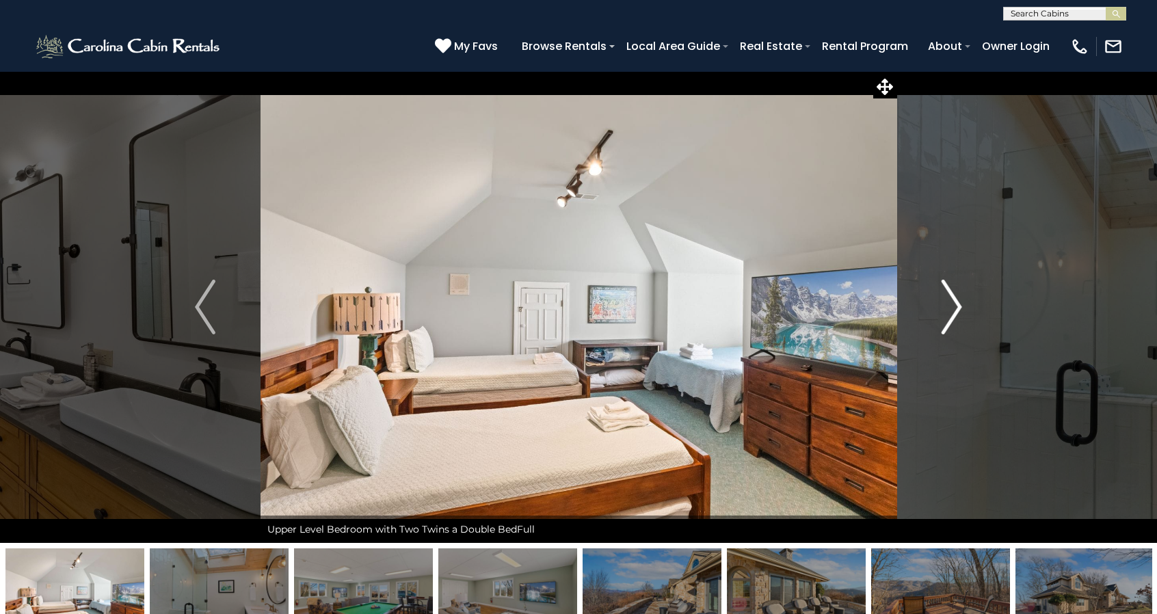
click at [953, 321] on img "Next" at bounding box center [952, 307] width 21 height 55
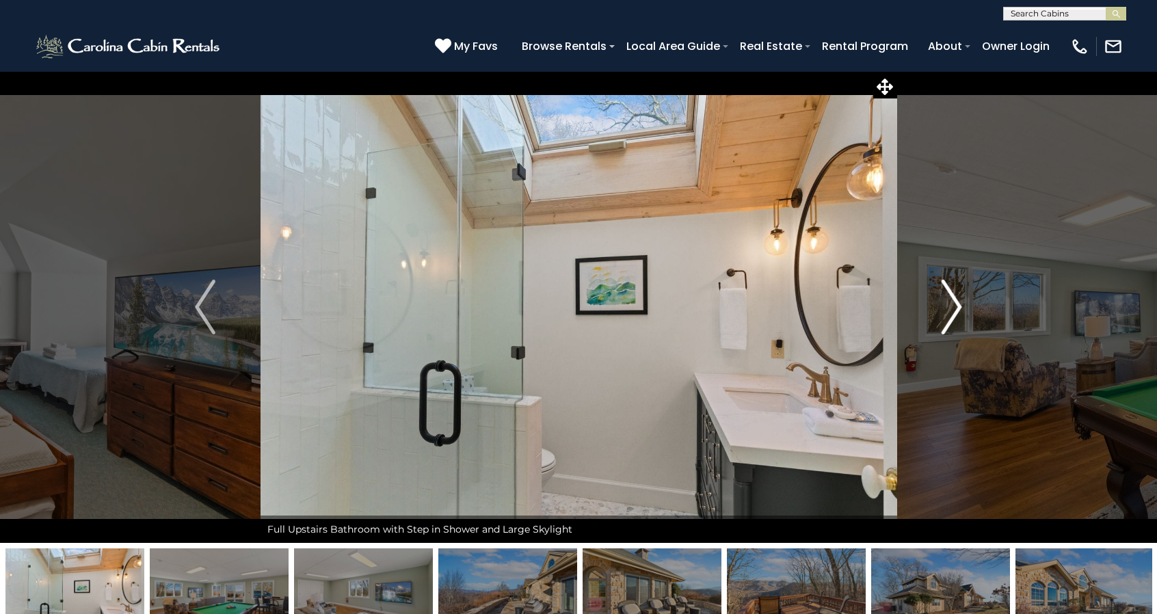
click at [953, 321] on img "Next" at bounding box center [952, 307] width 21 height 55
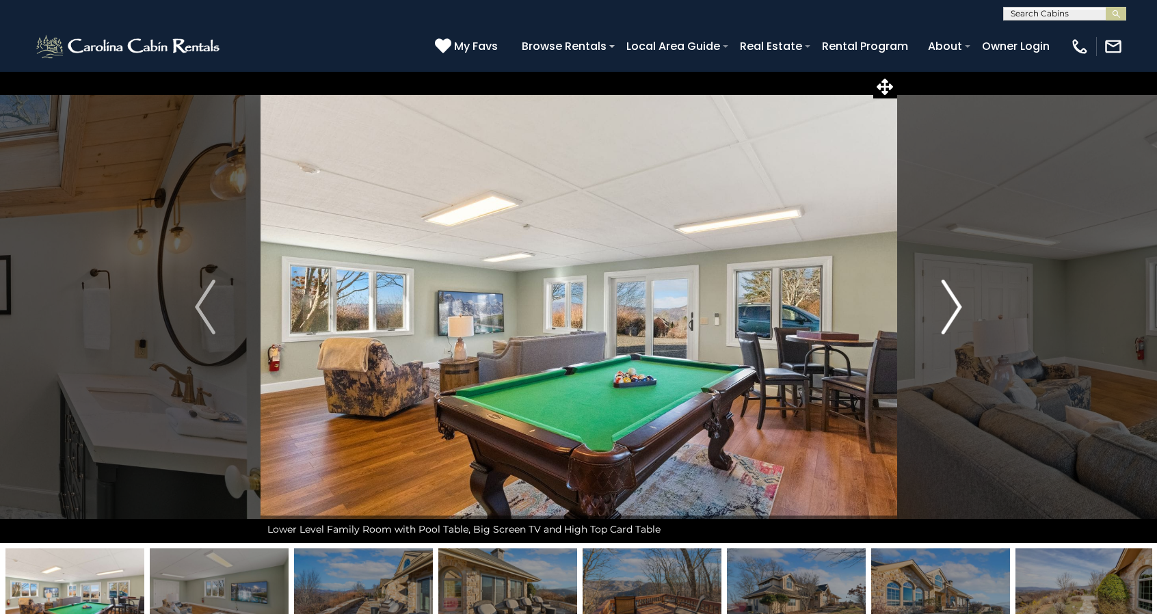
click at [953, 321] on img "Next" at bounding box center [952, 307] width 21 height 55
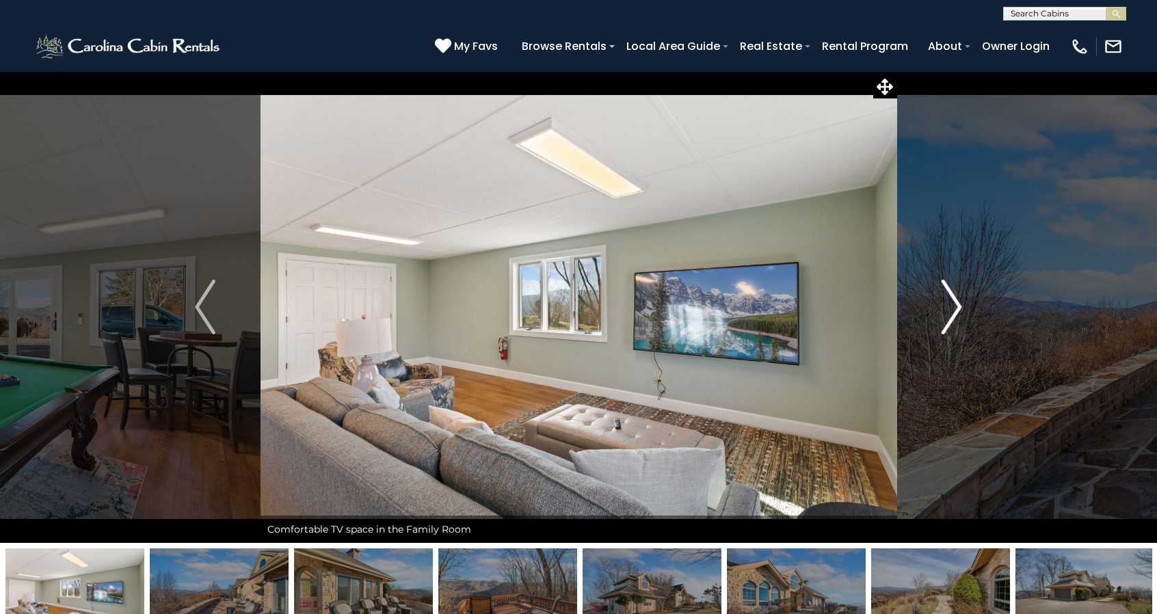
click at [953, 321] on img "Next" at bounding box center [952, 307] width 21 height 55
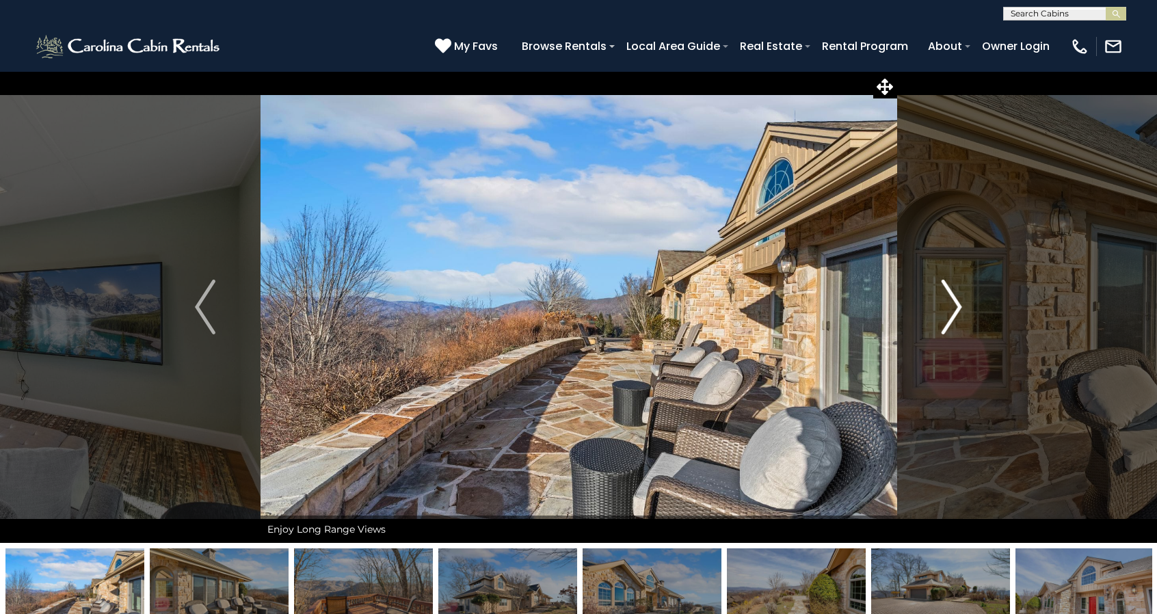
click at [953, 321] on img "Next" at bounding box center [952, 307] width 21 height 55
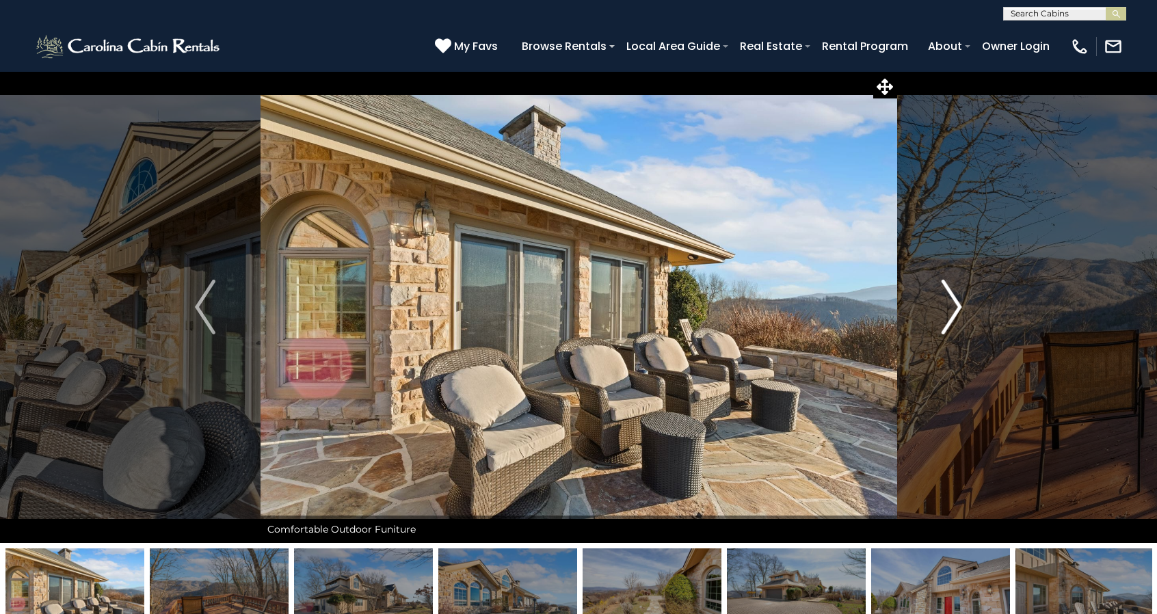
click at [953, 321] on img "Next" at bounding box center [952, 307] width 21 height 55
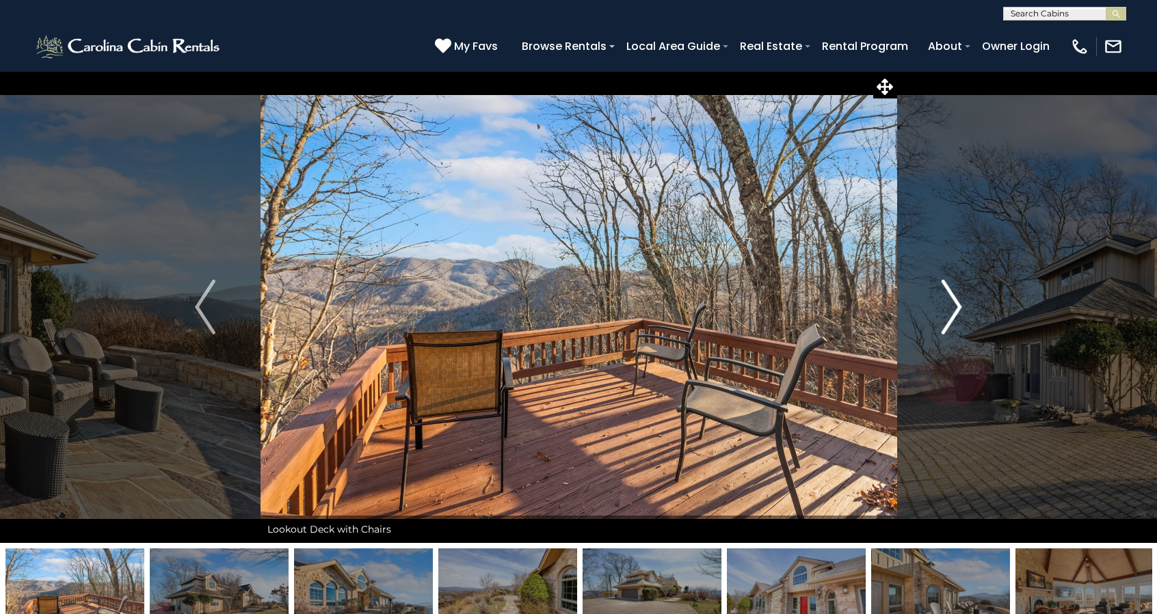
click at [953, 321] on img "Next" at bounding box center [952, 307] width 21 height 55
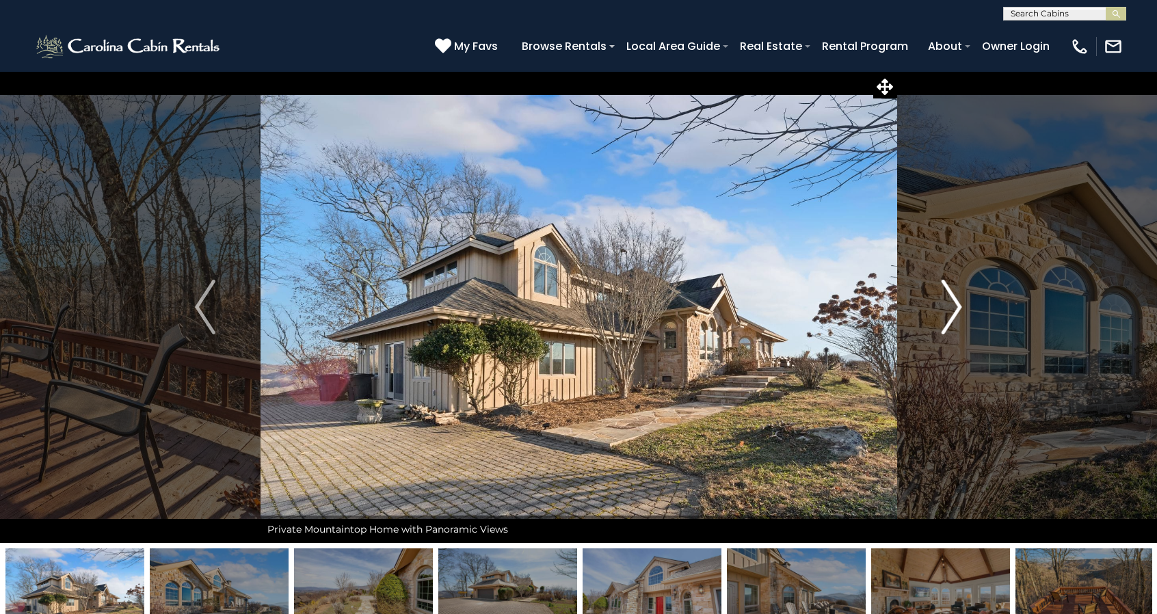
click at [953, 321] on img "Next" at bounding box center [952, 307] width 21 height 55
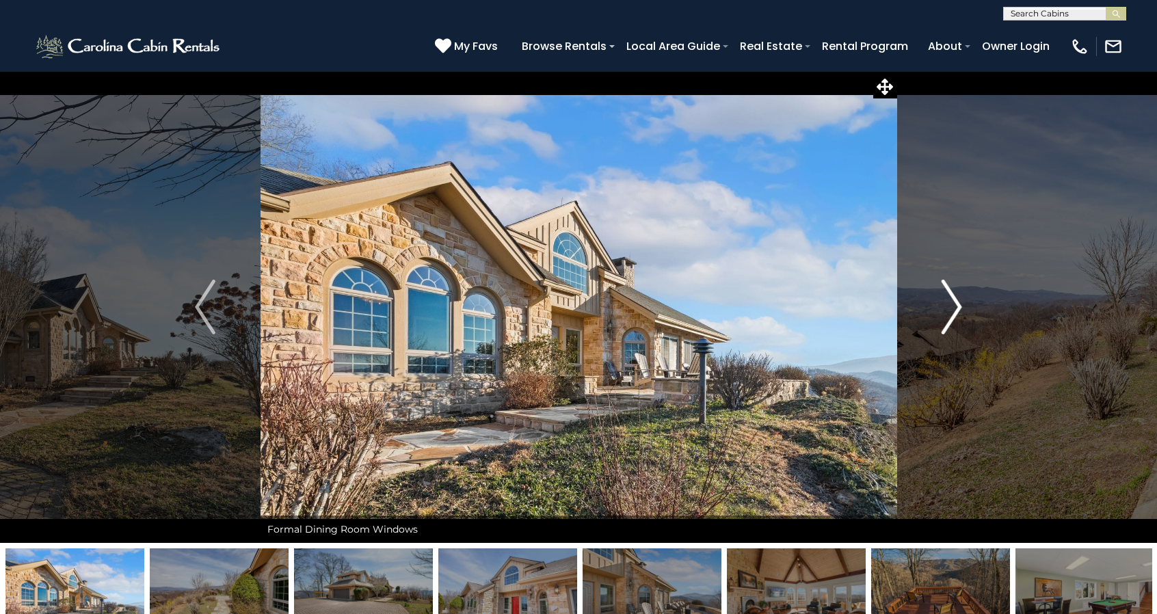
click at [953, 321] on img "Next" at bounding box center [952, 307] width 21 height 55
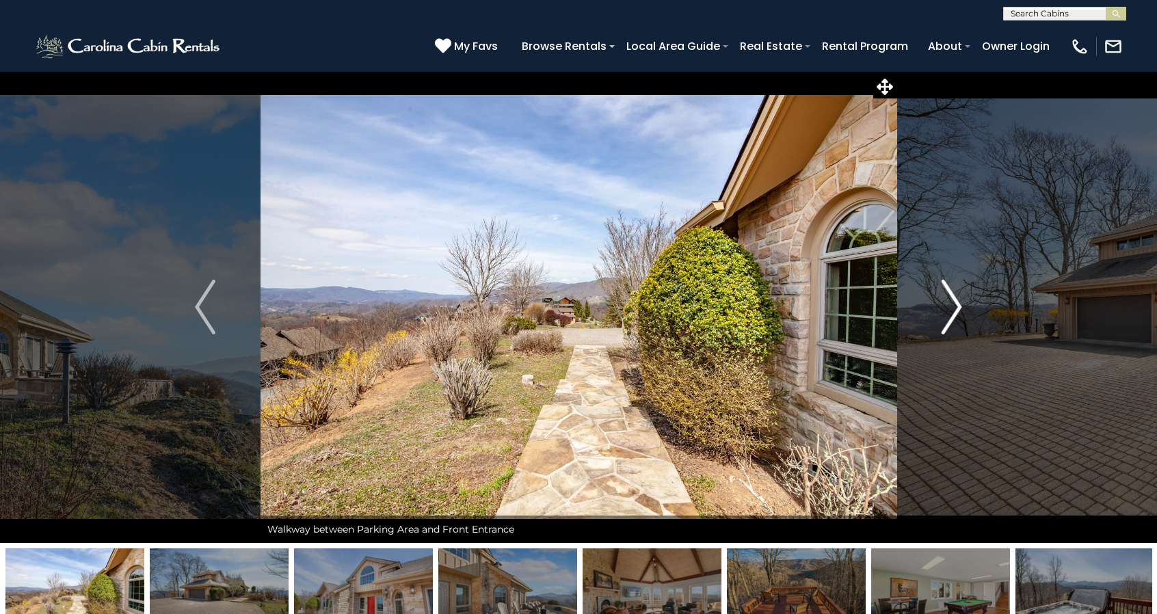
click at [953, 321] on img "Next" at bounding box center [952, 307] width 21 height 55
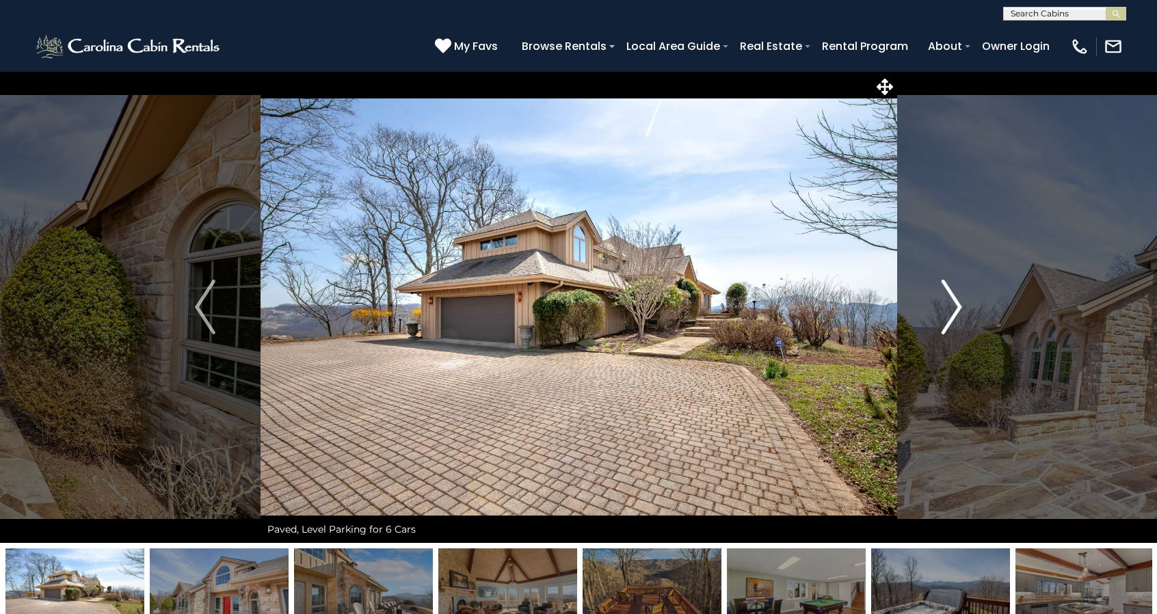
click at [953, 321] on img "Next" at bounding box center [952, 307] width 21 height 55
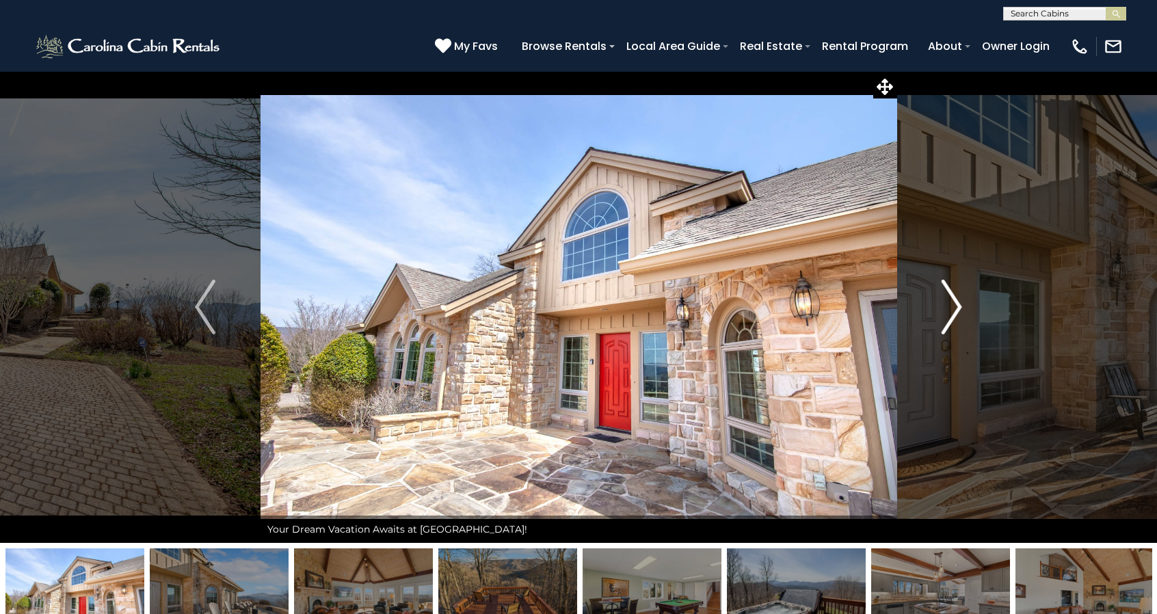
click at [953, 321] on img "Next" at bounding box center [952, 307] width 21 height 55
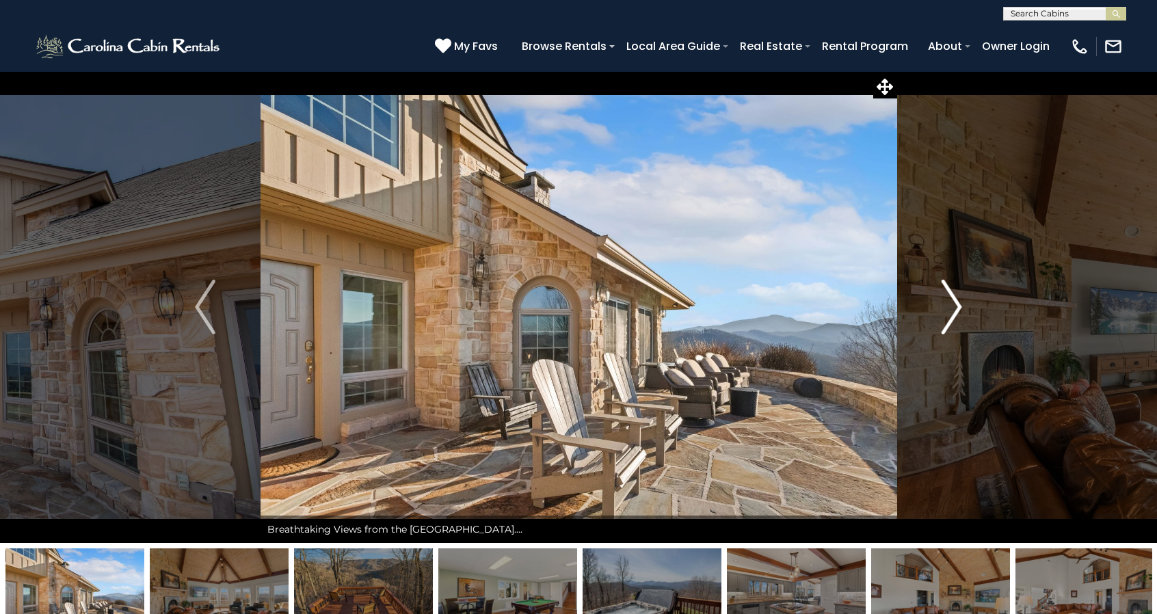
click at [953, 321] on img "Next" at bounding box center [952, 307] width 21 height 55
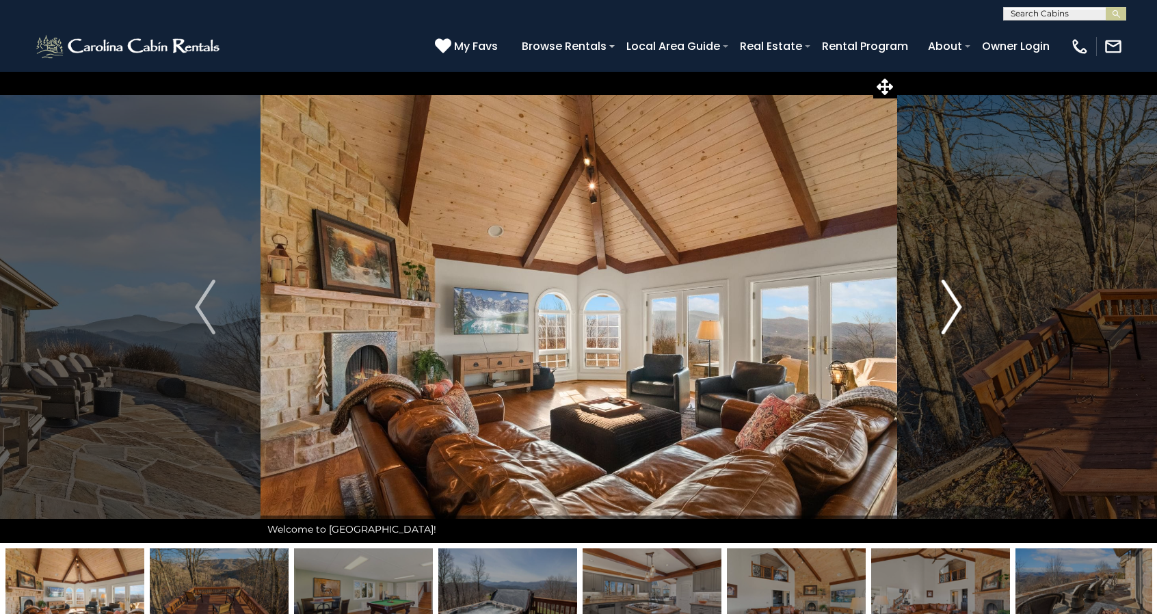
click at [953, 321] on img "Next" at bounding box center [952, 307] width 21 height 55
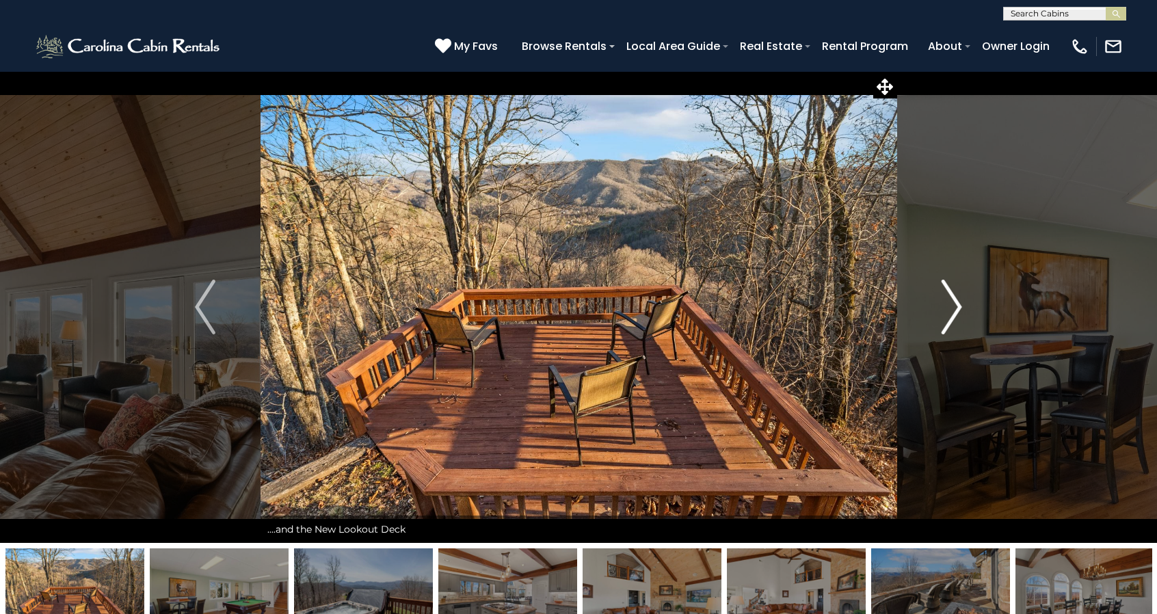
click at [953, 321] on img "Next" at bounding box center [952, 307] width 21 height 55
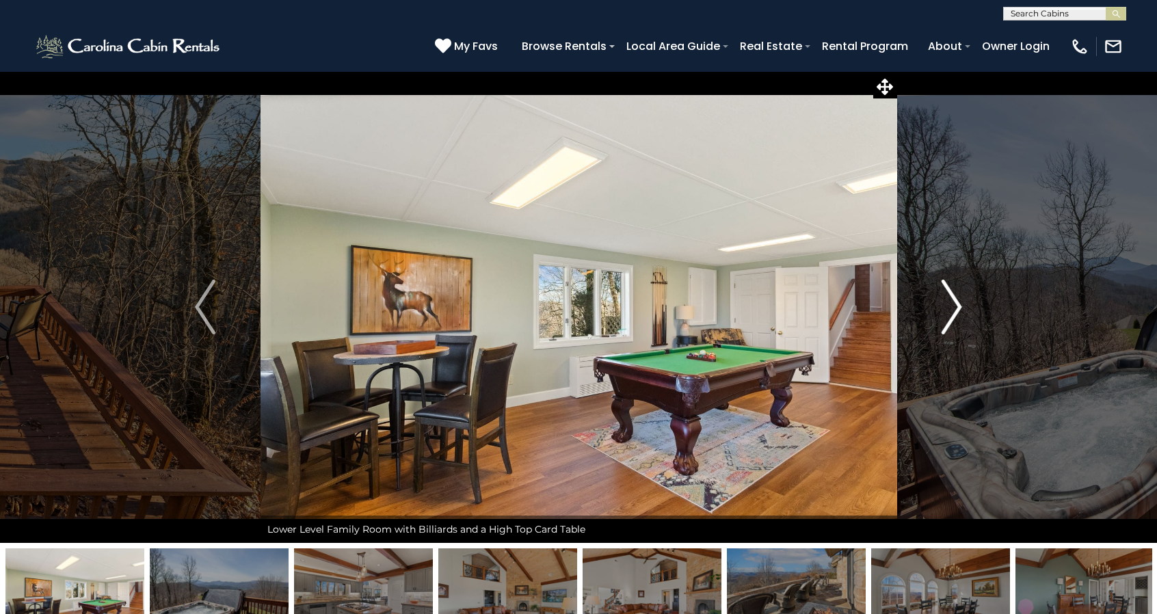
click at [953, 321] on img "Next" at bounding box center [952, 307] width 21 height 55
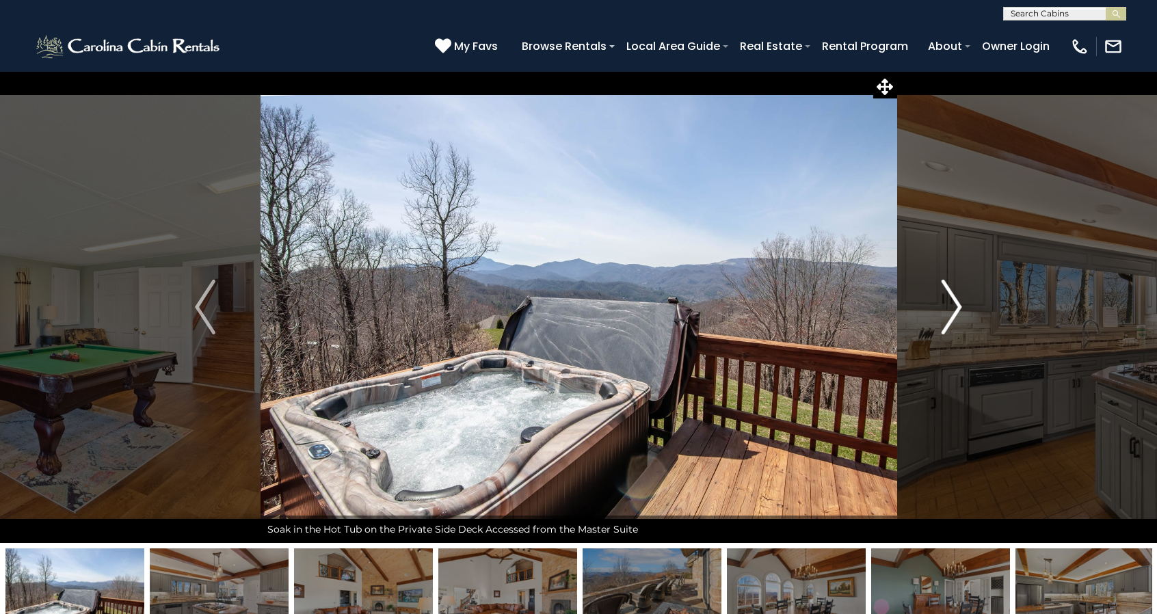
click at [953, 321] on img "Next" at bounding box center [952, 307] width 21 height 55
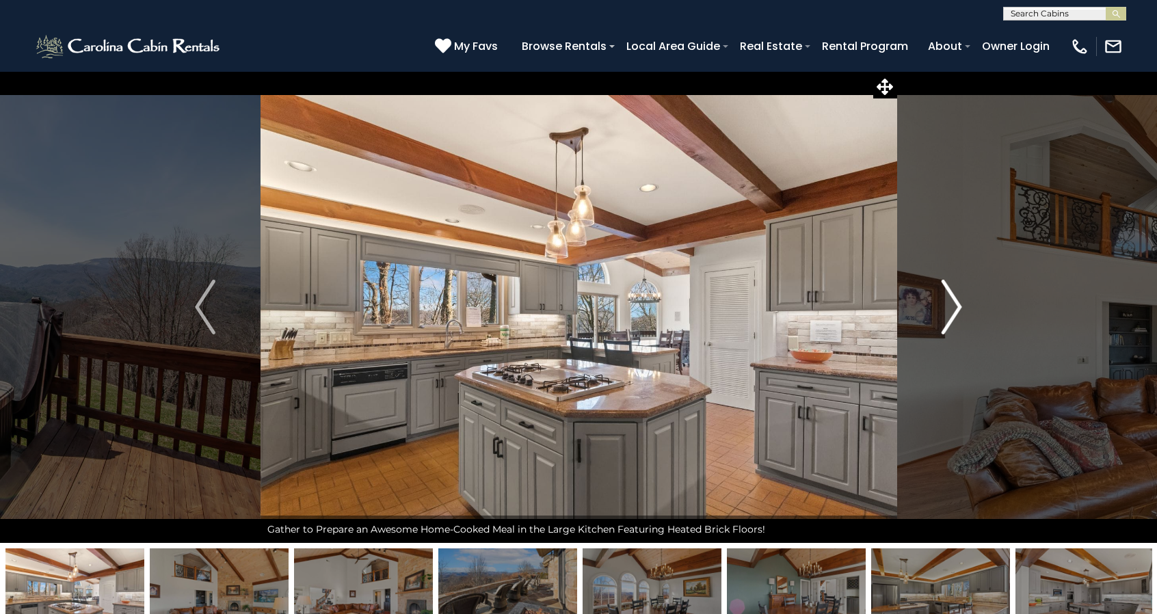
click at [953, 321] on img "Next" at bounding box center [952, 307] width 21 height 55
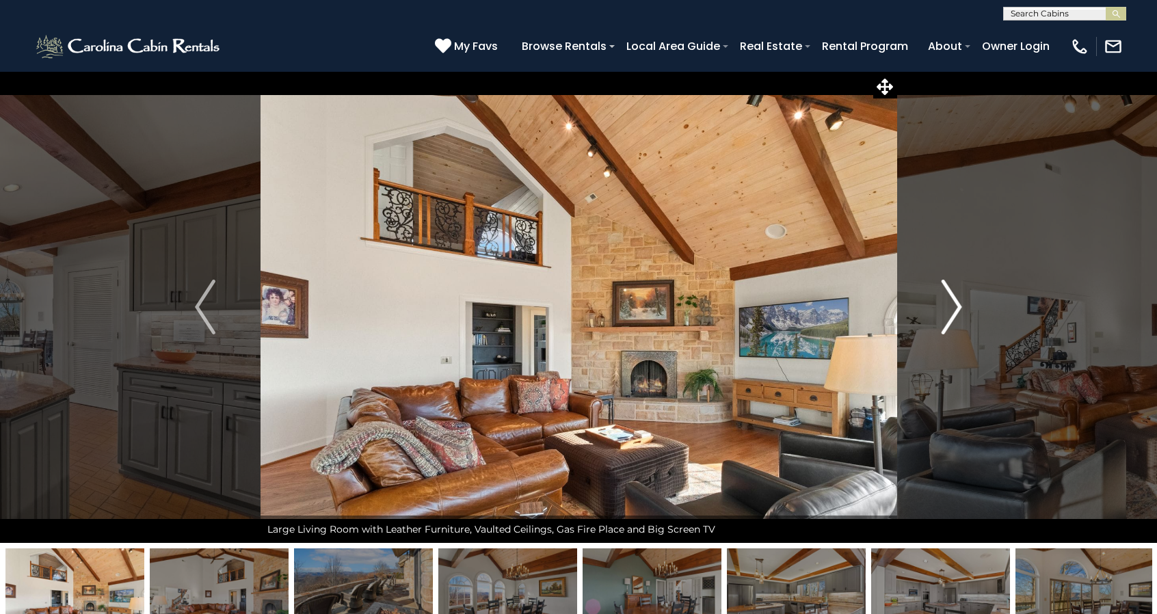
click at [953, 321] on img "Next" at bounding box center [952, 307] width 21 height 55
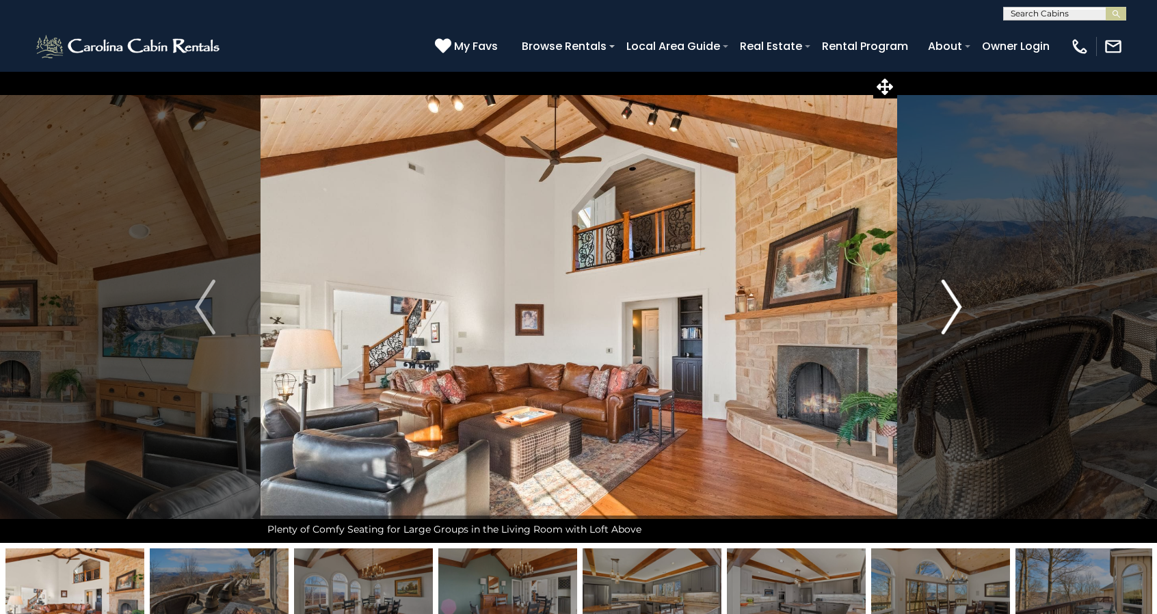
click at [953, 321] on img "Next" at bounding box center [952, 307] width 21 height 55
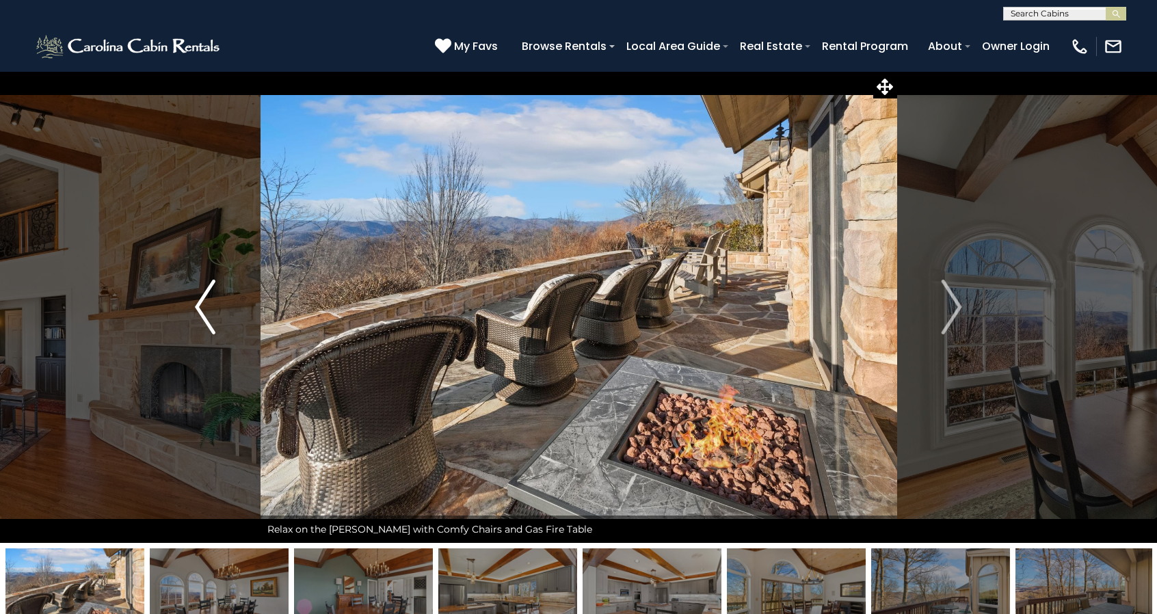
click at [211, 323] on img "Previous" at bounding box center [205, 307] width 21 height 55
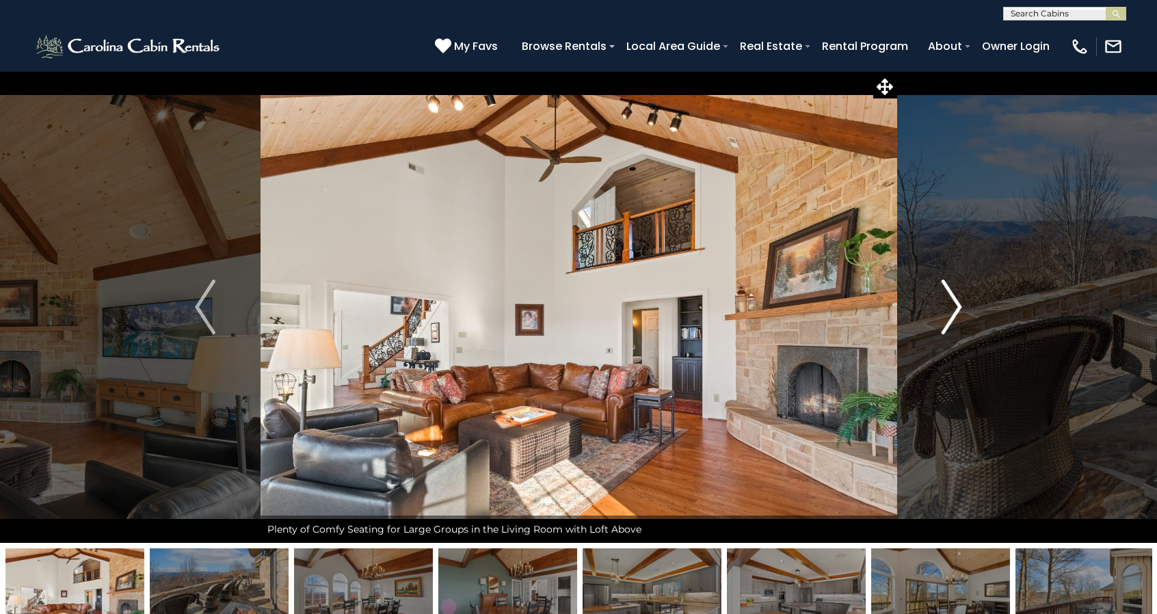
click at [957, 316] on img "Next" at bounding box center [952, 307] width 21 height 55
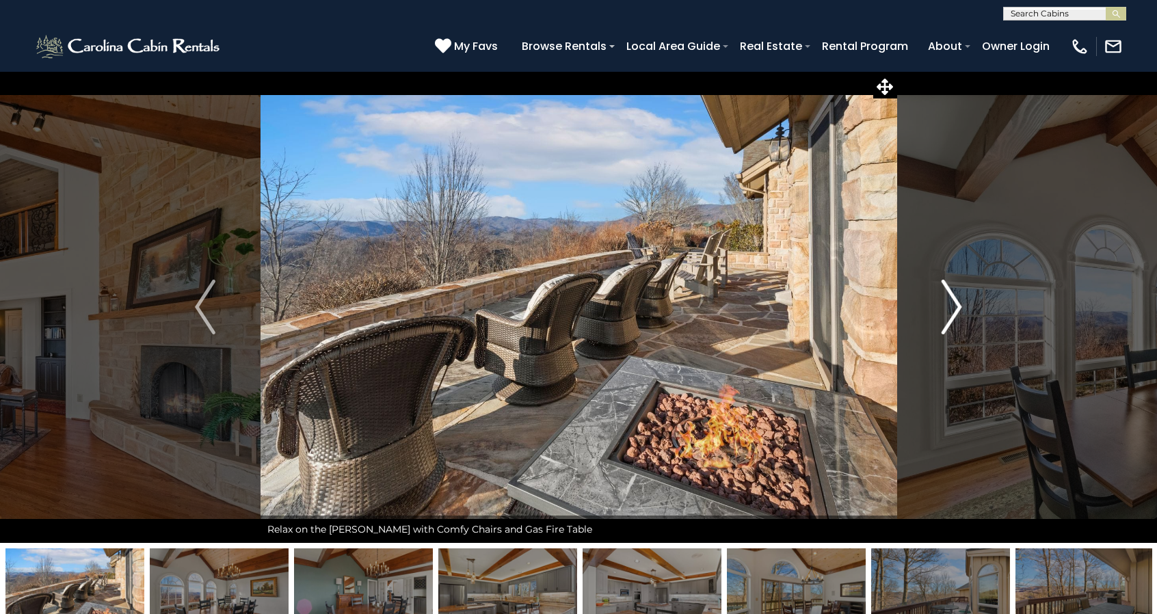
click at [957, 316] on img "Next" at bounding box center [952, 307] width 21 height 55
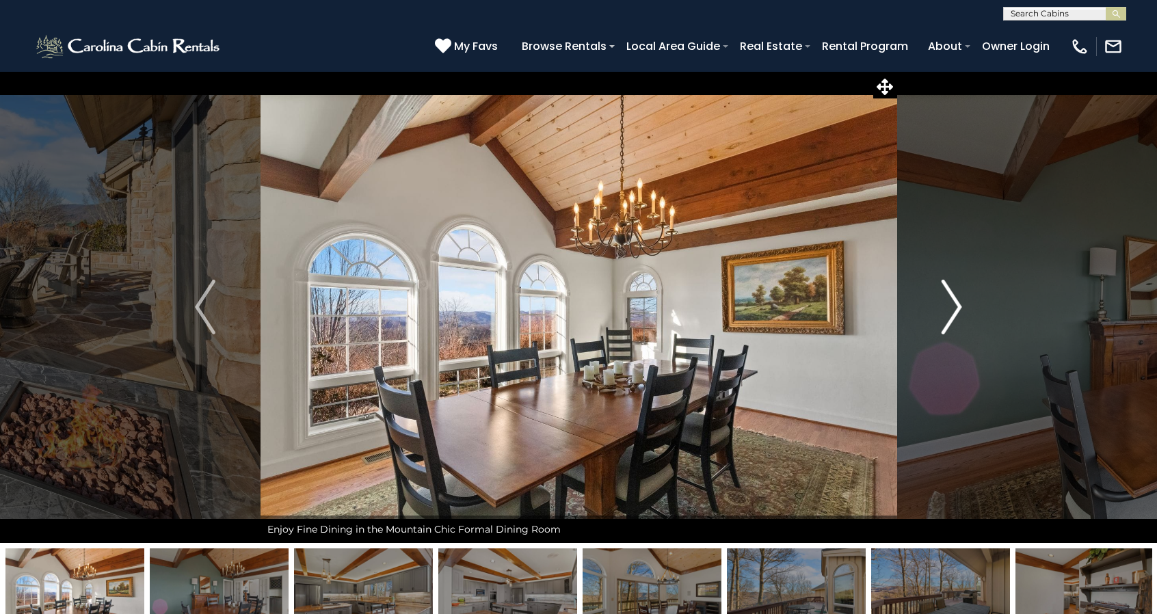
click at [957, 316] on img "Next" at bounding box center [952, 307] width 21 height 55
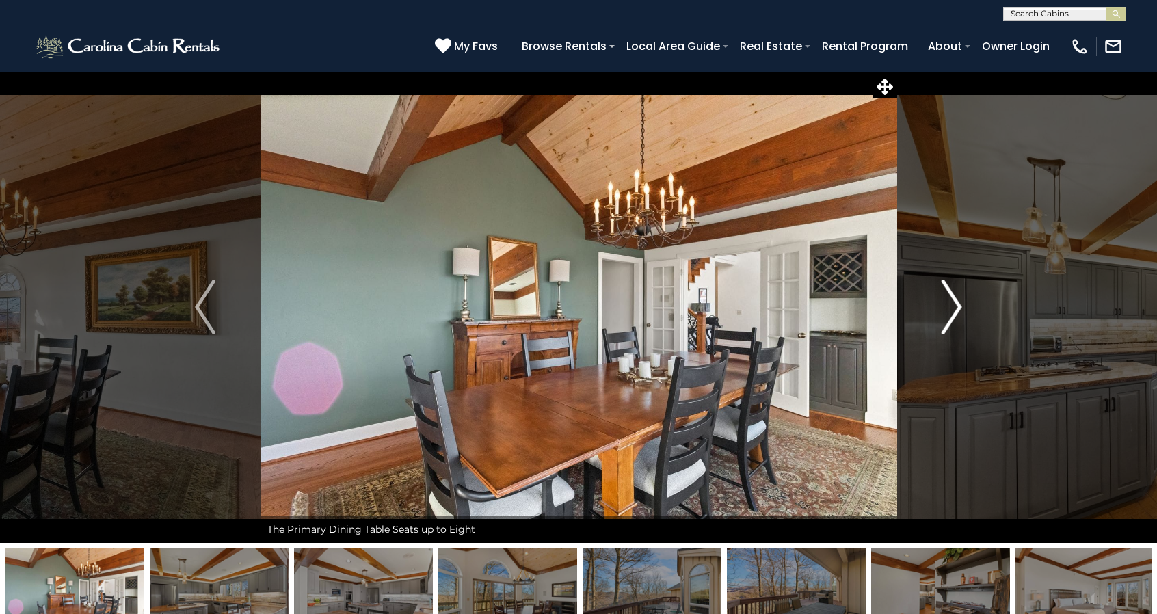
click at [957, 316] on img "Next" at bounding box center [952, 307] width 21 height 55
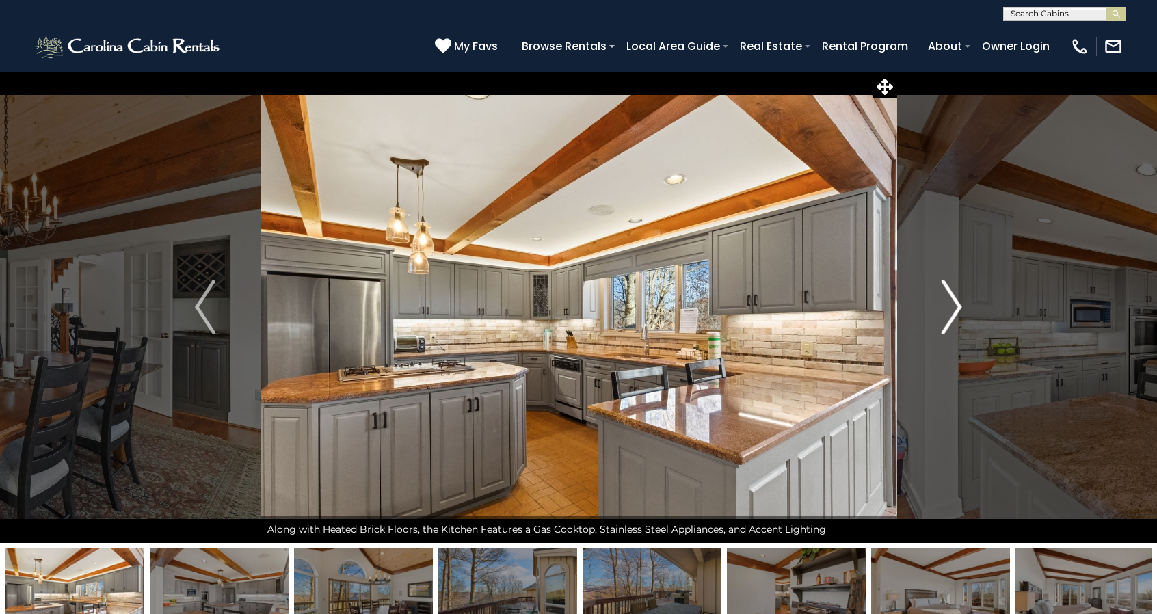
click at [957, 316] on img "Next" at bounding box center [952, 307] width 21 height 55
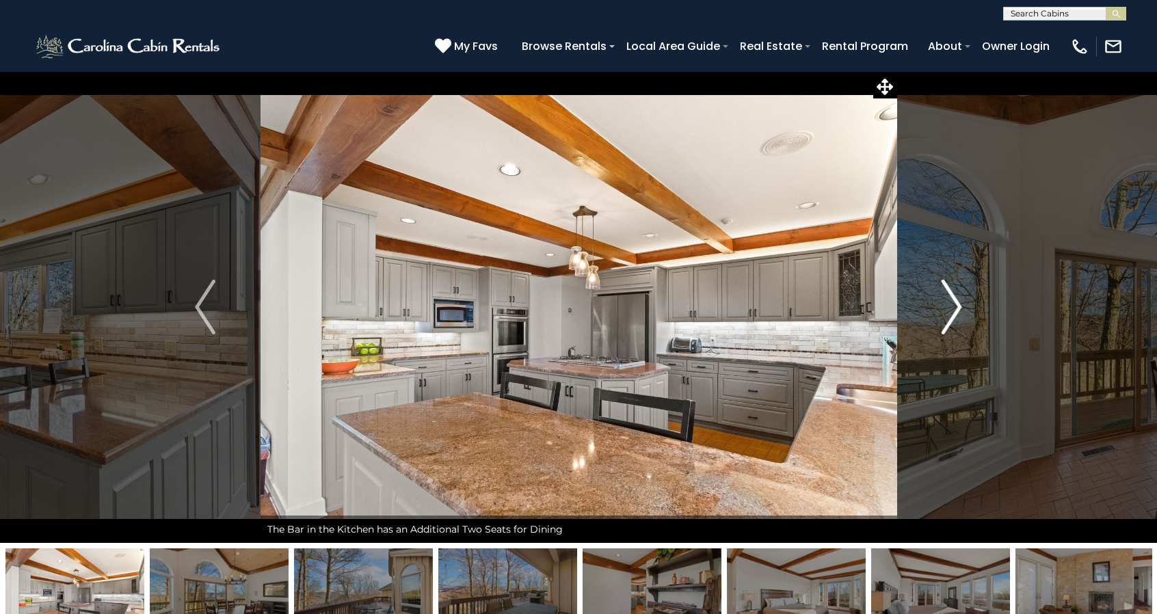
click at [957, 316] on img "Next" at bounding box center [952, 307] width 21 height 55
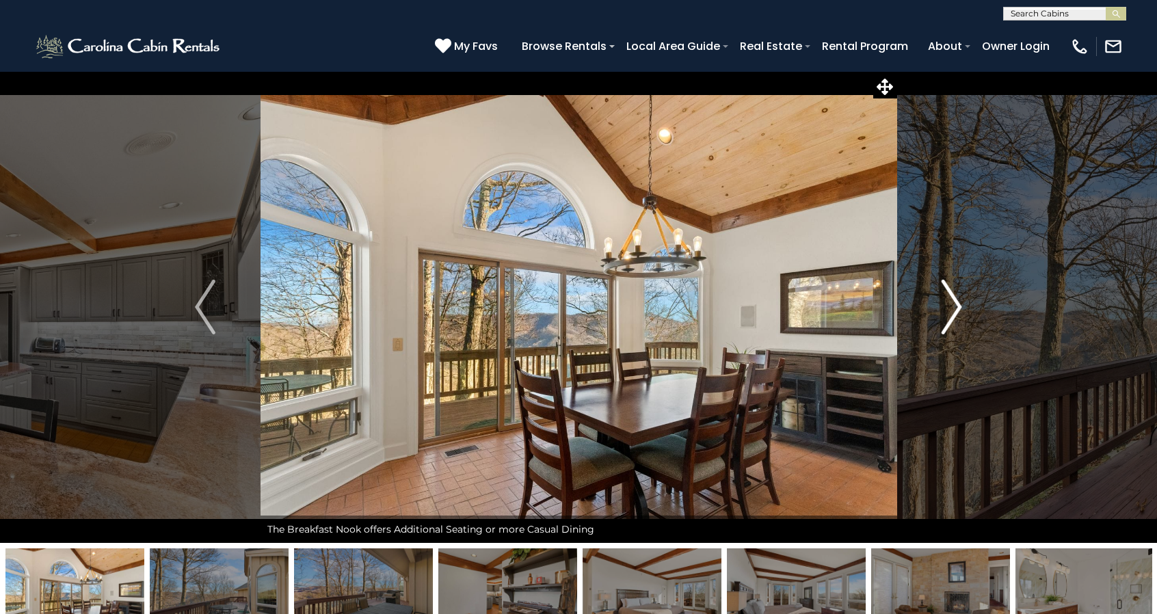
click at [957, 316] on img "Next" at bounding box center [952, 307] width 21 height 55
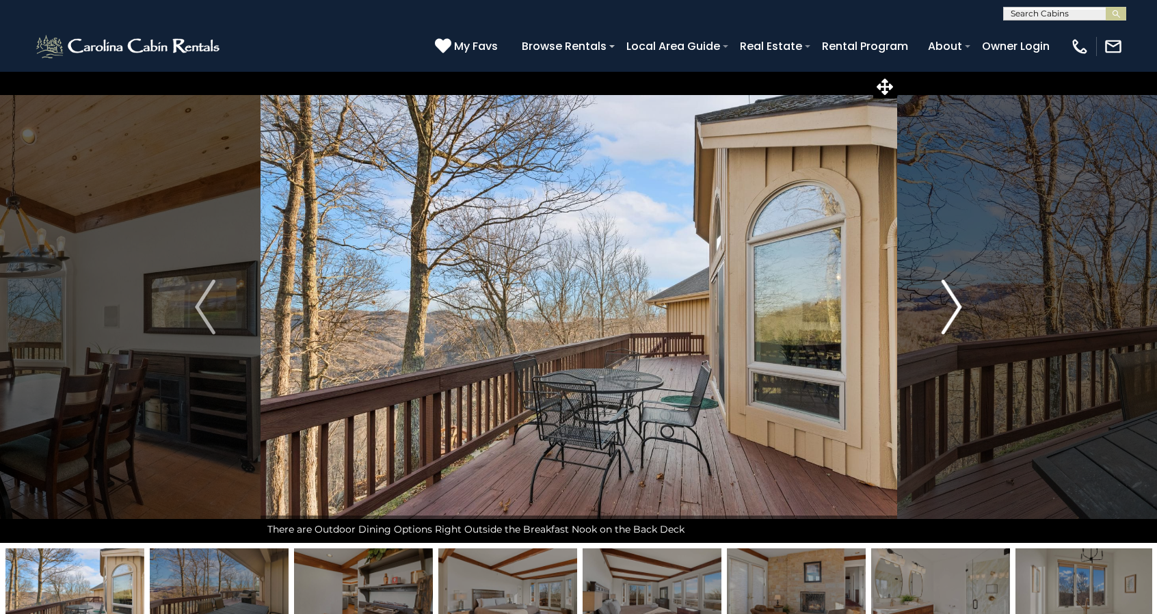
click at [957, 316] on img "Next" at bounding box center [952, 307] width 21 height 55
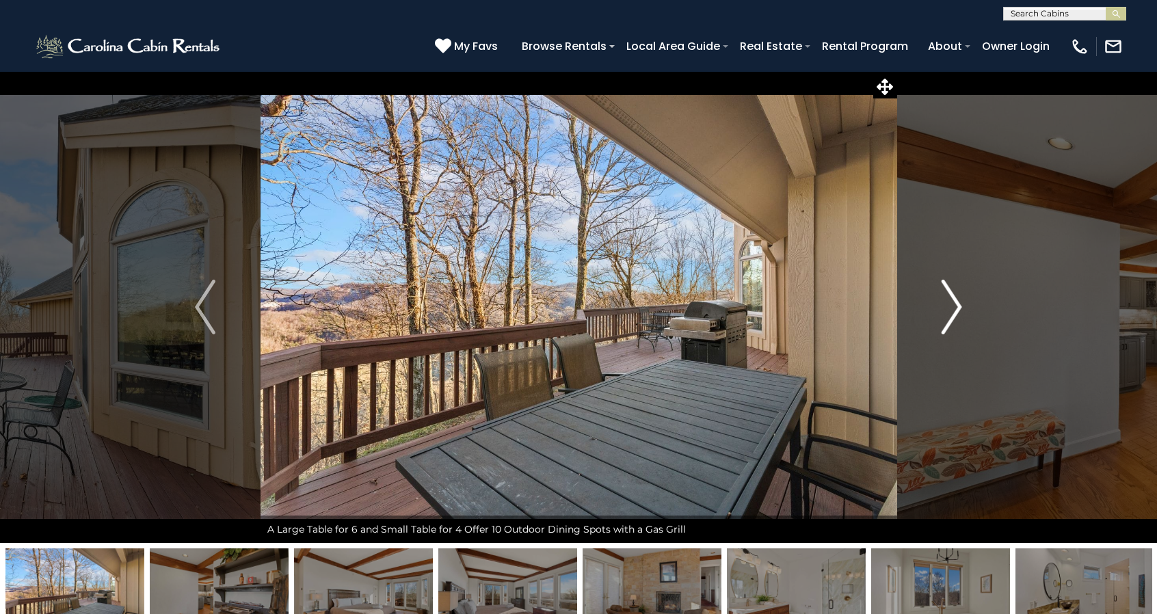
click at [957, 316] on img "Next" at bounding box center [952, 307] width 21 height 55
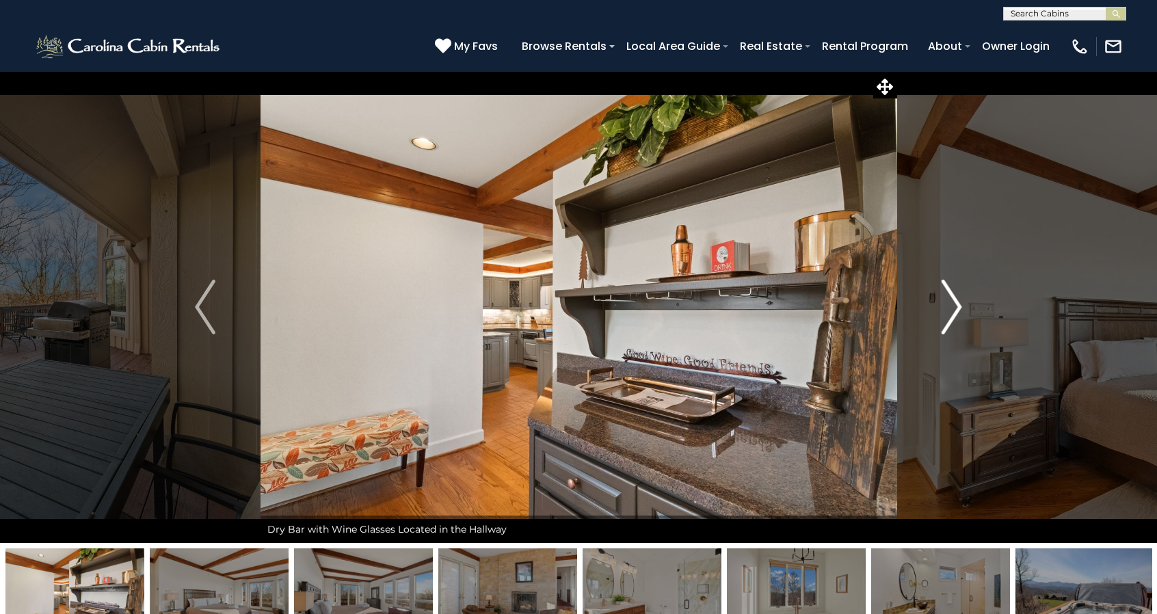
click at [957, 316] on img "Next" at bounding box center [952, 307] width 21 height 55
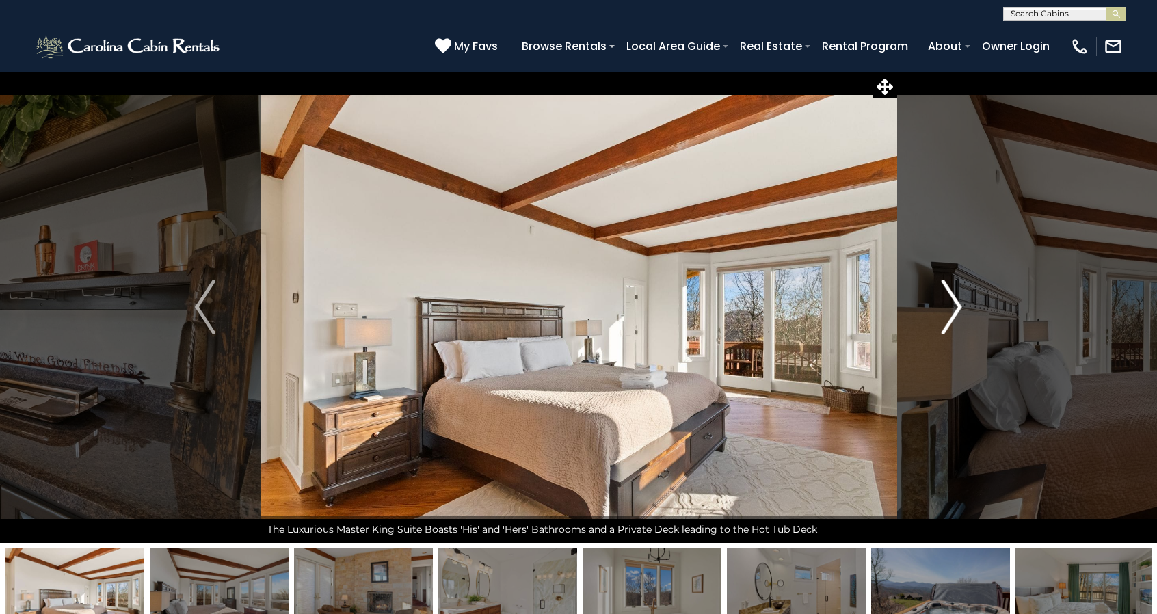
click at [957, 316] on img "Next" at bounding box center [952, 307] width 21 height 55
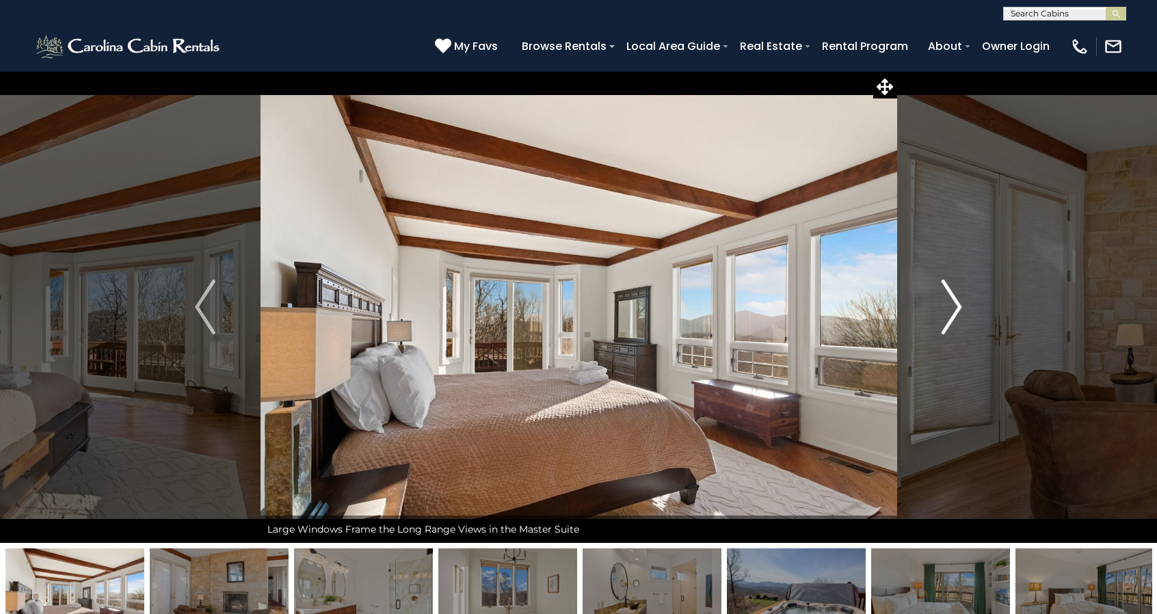
click at [957, 316] on img "Next" at bounding box center [952, 307] width 21 height 55
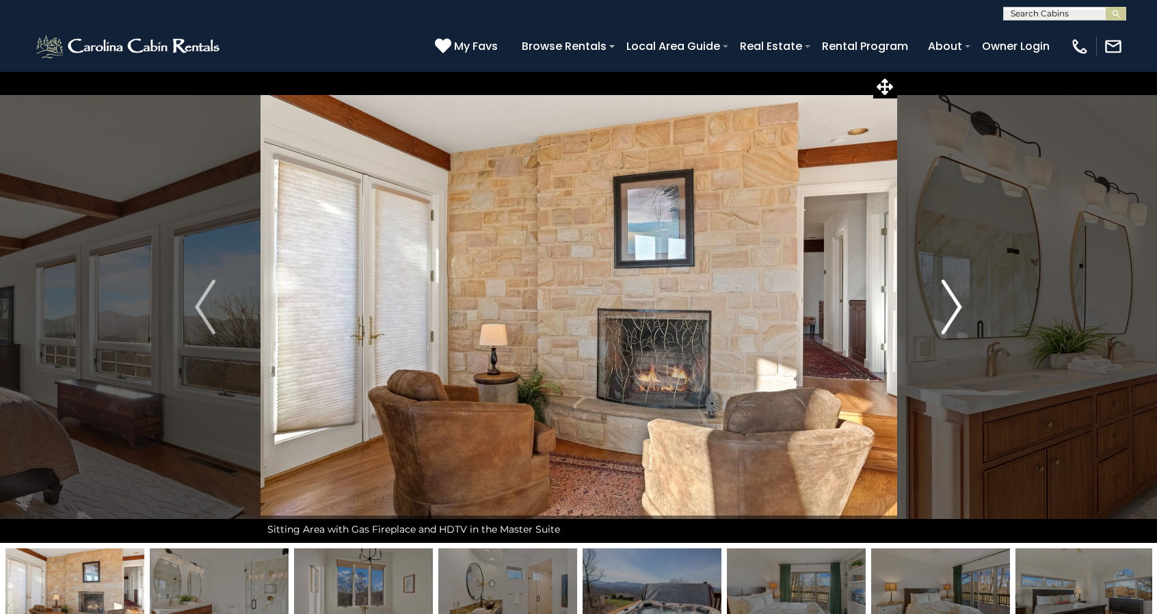
click at [957, 316] on img "Next" at bounding box center [952, 307] width 21 height 55
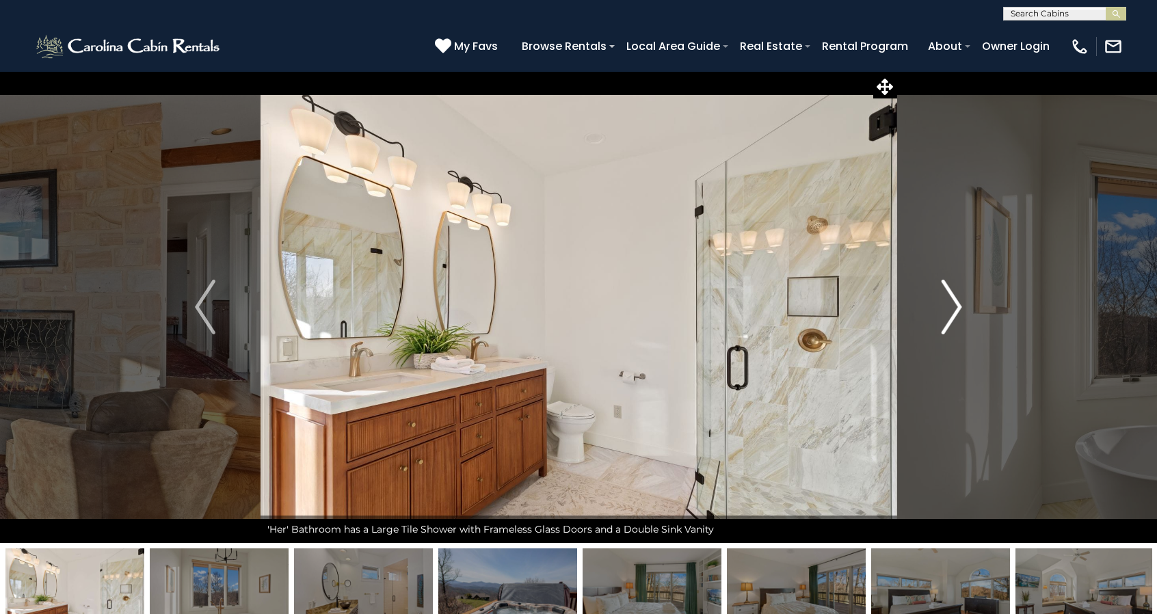
click at [957, 316] on img "Next" at bounding box center [952, 307] width 21 height 55
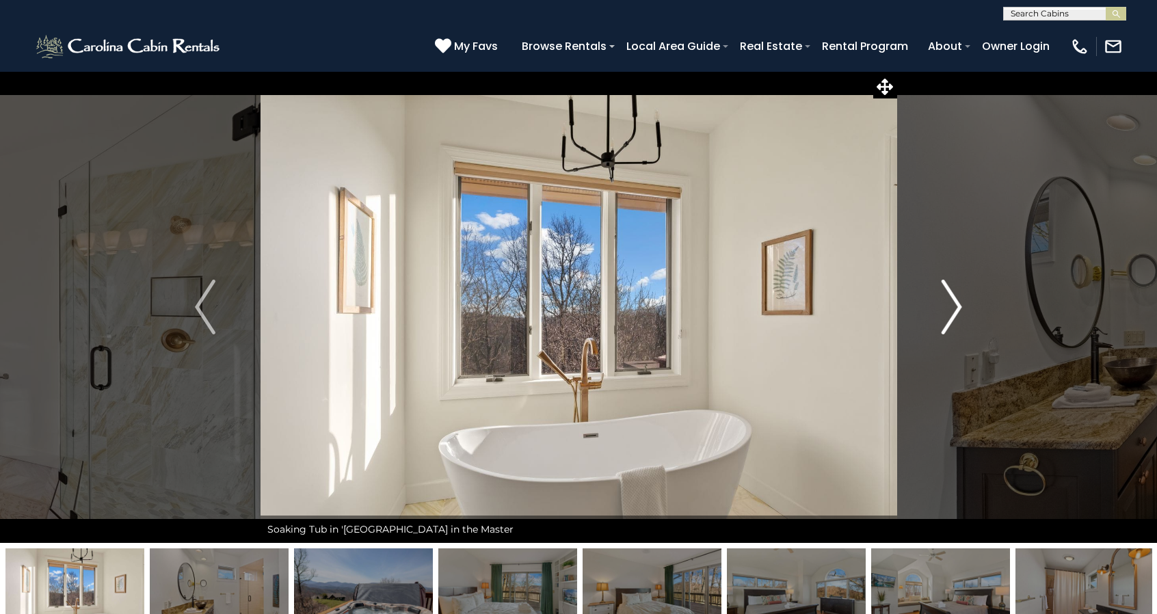
click at [957, 316] on img "Next" at bounding box center [952, 307] width 21 height 55
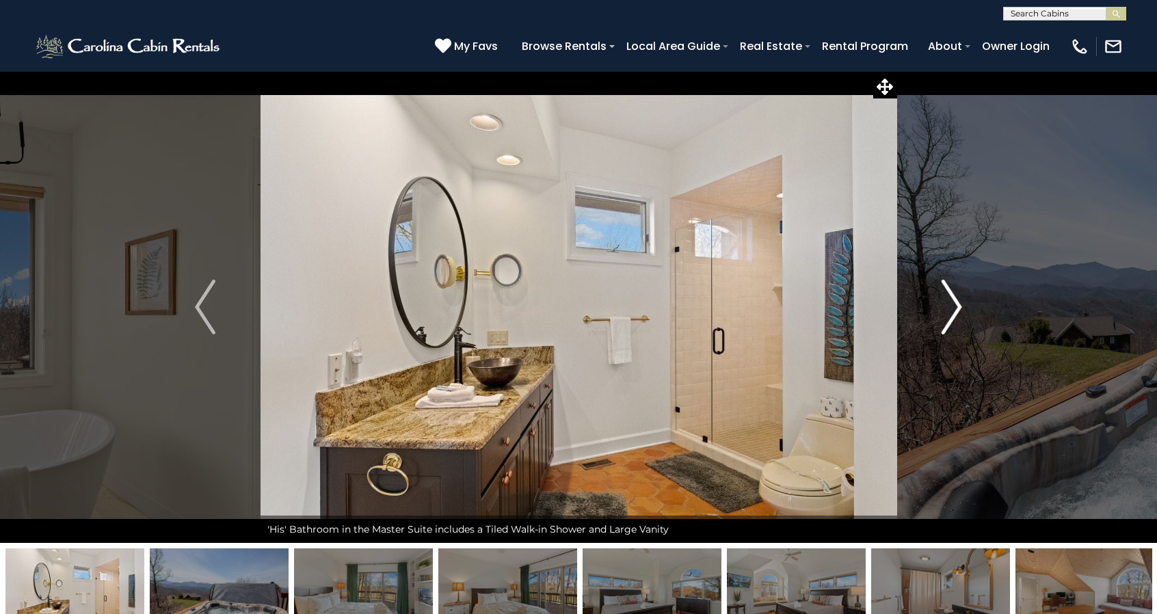
click at [957, 316] on img "Next" at bounding box center [952, 307] width 21 height 55
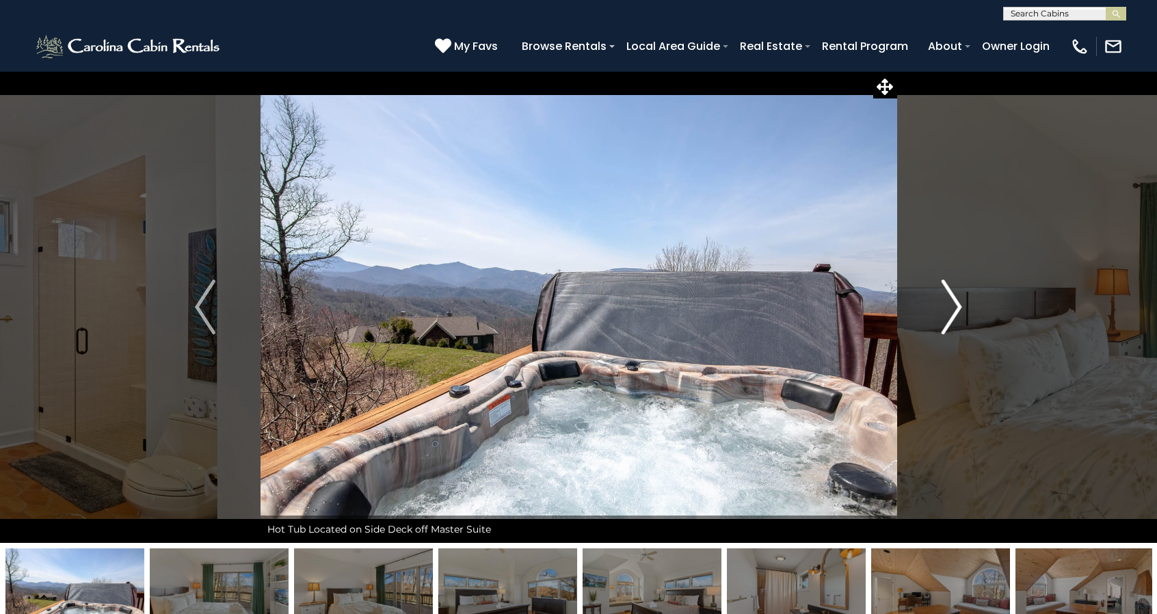
click at [957, 316] on img "Next" at bounding box center [952, 307] width 21 height 55
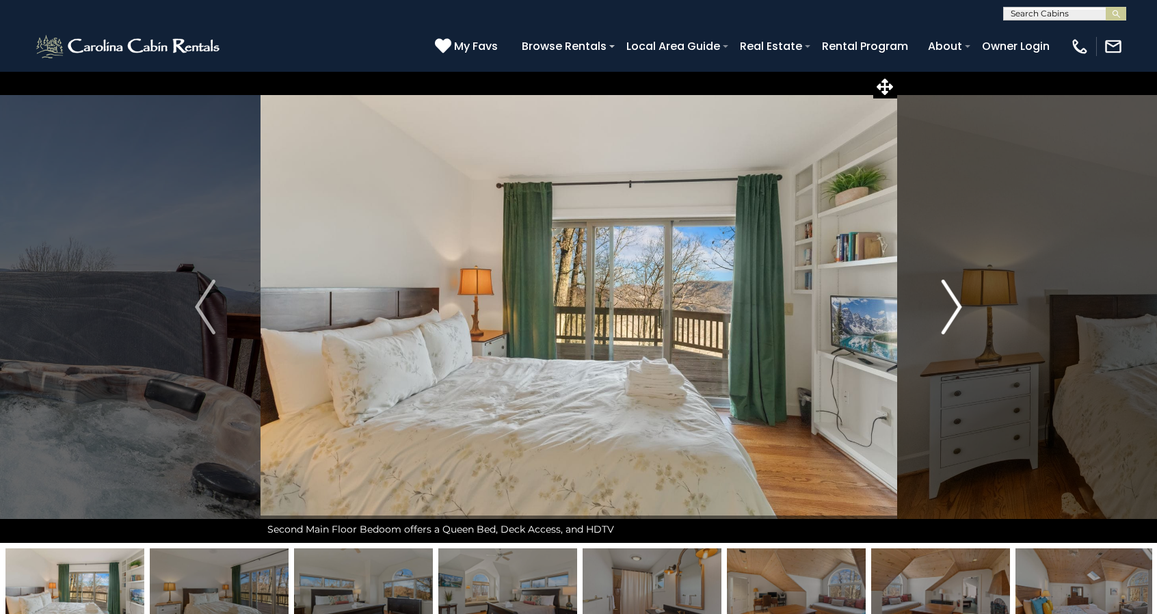
click at [957, 316] on img "Next" at bounding box center [952, 307] width 21 height 55
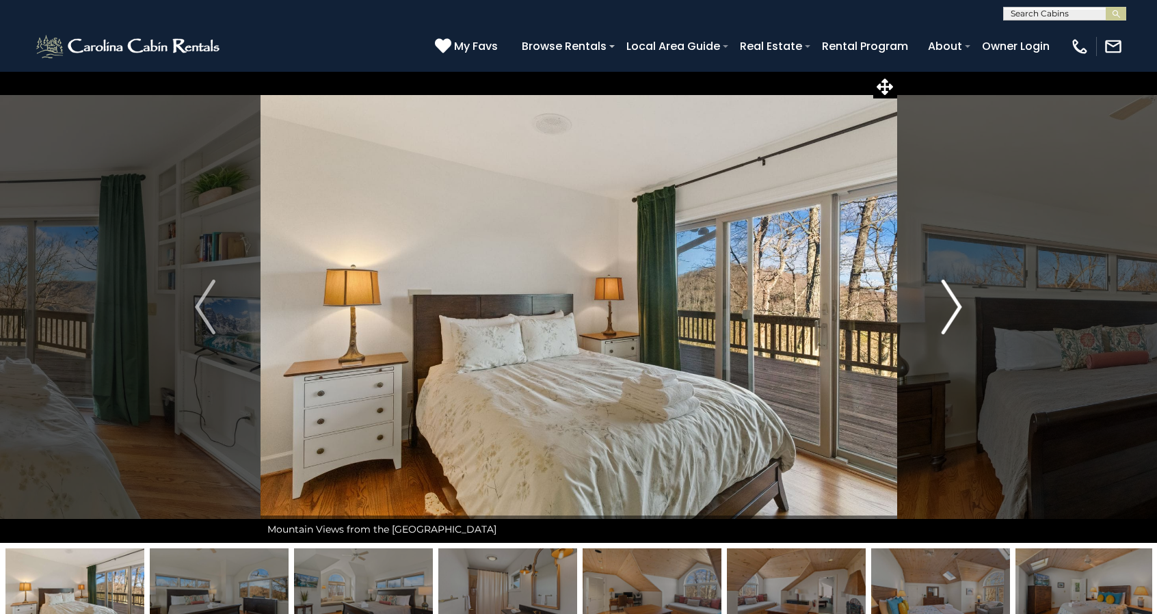
click at [957, 316] on img "Next" at bounding box center [952, 307] width 21 height 55
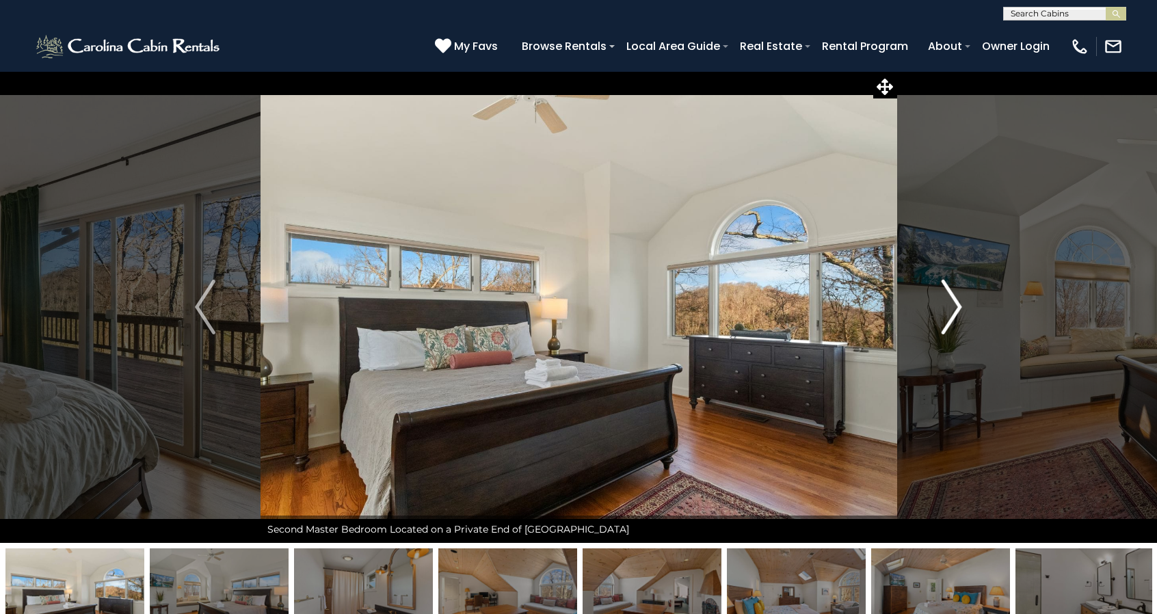
click at [957, 316] on img "Next" at bounding box center [952, 307] width 21 height 55
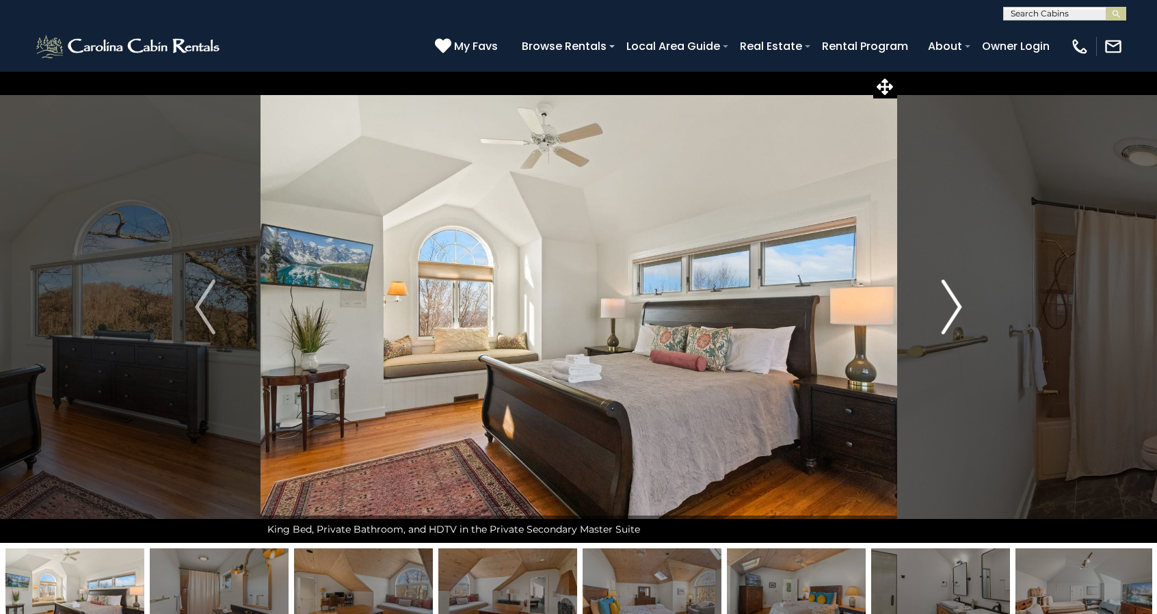
click at [957, 316] on img "Next" at bounding box center [952, 307] width 21 height 55
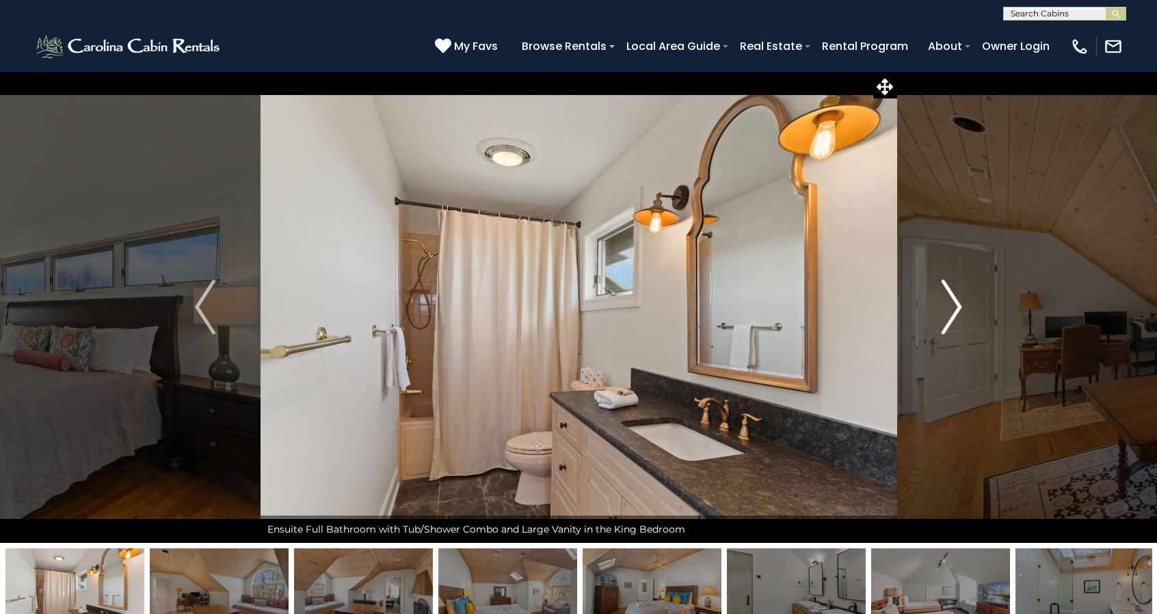
click at [957, 316] on img "Next" at bounding box center [952, 307] width 21 height 55
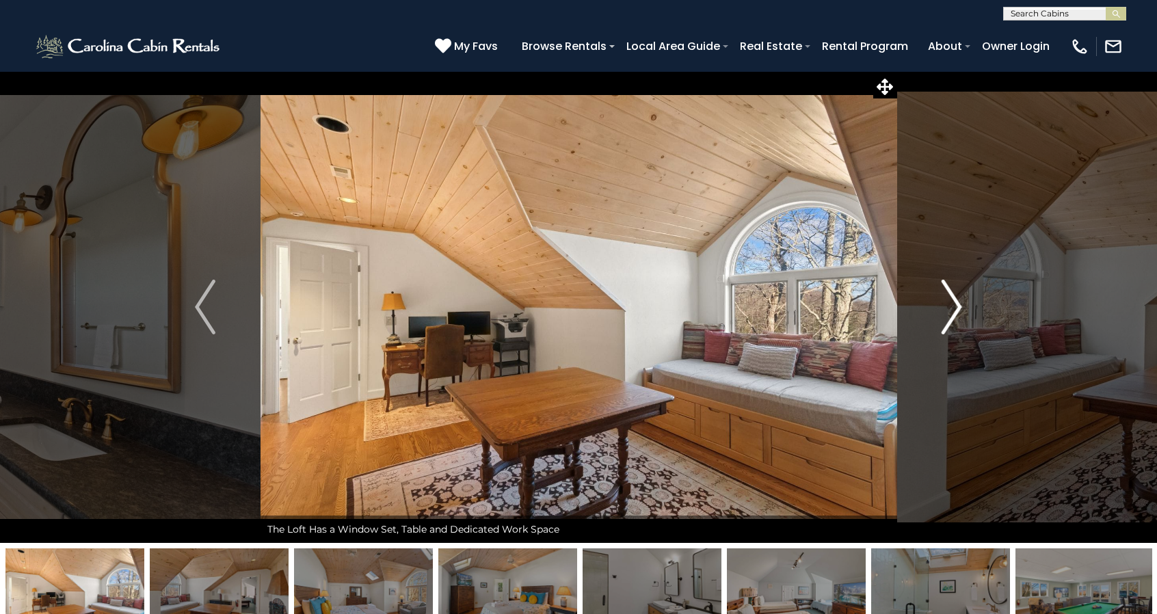
click at [957, 316] on img "Next" at bounding box center [952, 307] width 21 height 55
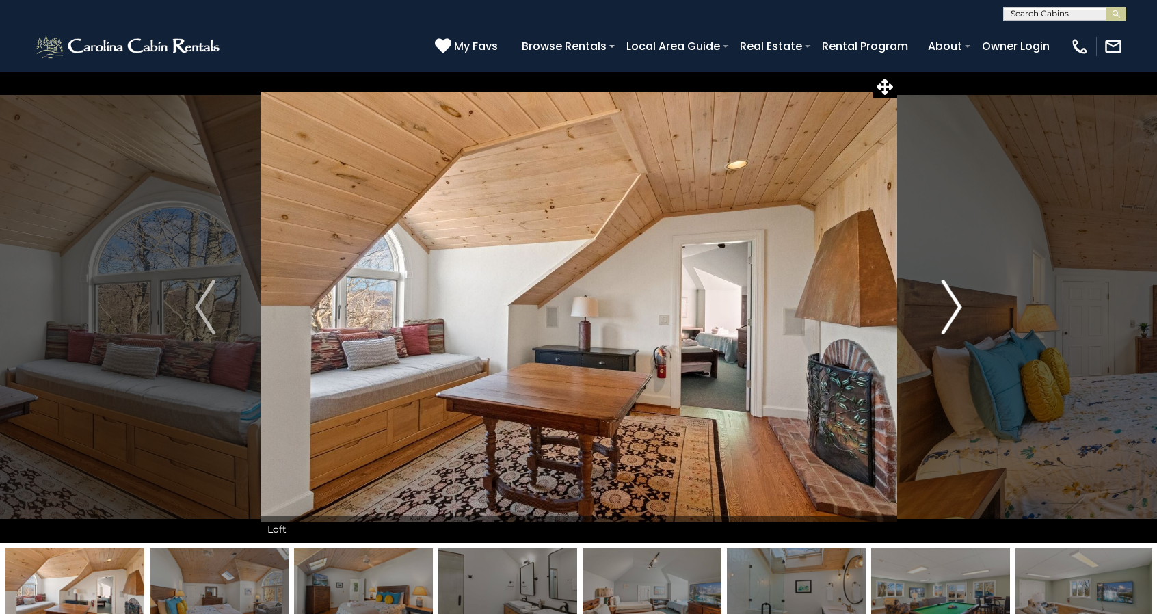
click at [957, 316] on img "Next" at bounding box center [952, 307] width 21 height 55
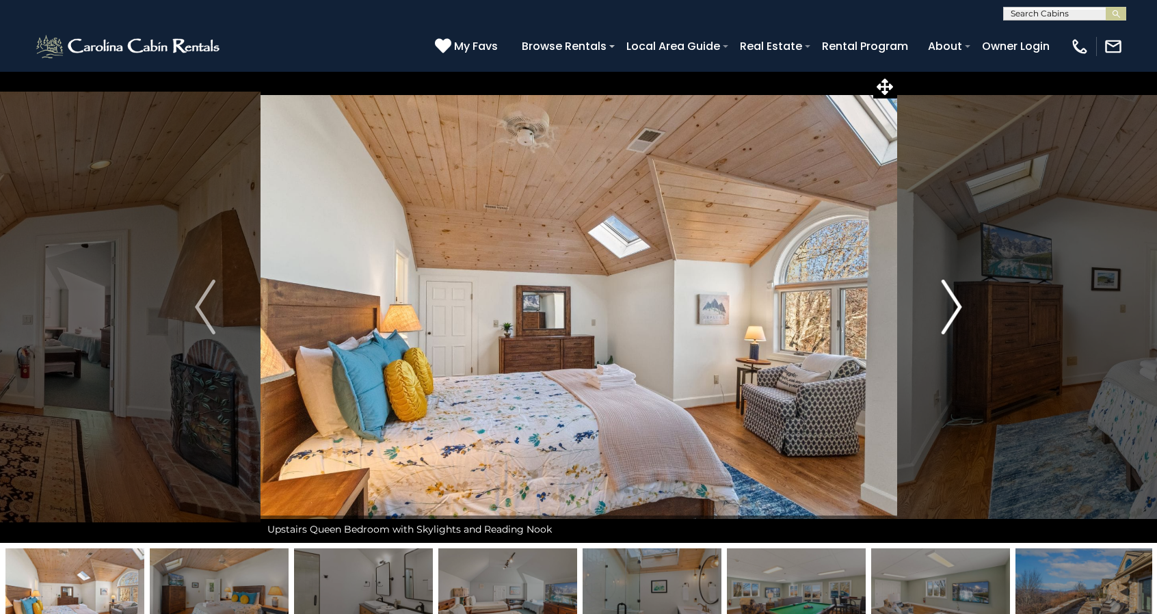
click at [957, 316] on img "Next" at bounding box center [952, 307] width 21 height 55
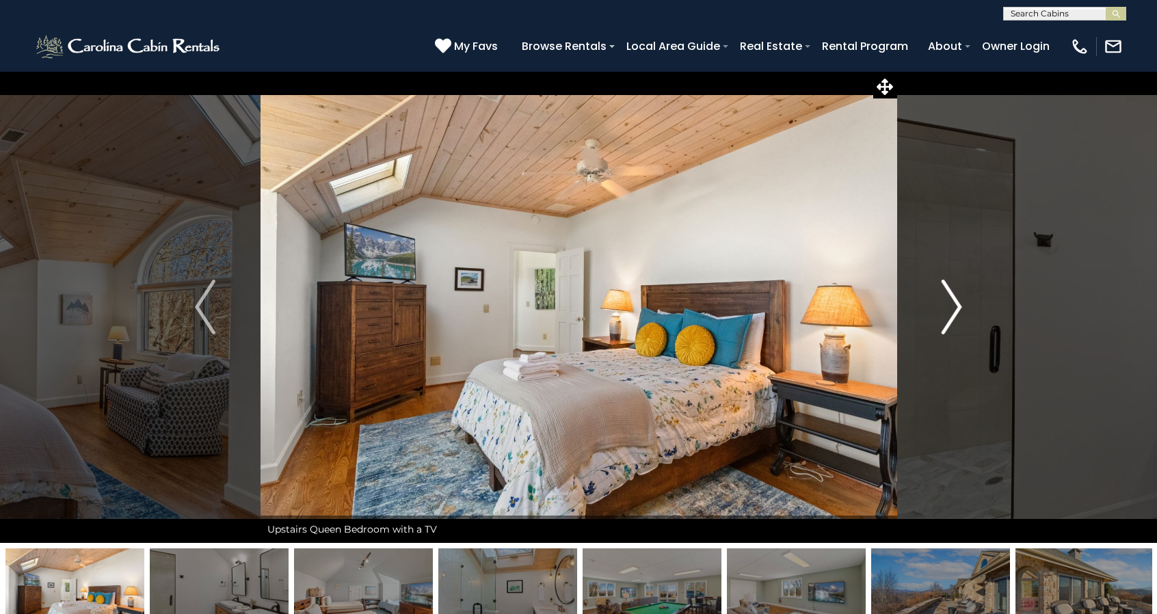
click at [957, 316] on img "Next" at bounding box center [952, 307] width 21 height 55
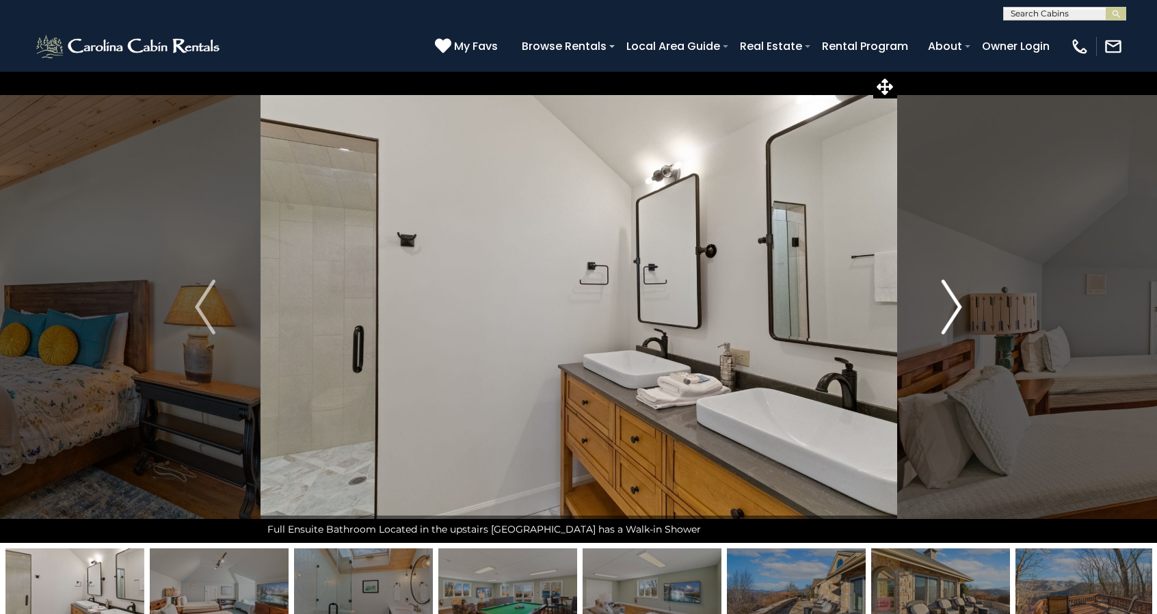
click at [957, 316] on img "Next" at bounding box center [952, 307] width 21 height 55
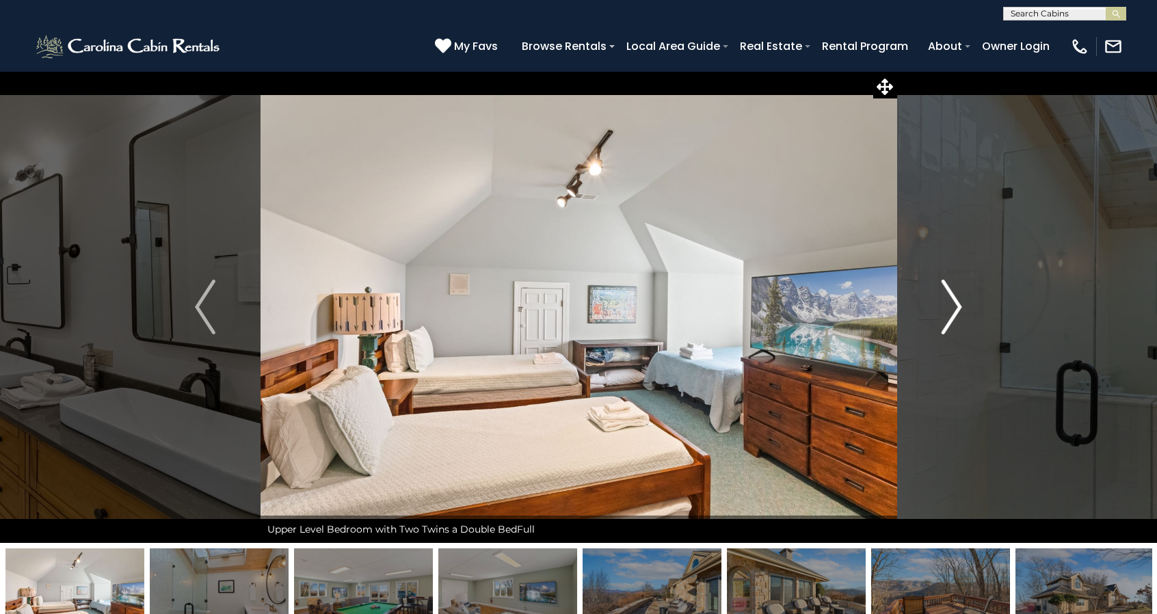
click at [957, 316] on img "Next" at bounding box center [952, 307] width 21 height 55
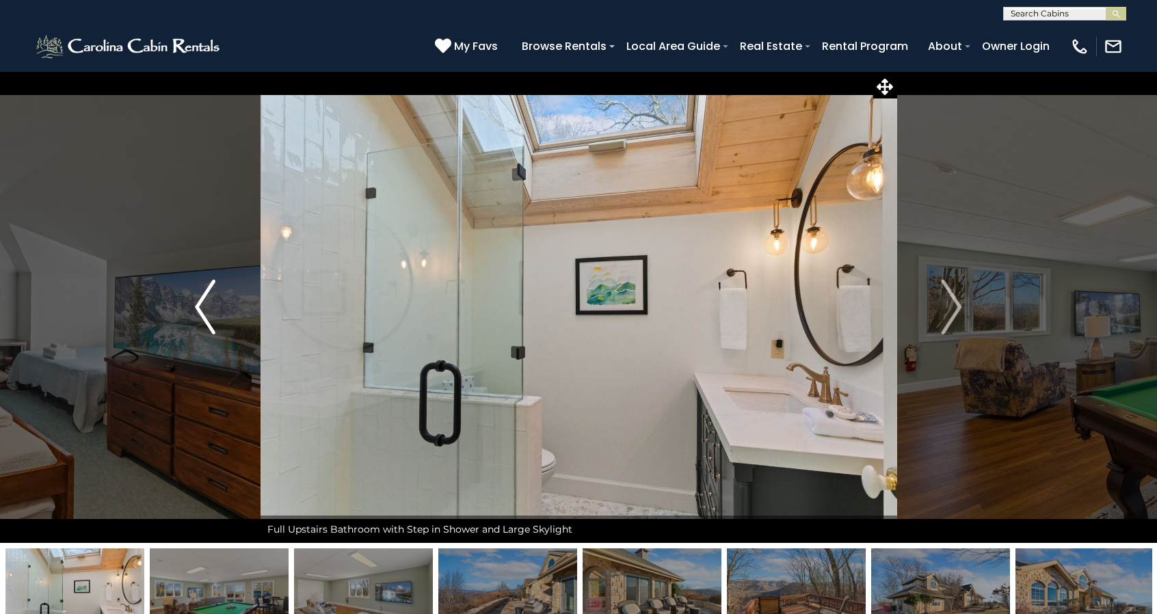
click at [217, 298] on button "Previous" at bounding box center [205, 307] width 111 height 472
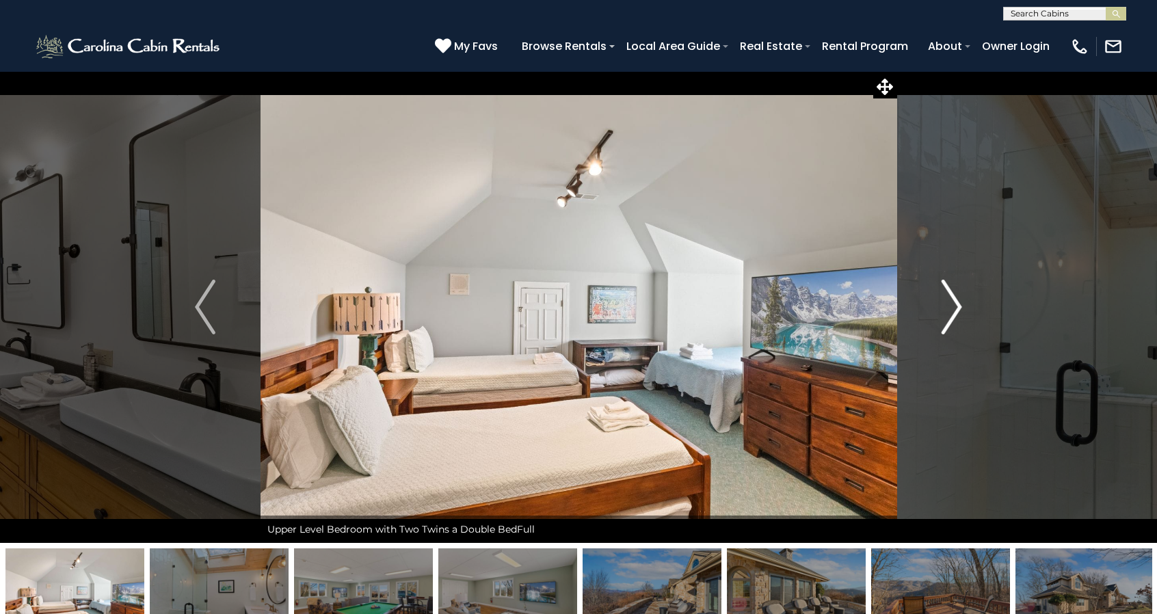
click at [955, 300] on img "Next" at bounding box center [952, 307] width 21 height 55
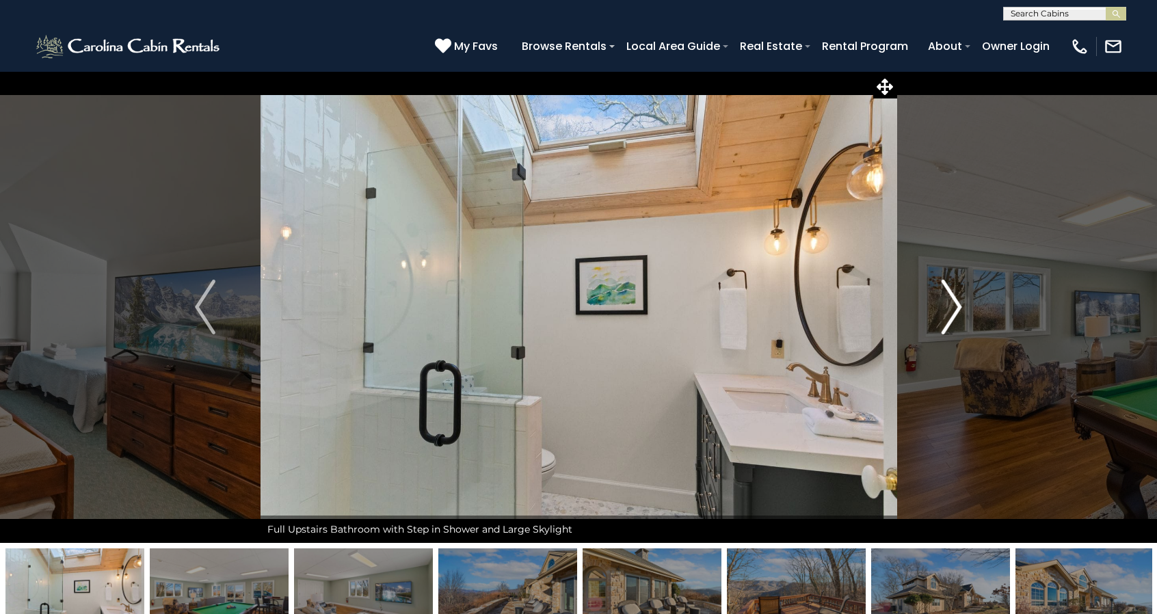
click at [955, 300] on img "Next" at bounding box center [952, 307] width 21 height 55
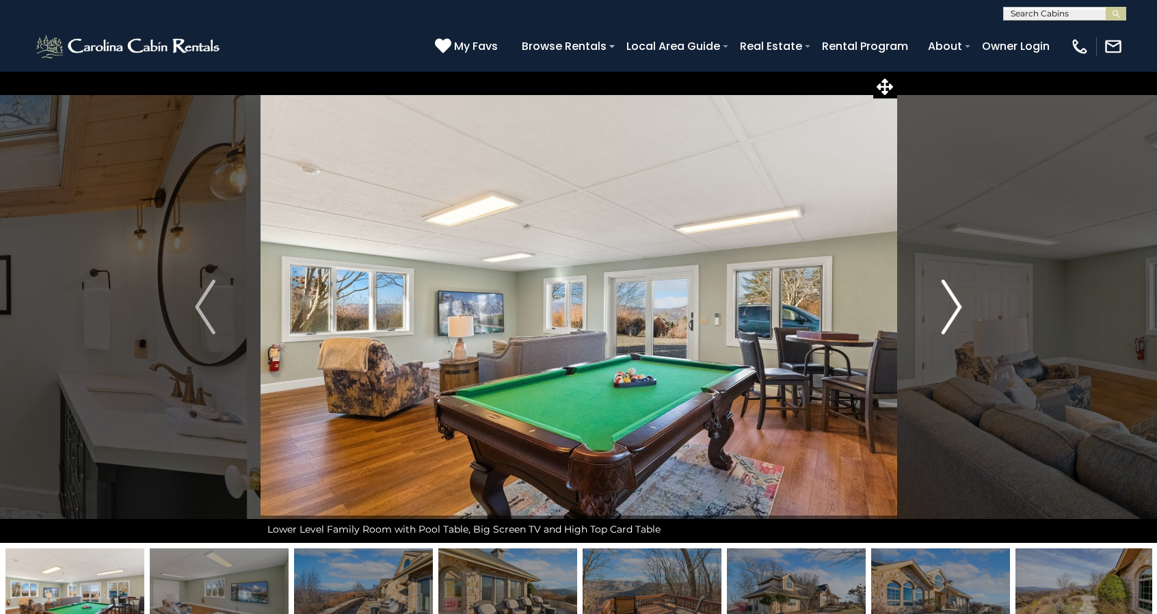
click at [955, 300] on img "Next" at bounding box center [952, 307] width 21 height 55
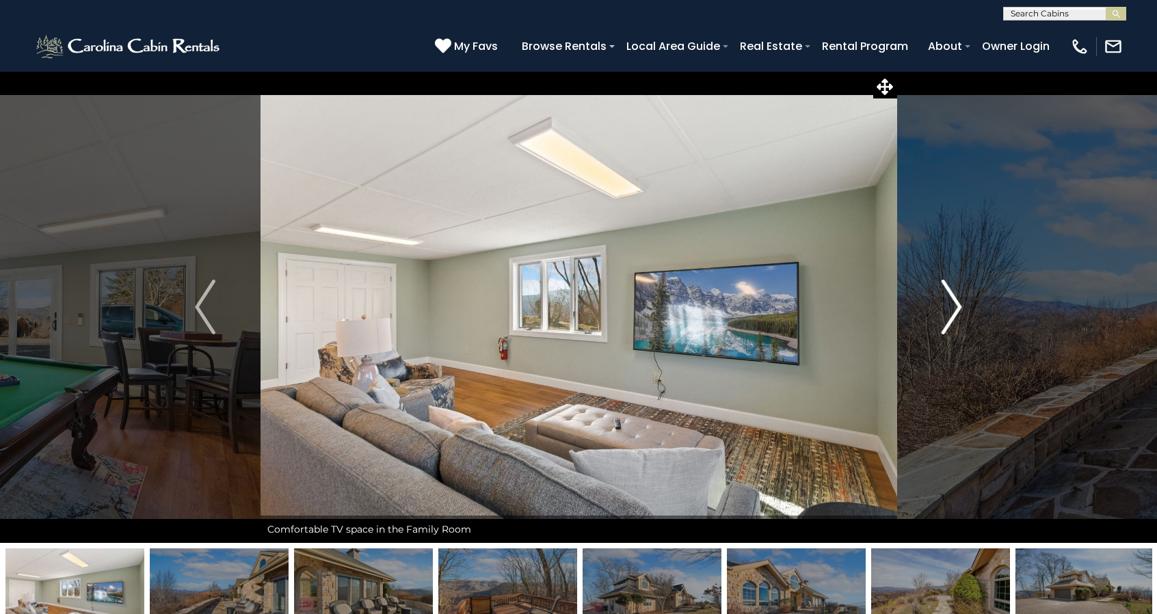
click at [955, 300] on img "Next" at bounding box center [952, 307] width 21 height 55
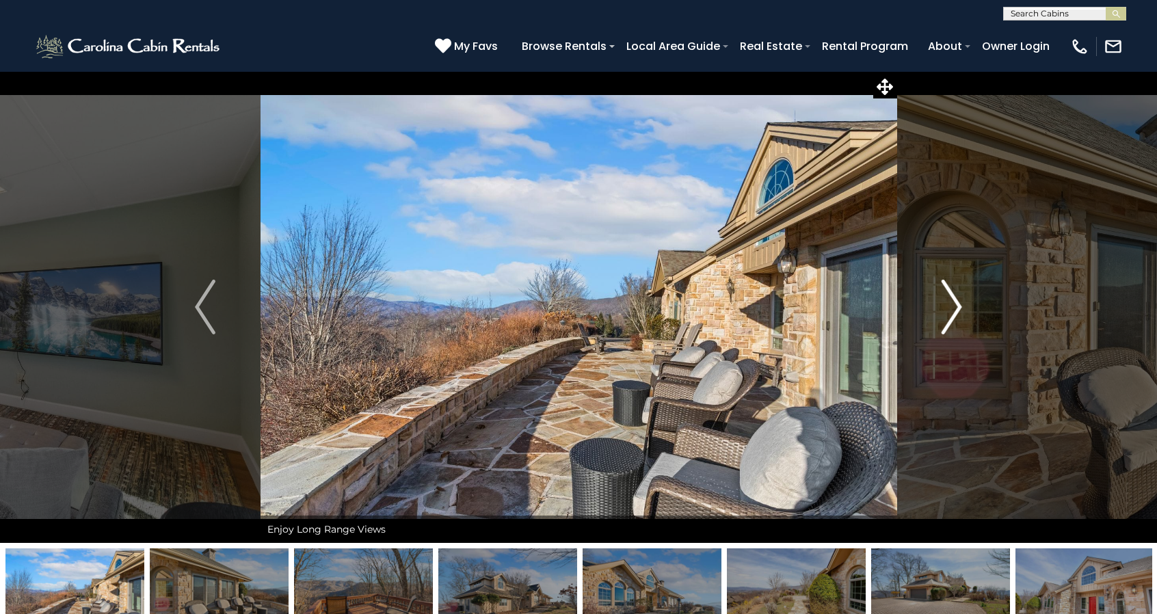
click at [955, 300] on img "Next" at bounding box center [952, 307] width 21 height 55
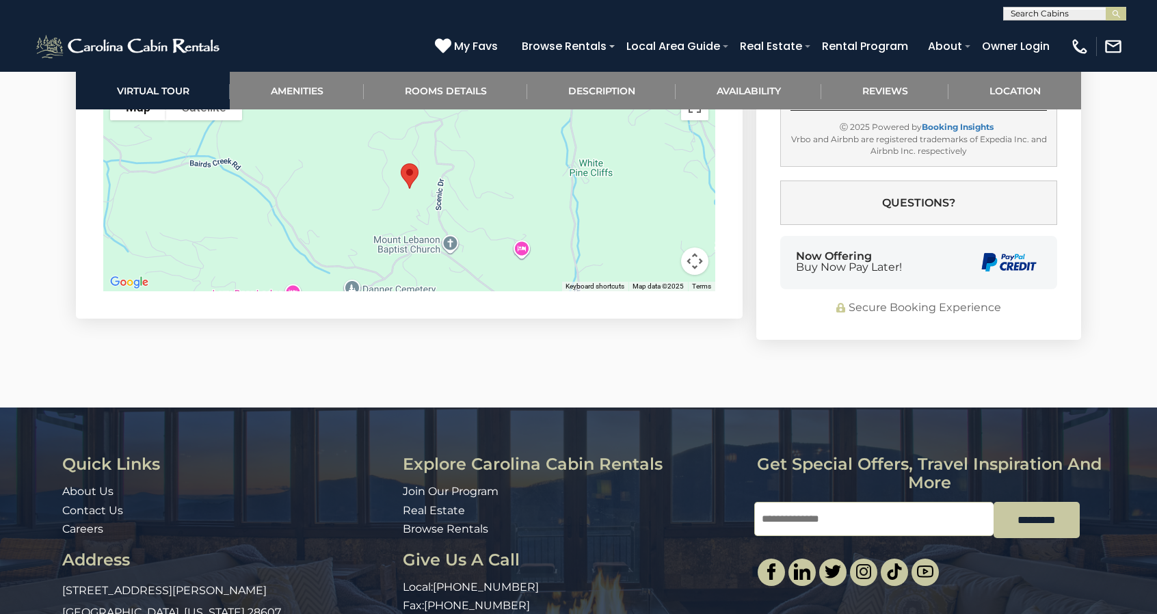
scroll to position [4503, 0]
